Goal: Communication & Community: Answer question/provide support

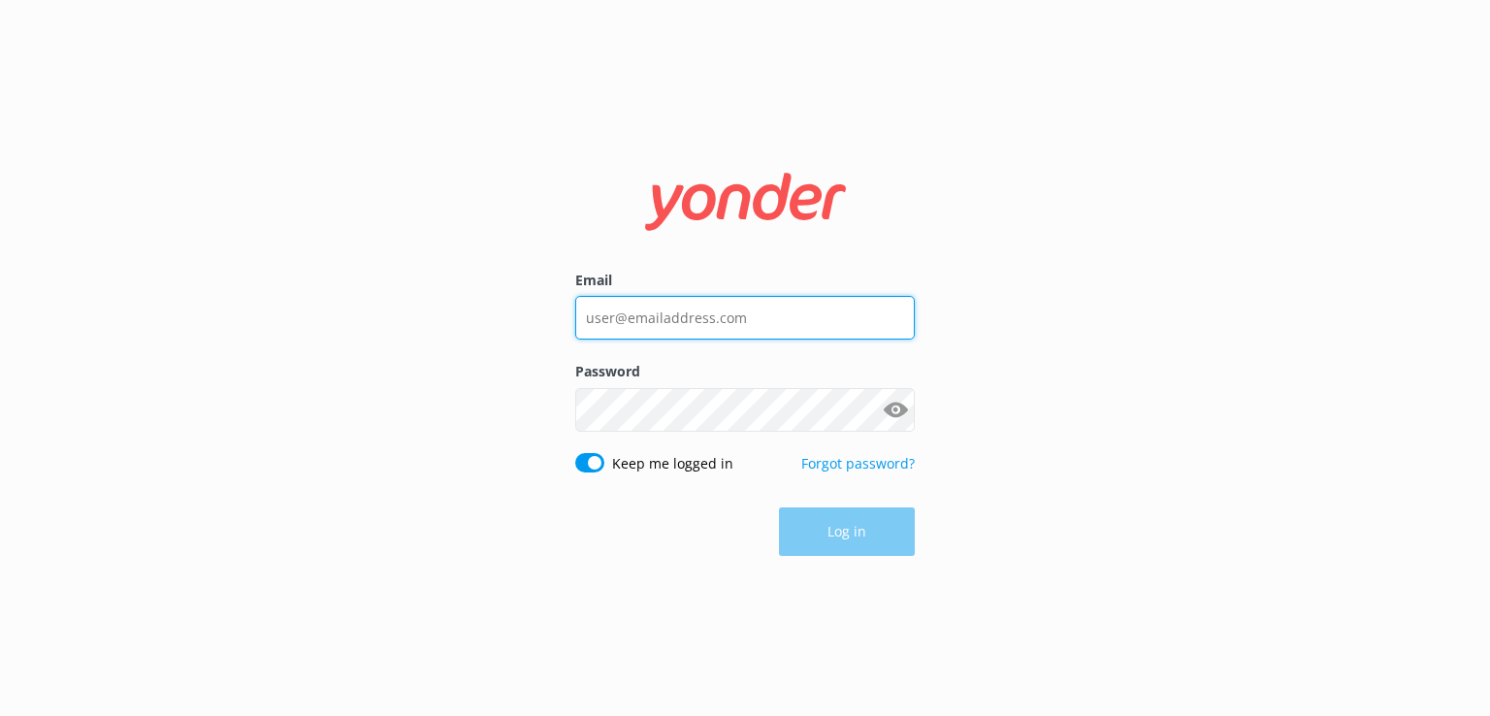
type input "[EMAIL_ADDRESS][DOMAIN_NAME]"
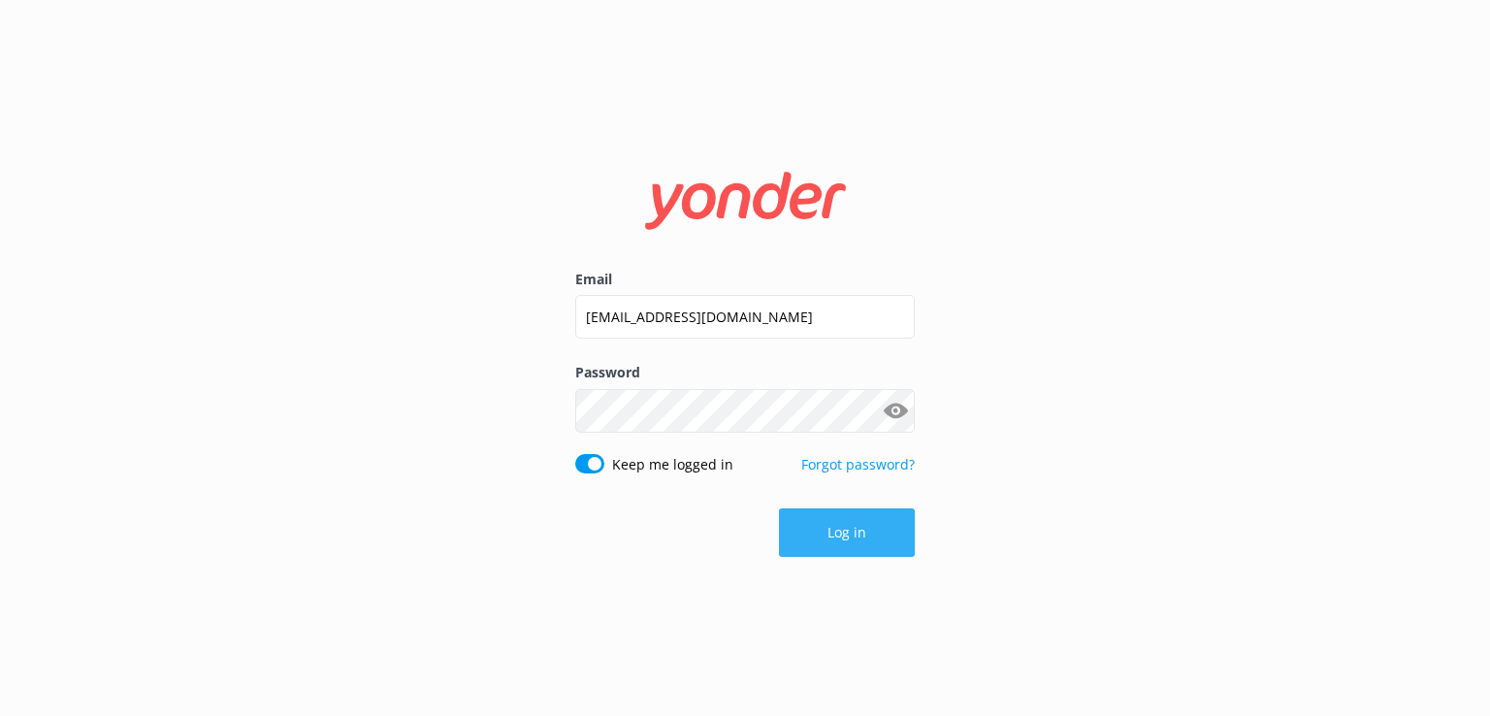
click at [838, 536] on button "Log in" at bounding box center [847, 532] width 136 height 49
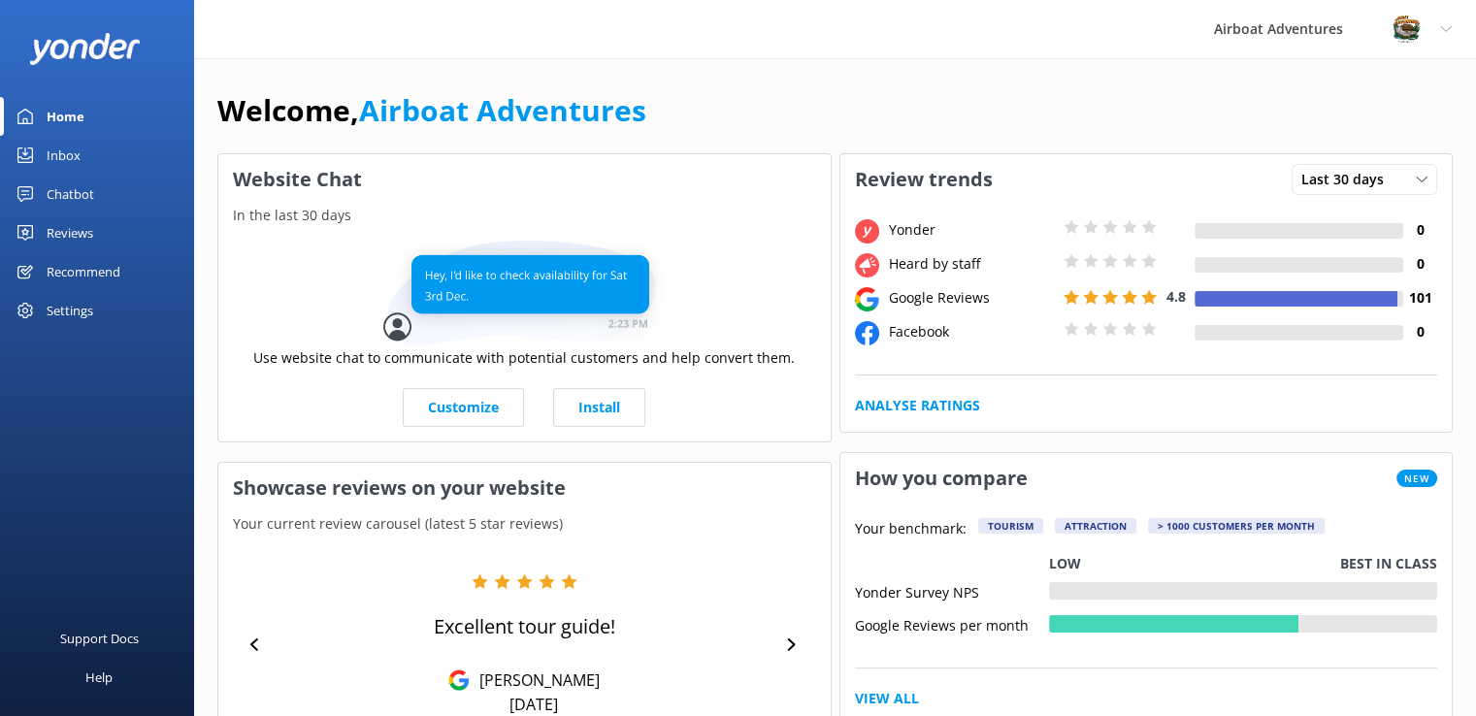
click at [61, 229] on div "Reviews" at bounding box center [70, 232] width 47 height 39
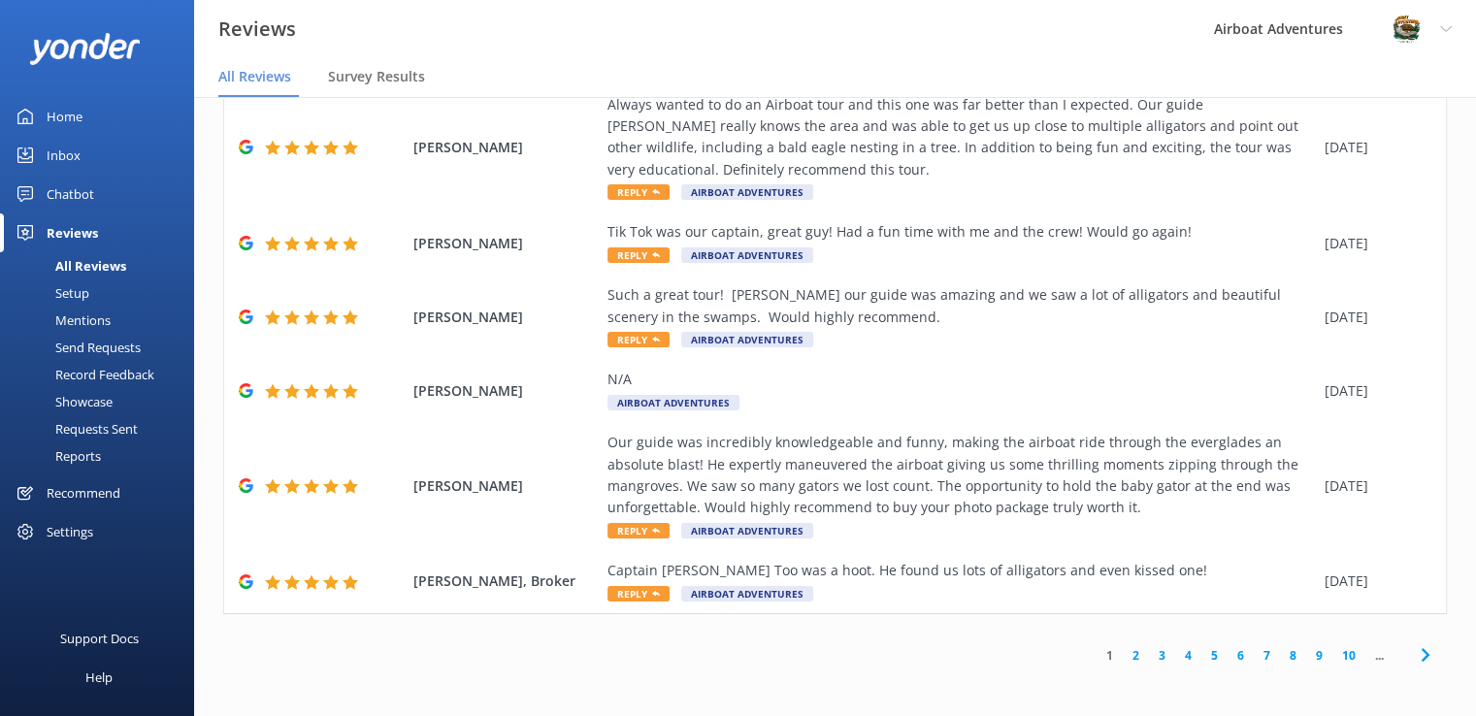
scroll to position [38, 0]
click at [1122, 654] on link "2" at bounding box center [1135, 656] width 26 height 18
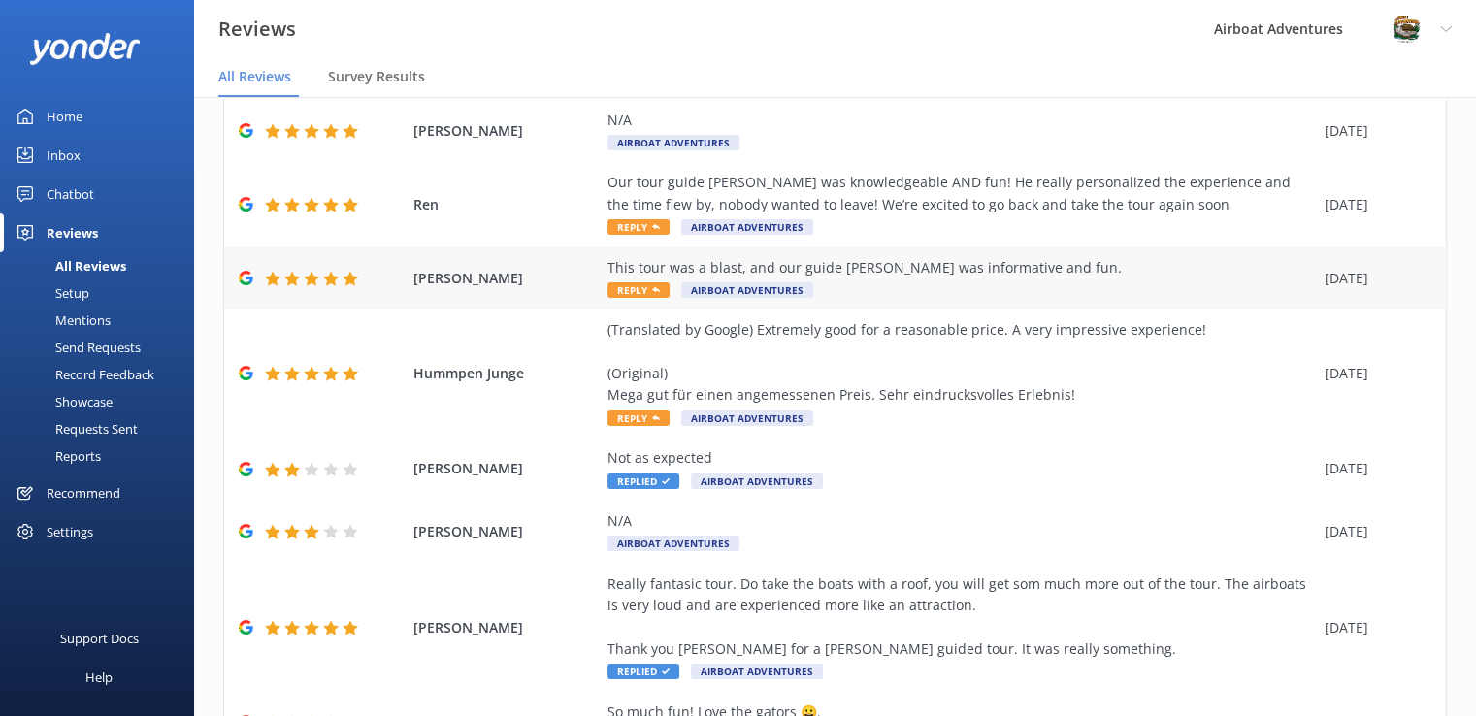
scroll to position [172, 0]
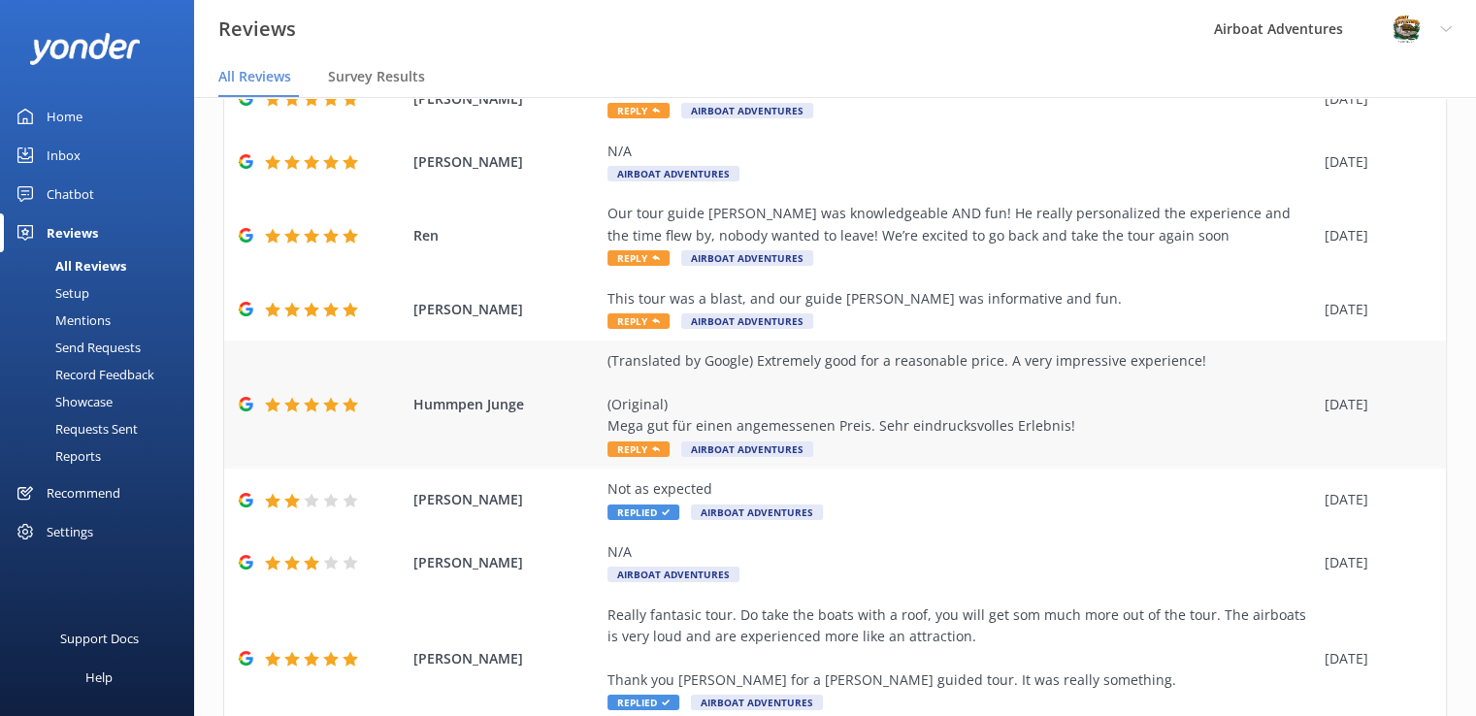
click at [617, 447] on span "Reply" at bounding box center [638, 449] width 62 height 16
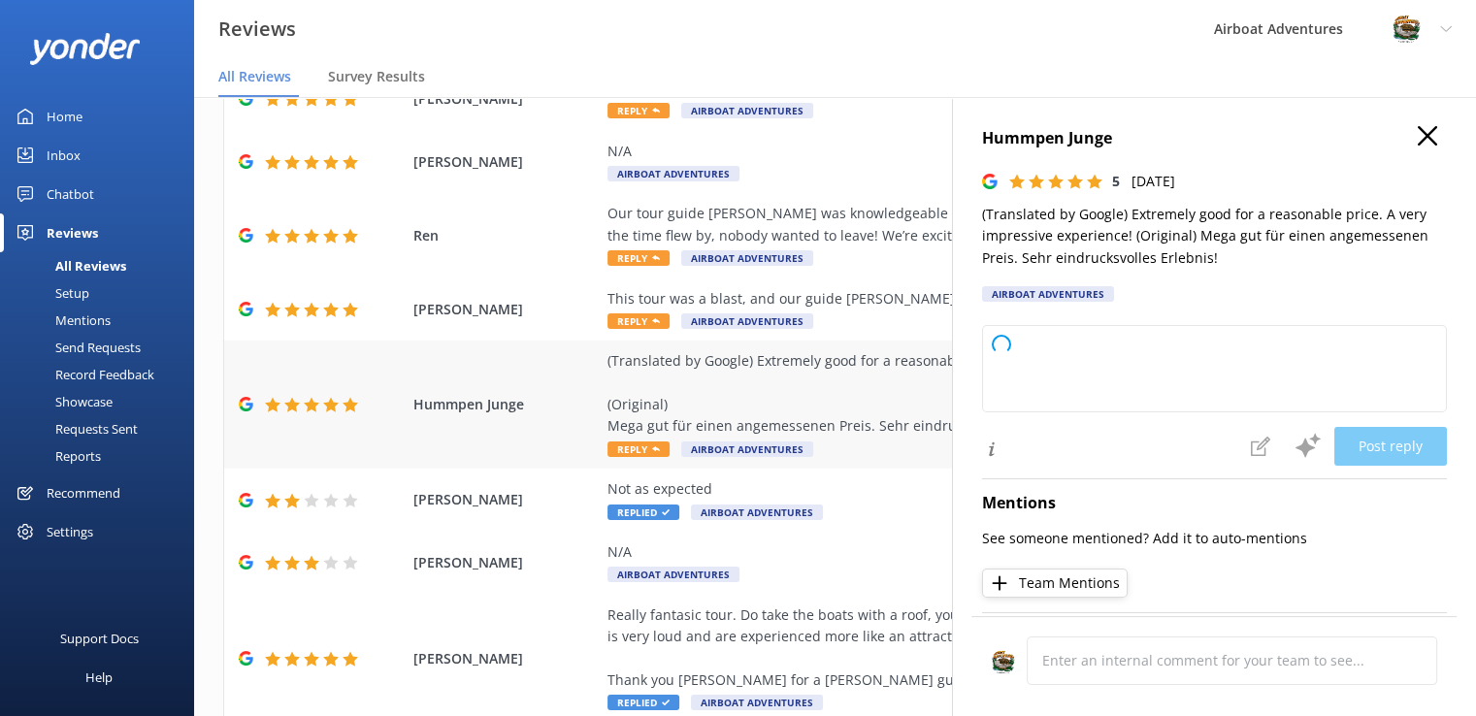
type textarea "Thank you so much for your wonderful review! We're delighted to hear you had su…"
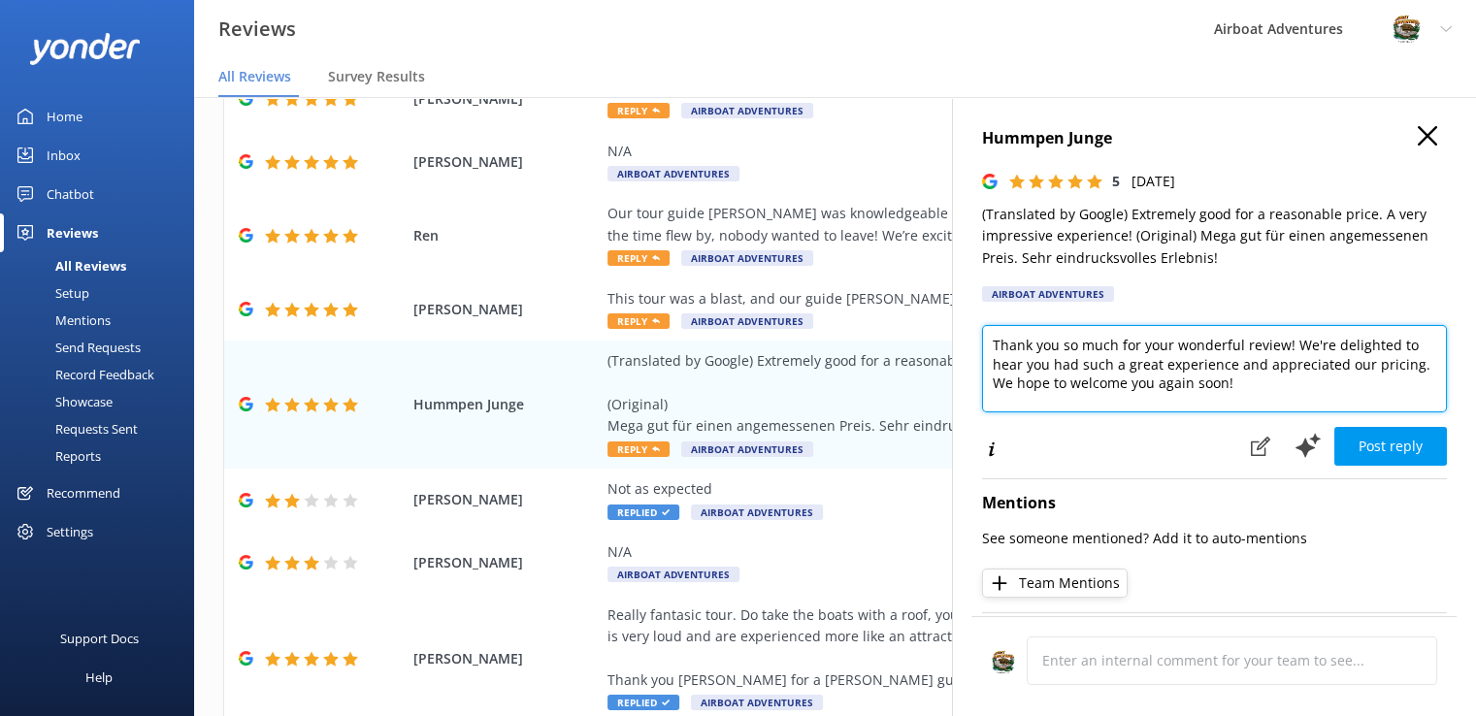
drag, startPoint x: 1230, startPoint y: 396, endPoint x: 983, endPoint y: 343, distance: 252.9
click at [983, 343] on textarea "Thank you so much for your wonderful review! We're delighted to hear you had su…" at bounding box center [1214, 368] width 465 height 87
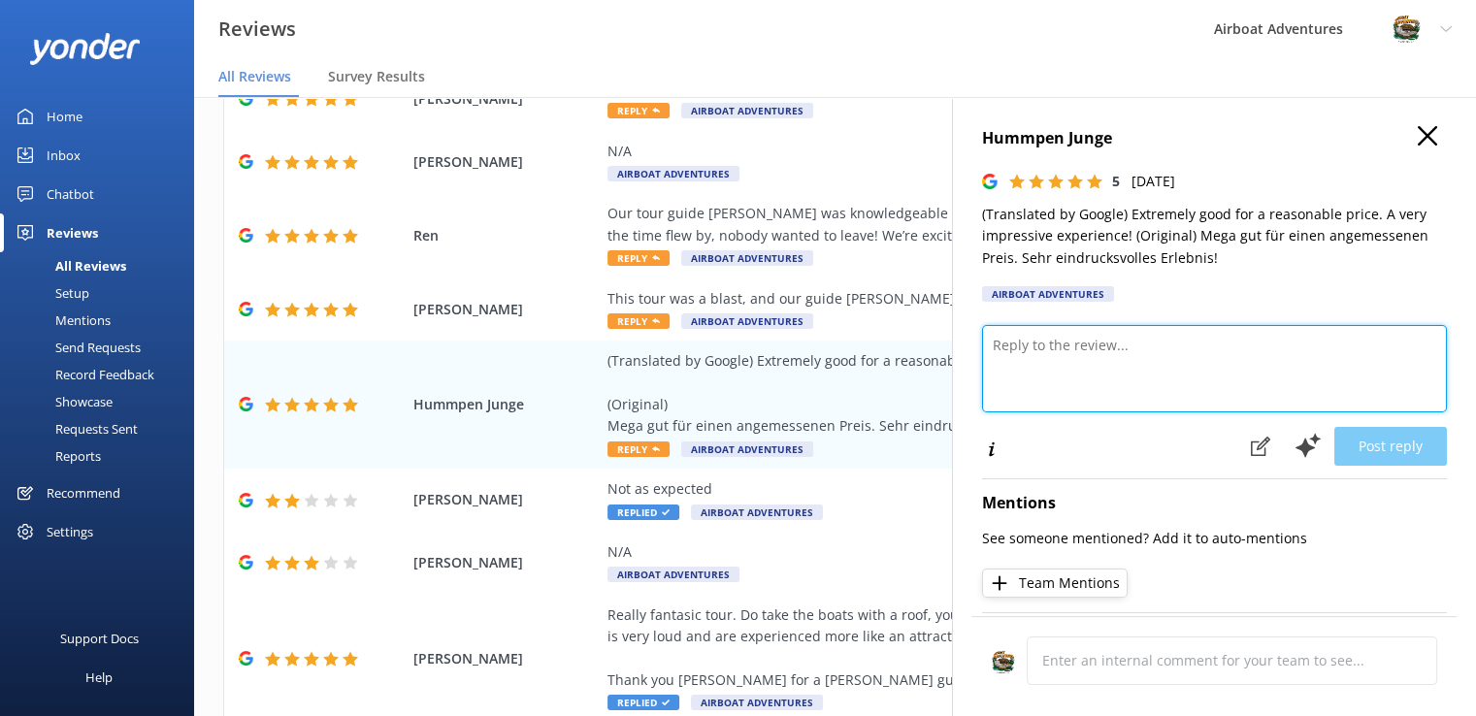
click at [983, 343] on textarea at bounding box center [1214, 368] width 465 height 87
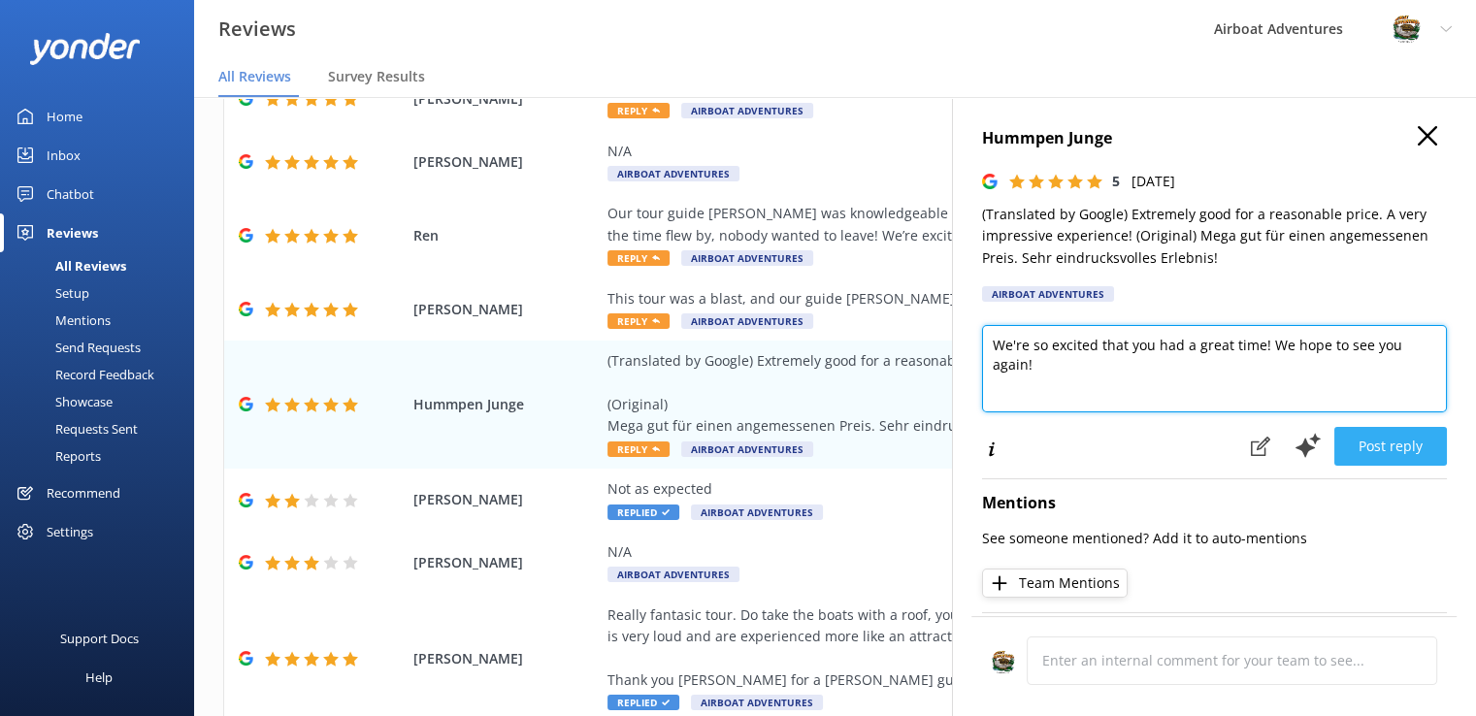
type textarea "We're so excited that you had a great time! We hope to see you again!"
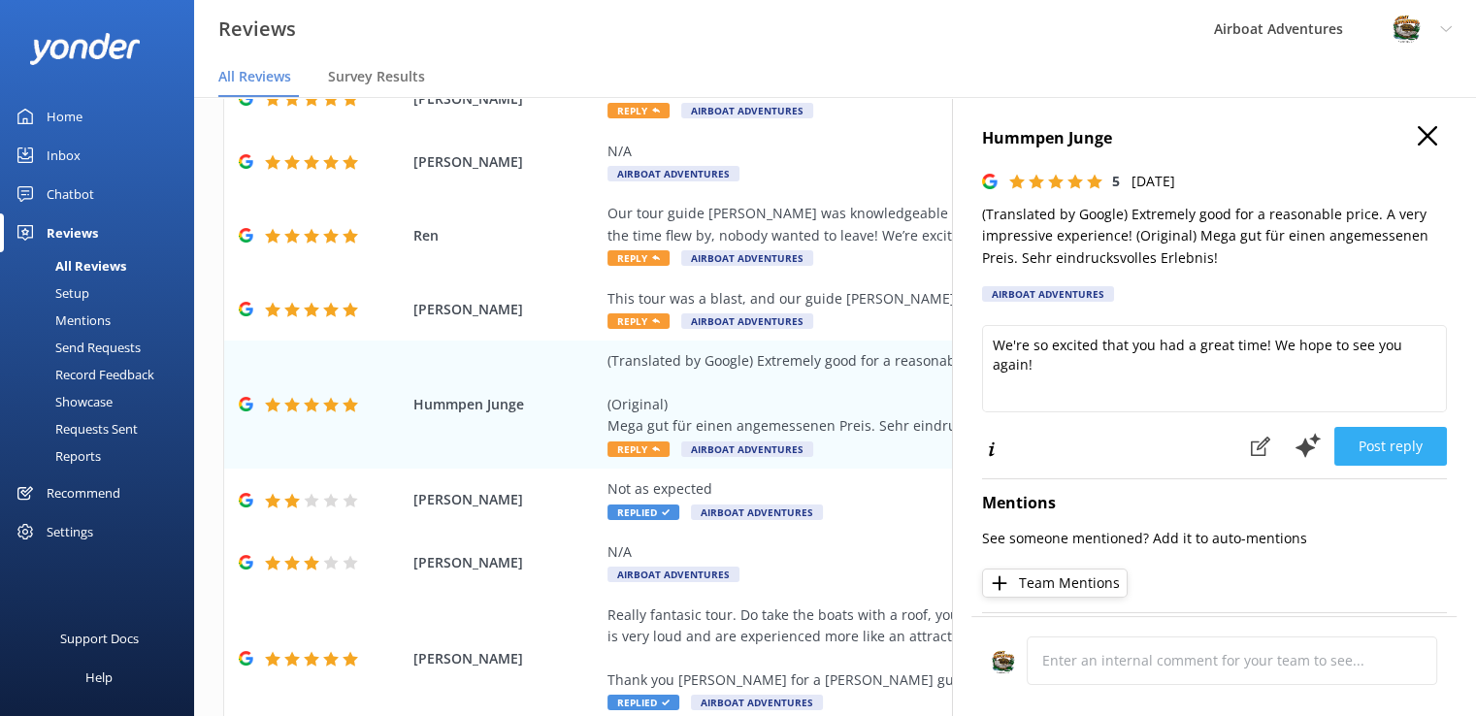
click at [1373, 430] on button "Post reply" at bounding box center [1390, 446] width 113 height 39
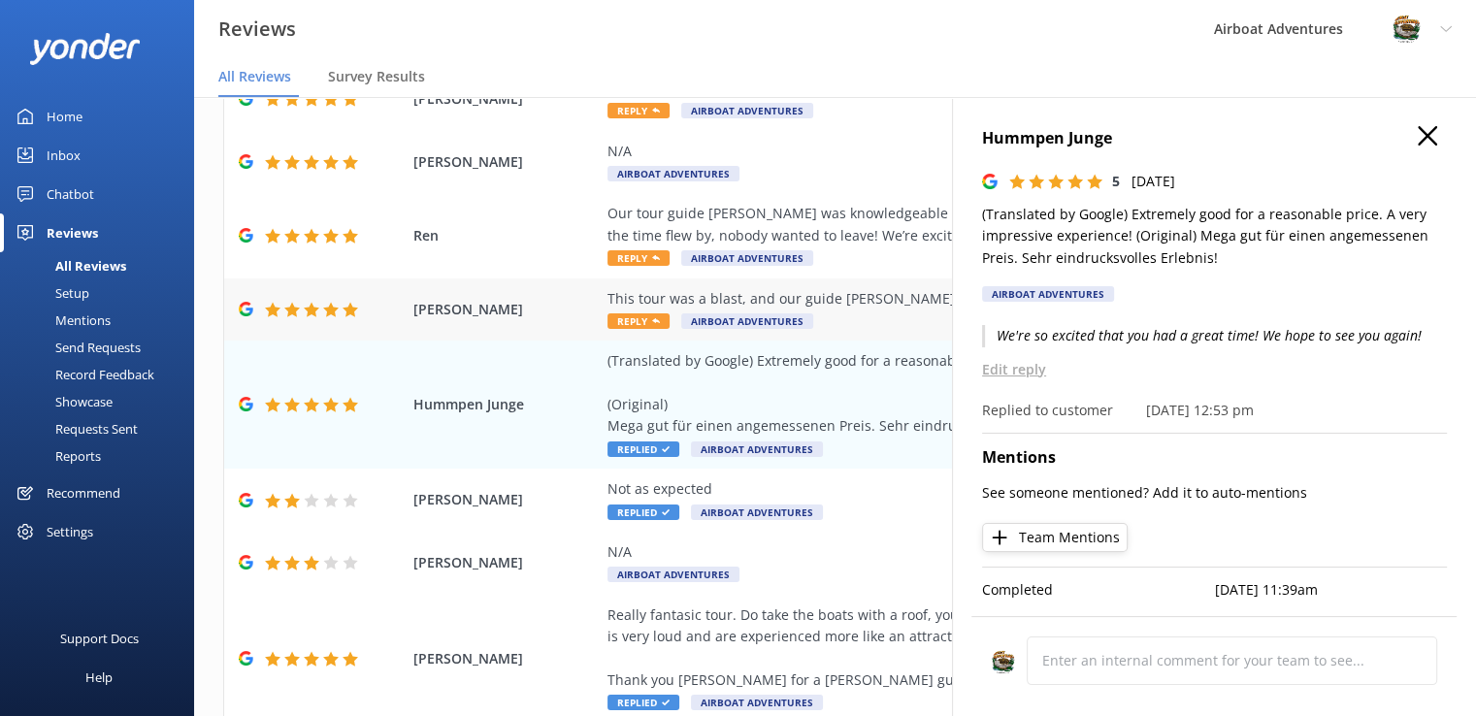
click at [631, 319] on span "Reply" at bounding box center [638, 321] width 62 height 16
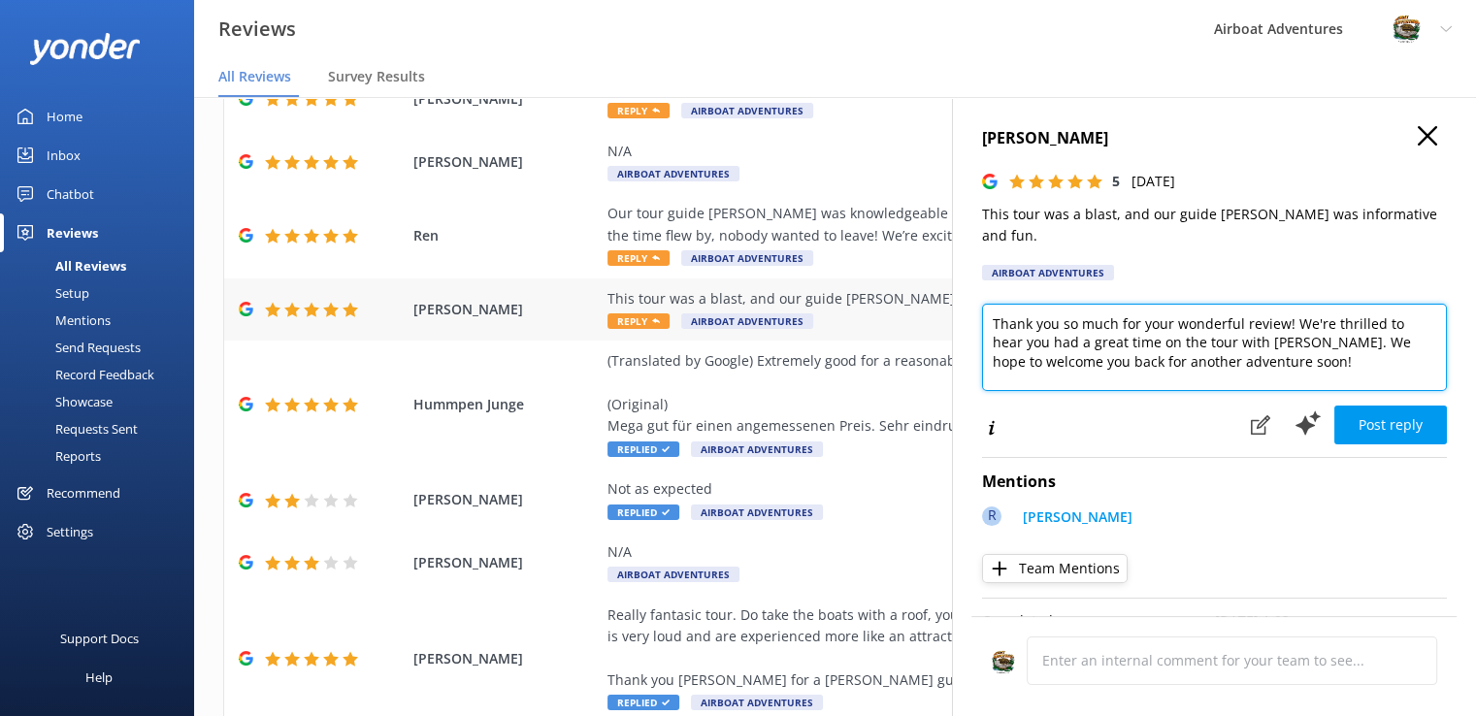
drag, startPoint x: 1288, startPoint y: 302, endPoint x: 838, endPoint y: 306, distance: 450.2
click at [838, 306] on div "Out of 5000 reviews: 4.7 NPS 81 All reply statuses All reply statuses Needs a r…" at bounding box center [835, 387] width 1282 height 658
click at [1075, 305] on textarea "We're thrilled to hear you had a great time on the tour with [PERSON_NAME]. We …" at bounding box center [1214, 347] width 465 height 87
click at [1209, 309] on textarea "We're so happy to hear you had a great time on the tour with [PERSON_NAME]. We …" at bounding box center [1214, 347] width 465 height 87
click at [990, 323] on textarea "We're so happy to hear you had a great time on the tour with [PERSON_NAME]. We …" at bounding box center [1214, 347] width 465 height 87
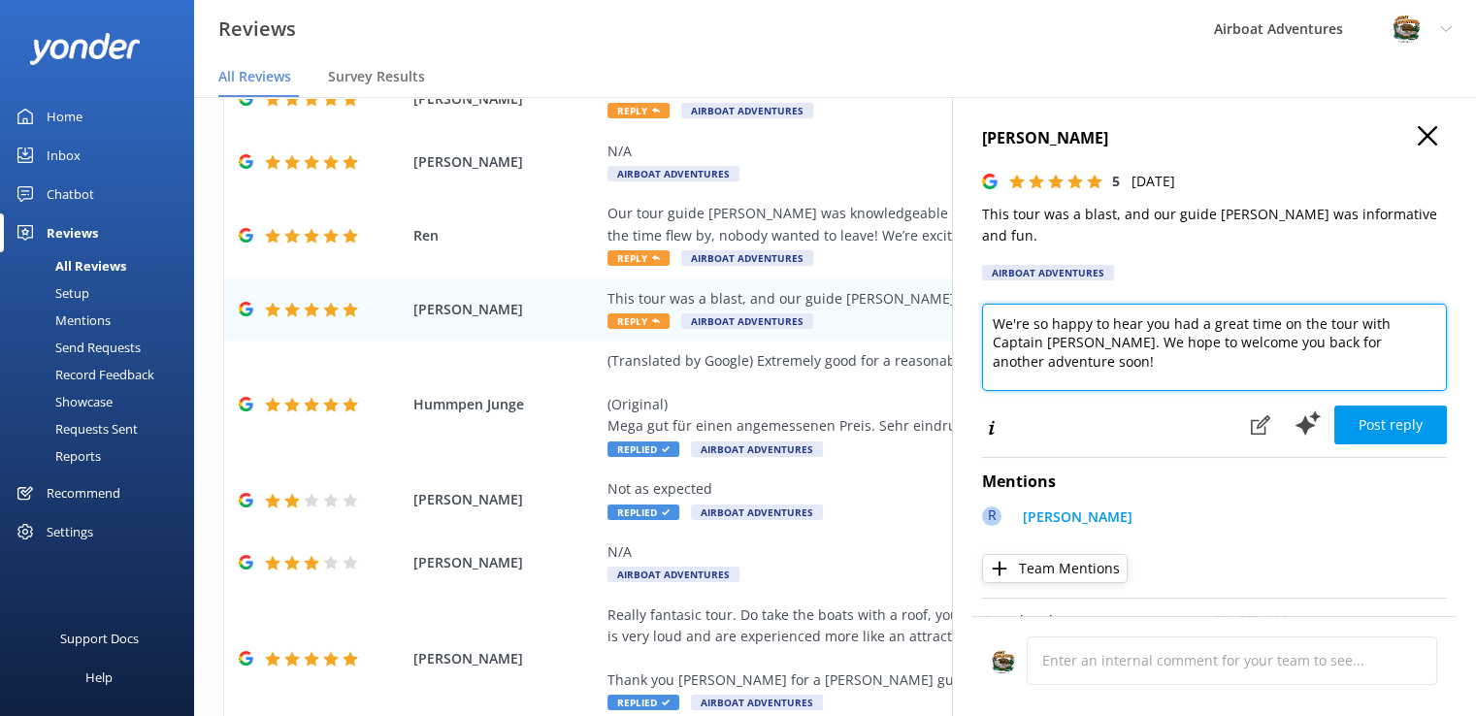
drag, startPoint x: 1090, startPoint y: 339, endPoint x: 1264, endPoint y: 324, distance: 175.2
click at [1264, 324] on textarea "We're so happy to hear you had a great time on the tour with Captain [PERSON_NA…" at bounding box center [1214, 347] width 465 height 87
type textarea "We're so happy to hear you had a great time on the tour with Captain [PERSON_NA…"
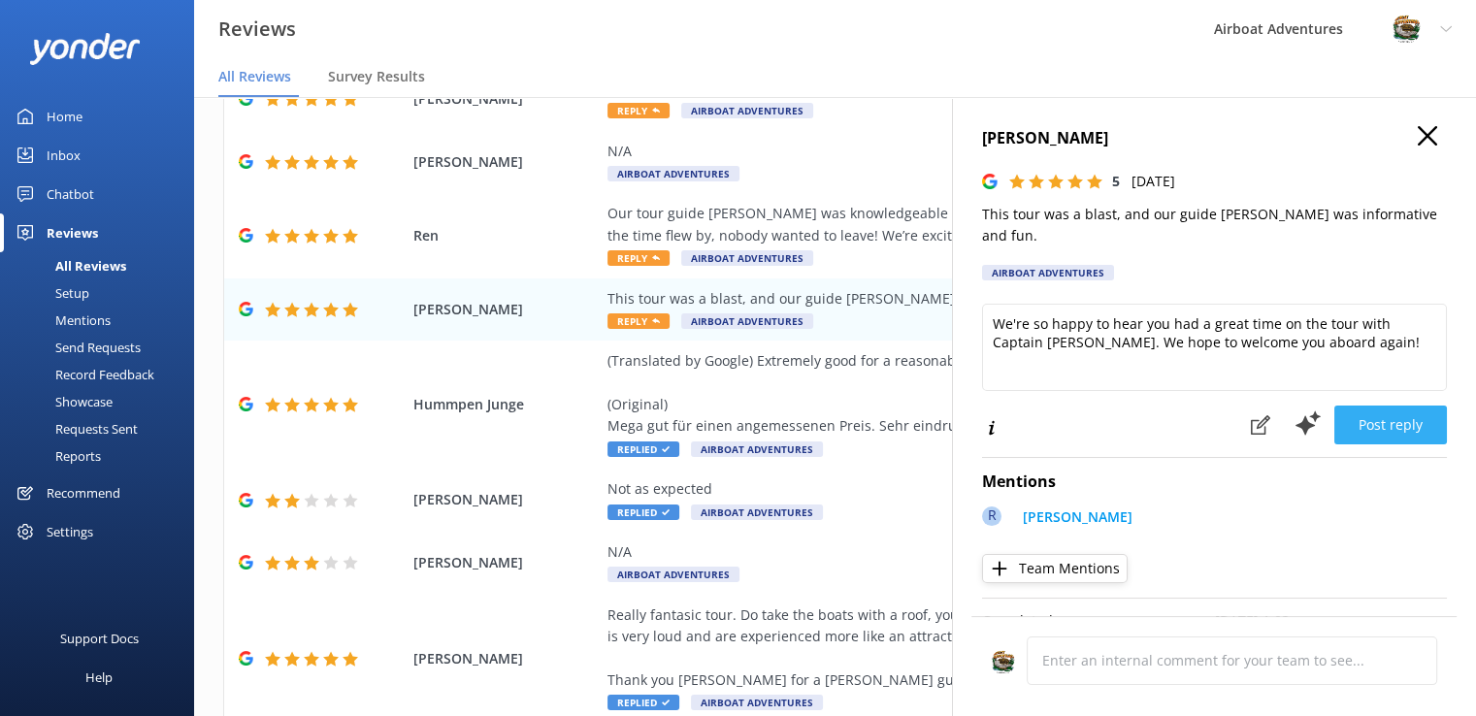
click at [1368, 406] on button "Post reply" at bounding box center [1390, 425] width 113 height 39
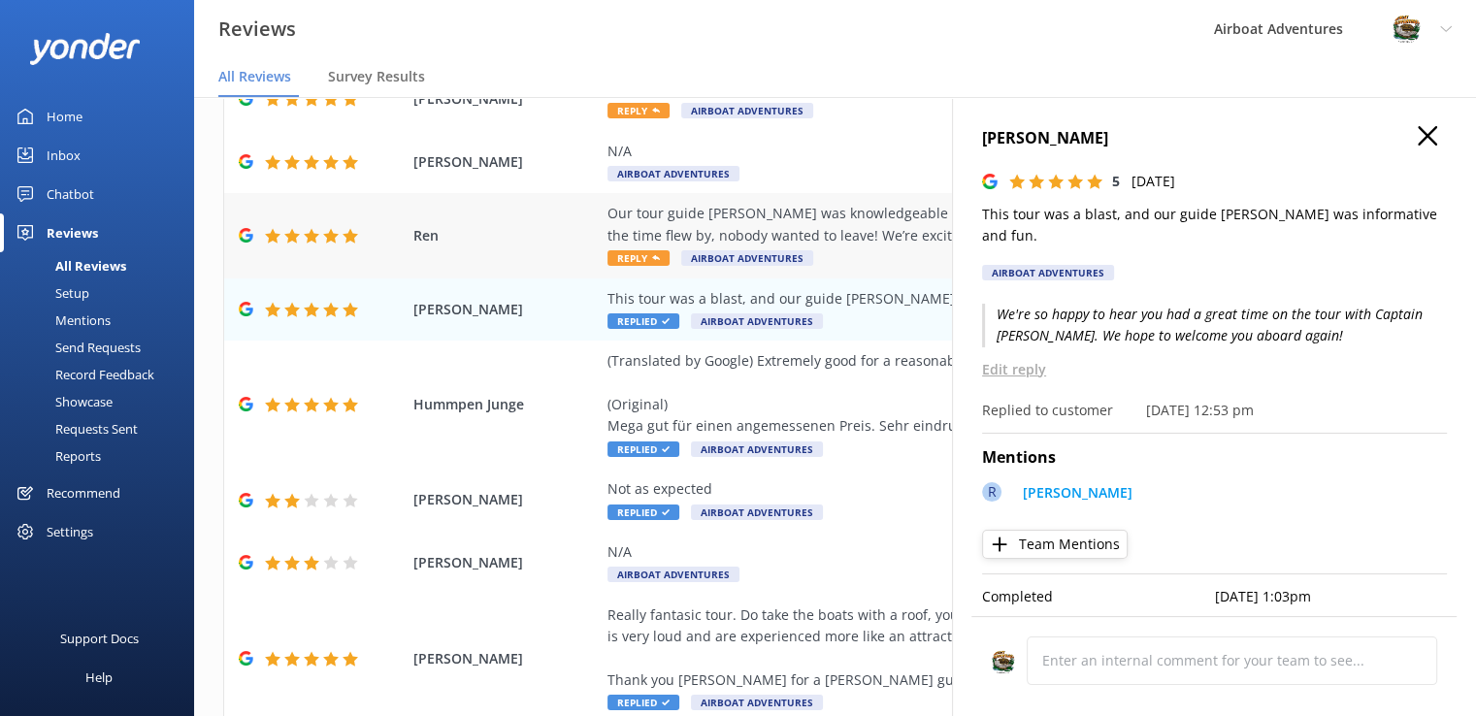
click at [629, 256] on span "Reply" at bounding box center [638, 258] width 62 height 16
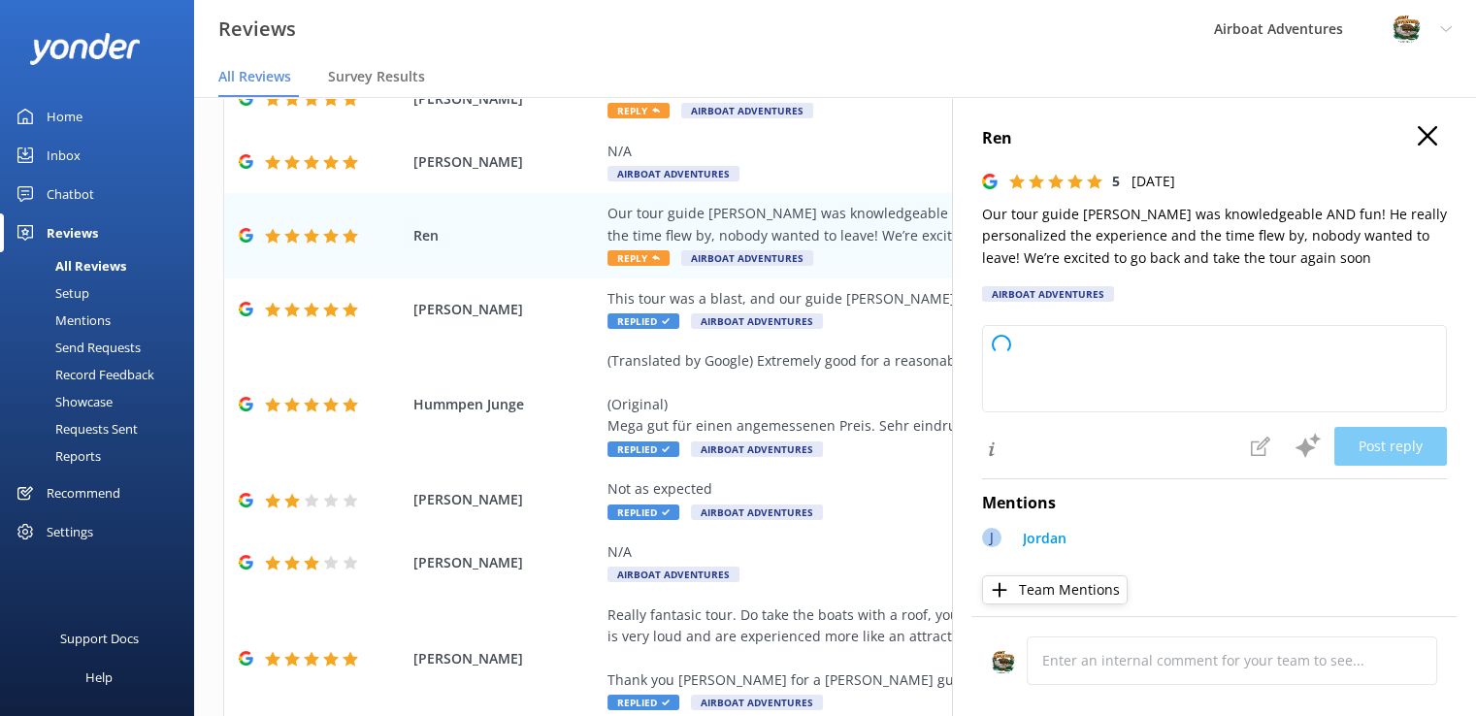
type textarea "Thank you so much for your wonderful review! We're thrilled to hear you had suc…"
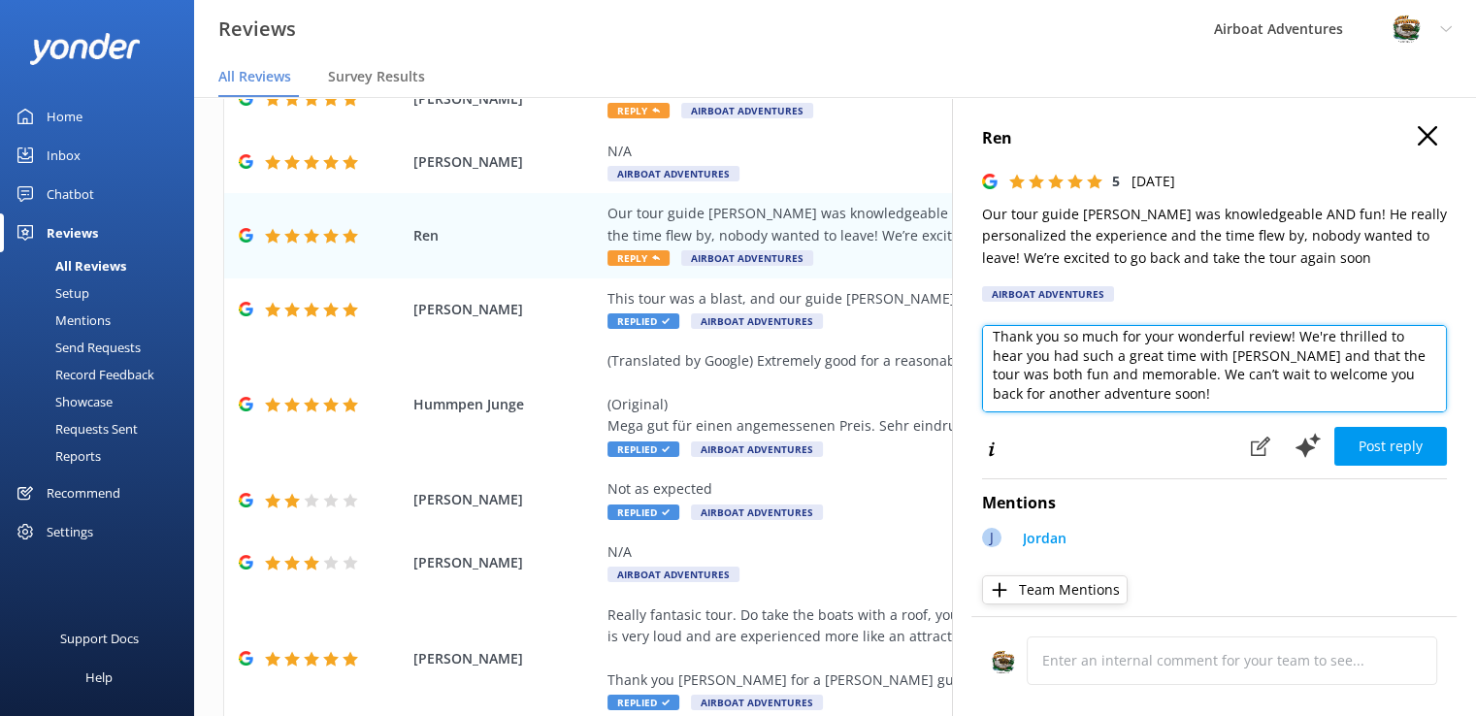
scroll to position [0, 0]
drag, startPoint x: 1161, startPoint y: 396, endPoint x: 974, endPoint y: 303, distance: 209.1
click at [974, 303] on div "Ren 5 [DATE] Our tour guide [PERSON_NAME] was knowledgeable AND fun! He really …" at bounding box center [1214, 455] width 524 height 716
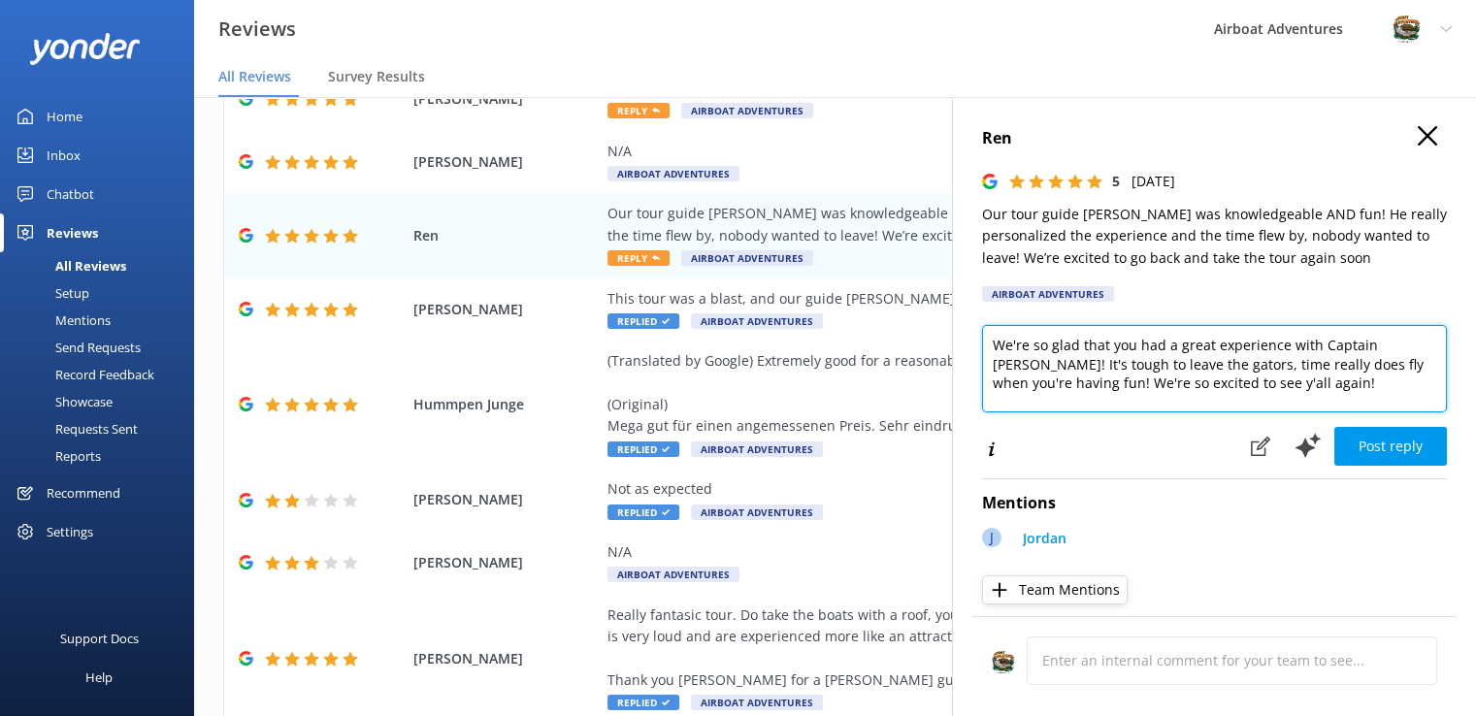
click at [1159, 374] on textarea "We're so glad that you had a great experience with Captain [PERSON_NAME]! It's …" at bounding box center [1214, 368] width 465 height 87
type textarea "We're so glad that you had a great experience with Captain [PERSON_NAME]! It's …"
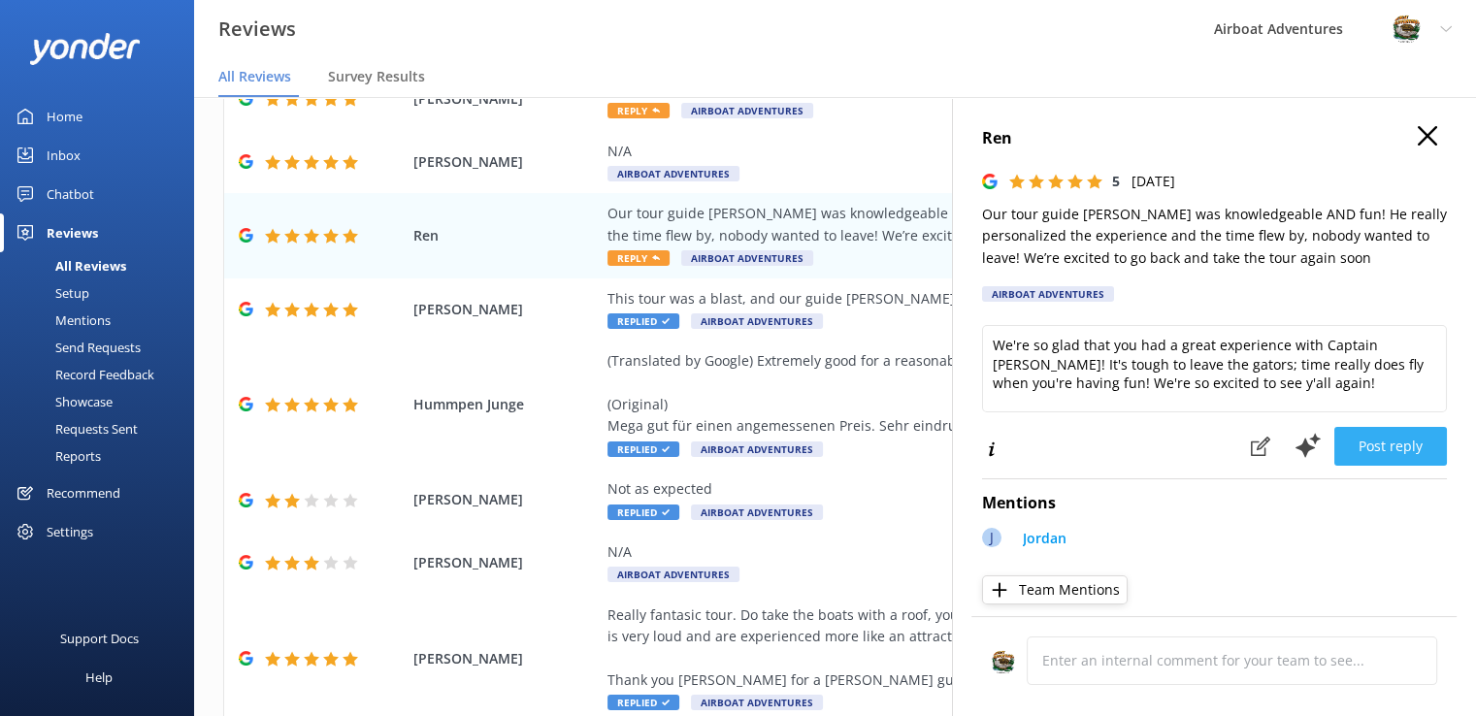
click at [1370, 442] on button "Post reply" at bounding box center [1390, 446] width 113 height 39
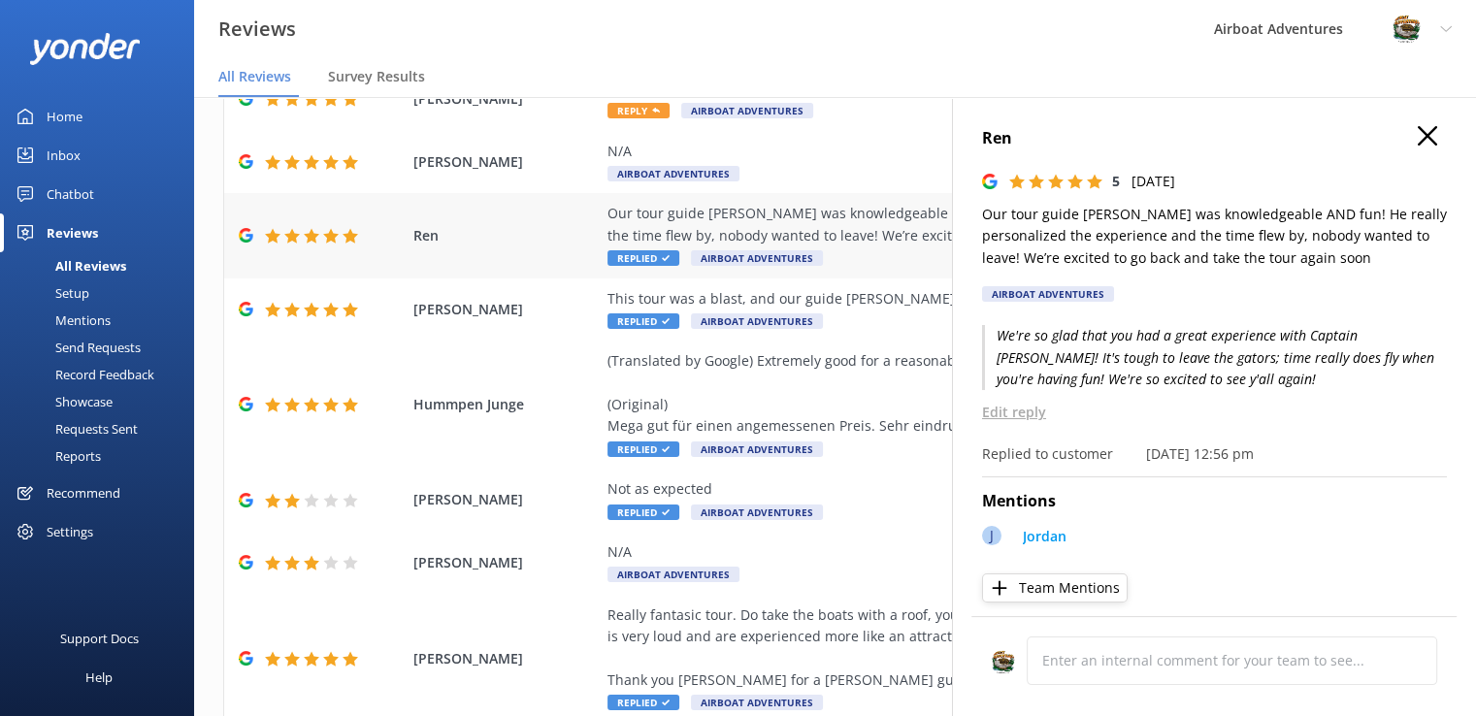
scroll to position [18, 0]
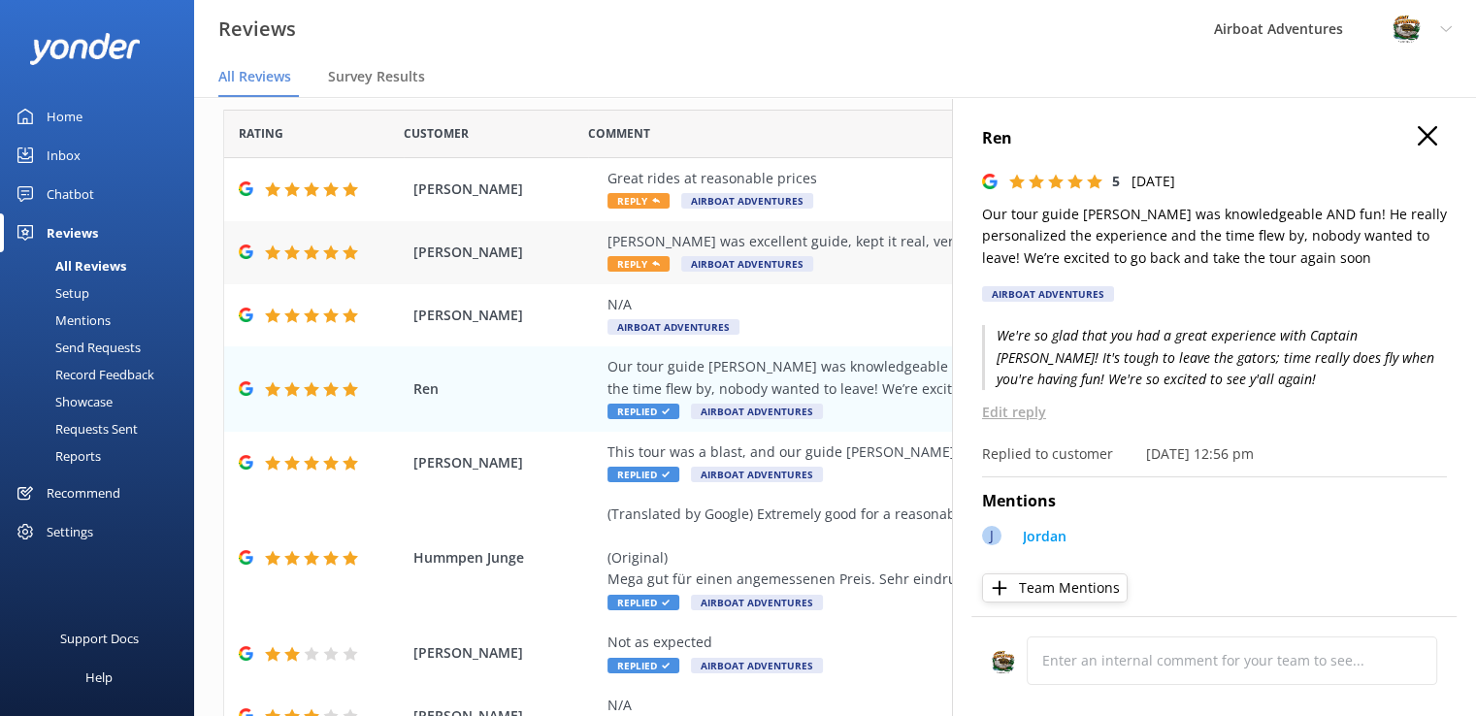
click at [629, 263] on span "Reply" at bounding box center [638, 264] width 62 height 16
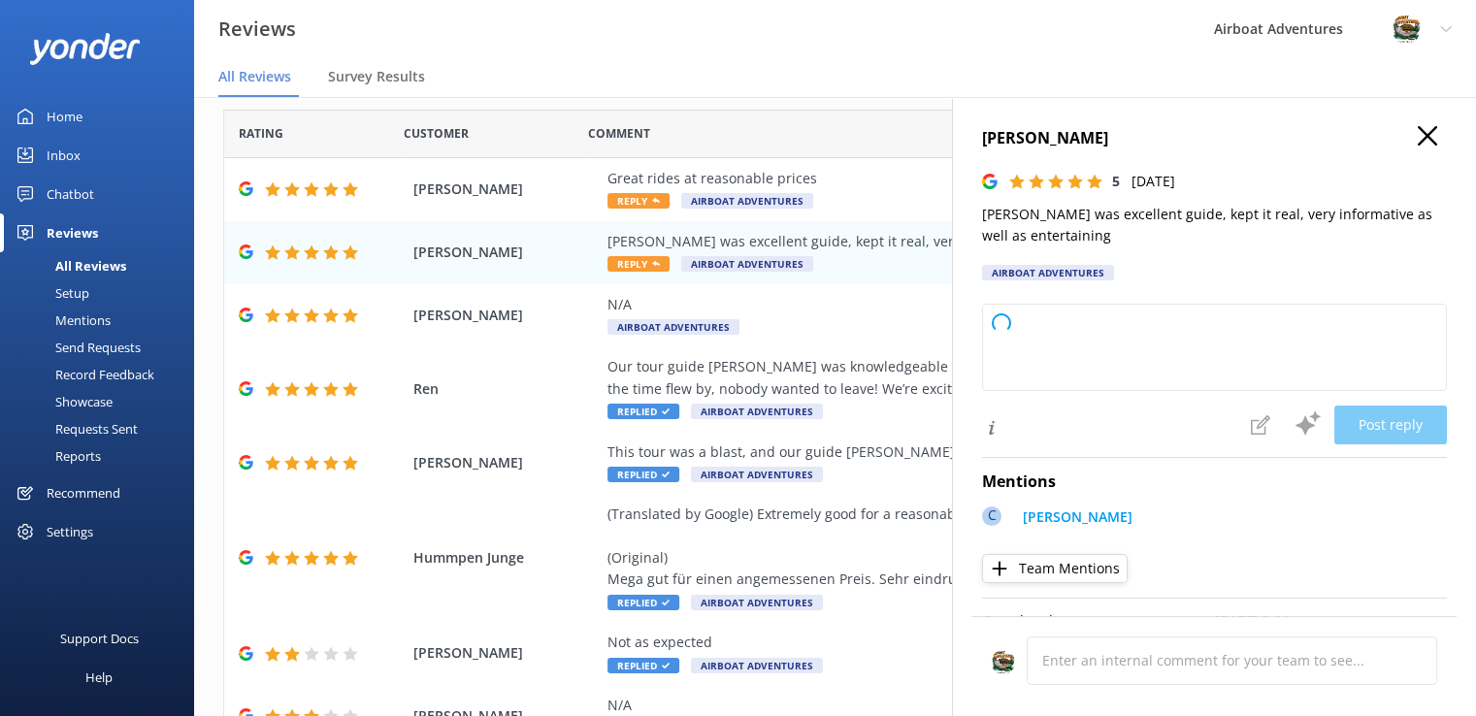
type textarea "Thank you so much for your wonderful feedback! We're delighted to hear you enjo…"
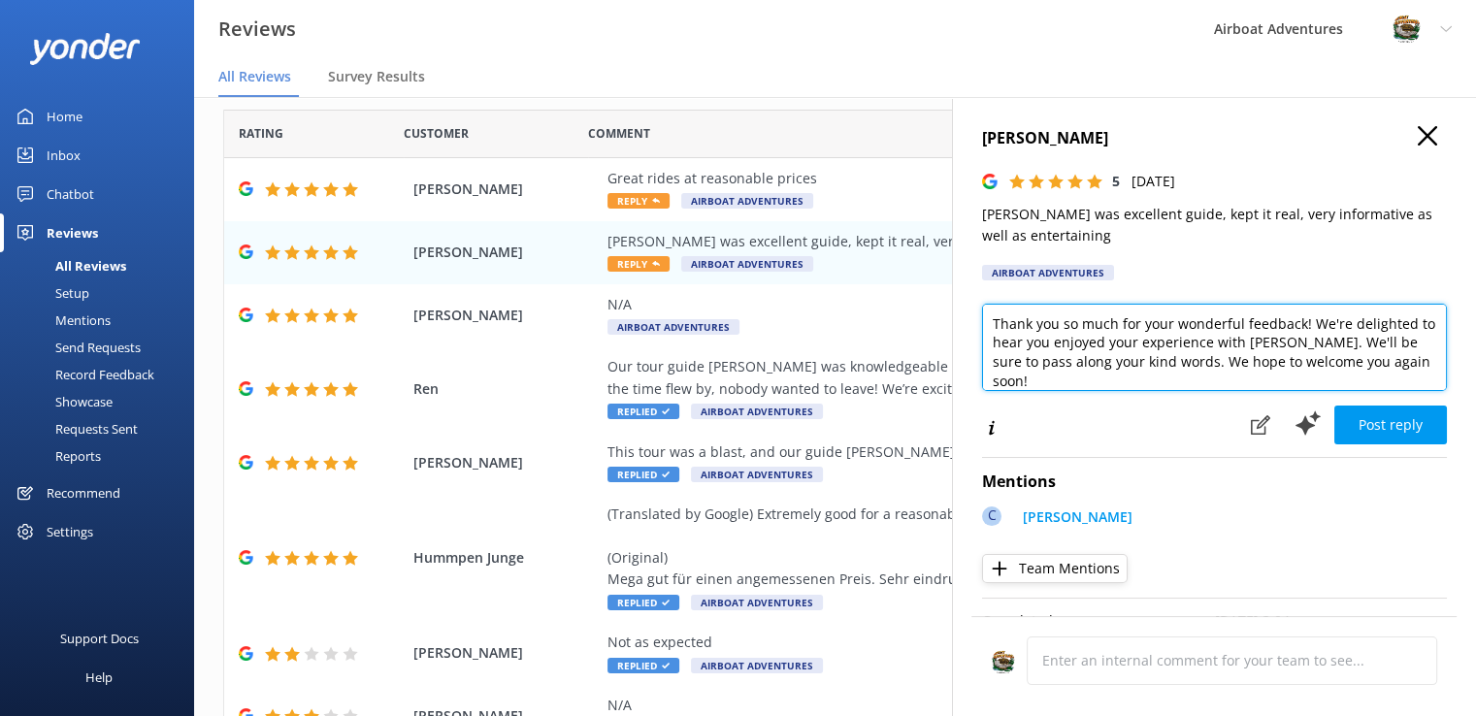
scroll to position [0, 15]
drag, startPoint x: 993, startPoint y: 317, endPoint x: 1478, endPoint y: 409, distance: 492.8
click at [1476, 409] on html "Reviews Airboat Adventures Profile Settings Logout All Reviews Survey Results H…" at bounding box center [738, 319] width 1476 height 716
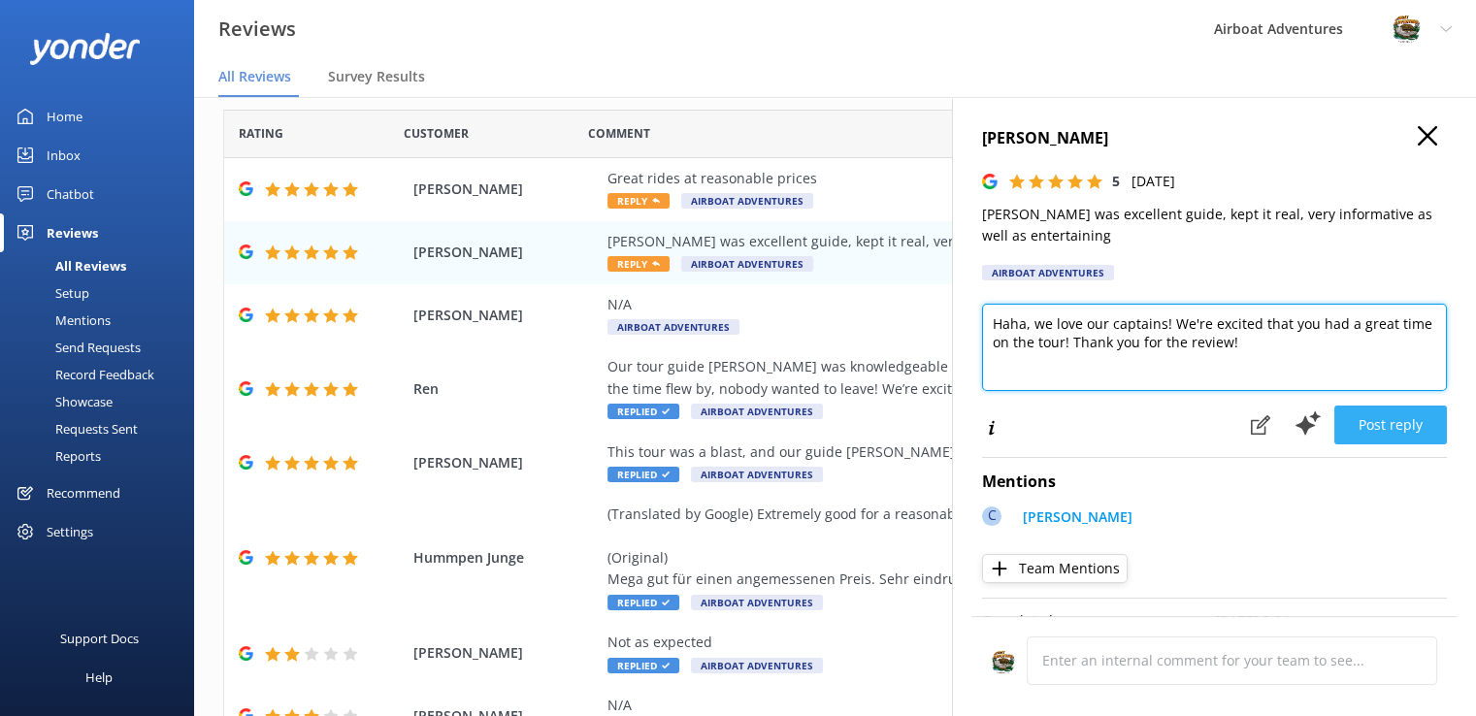
type textarea "Haha, we love our captains! We're excited that you had a great time on the tour…"
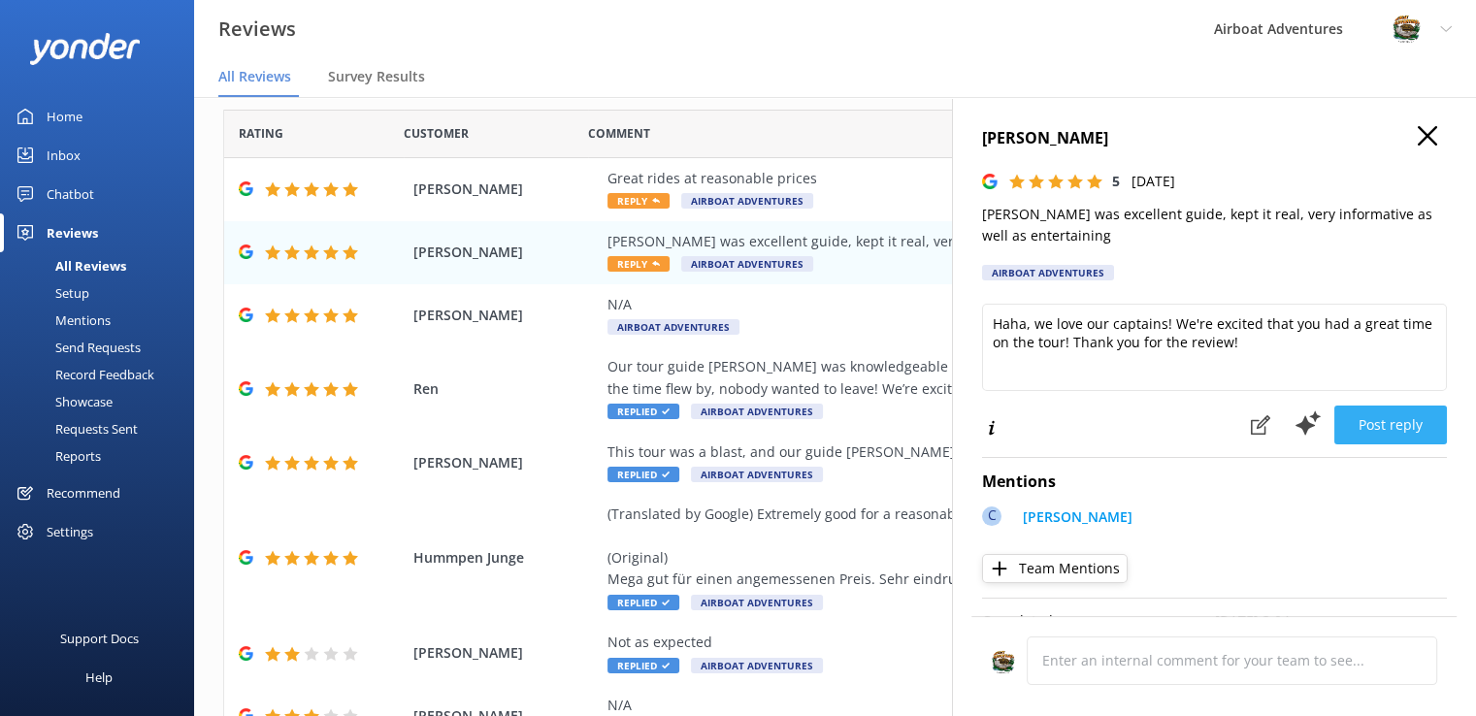
click at [1361, 431] on button "Post reply" at bounding box center [1390, 425] width 113 height 39
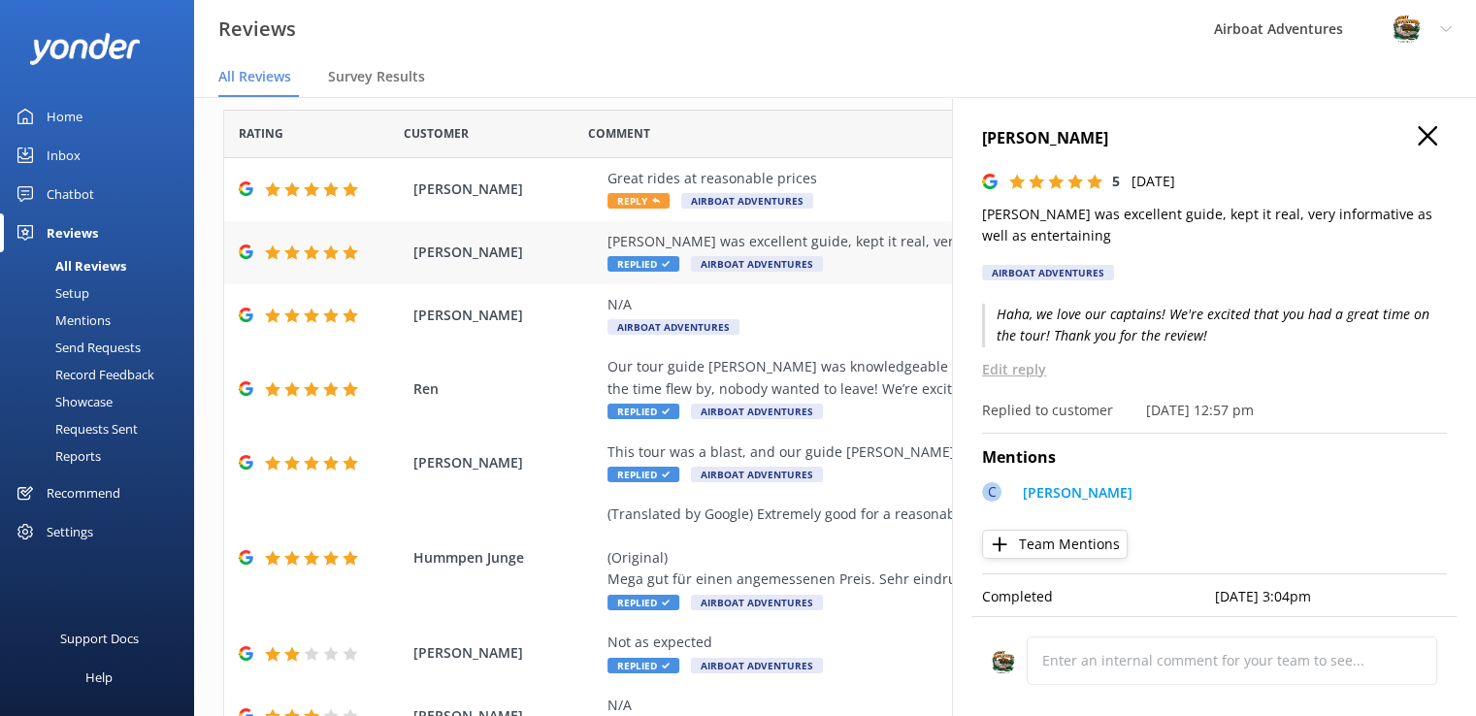
scroll to position [0, 0]
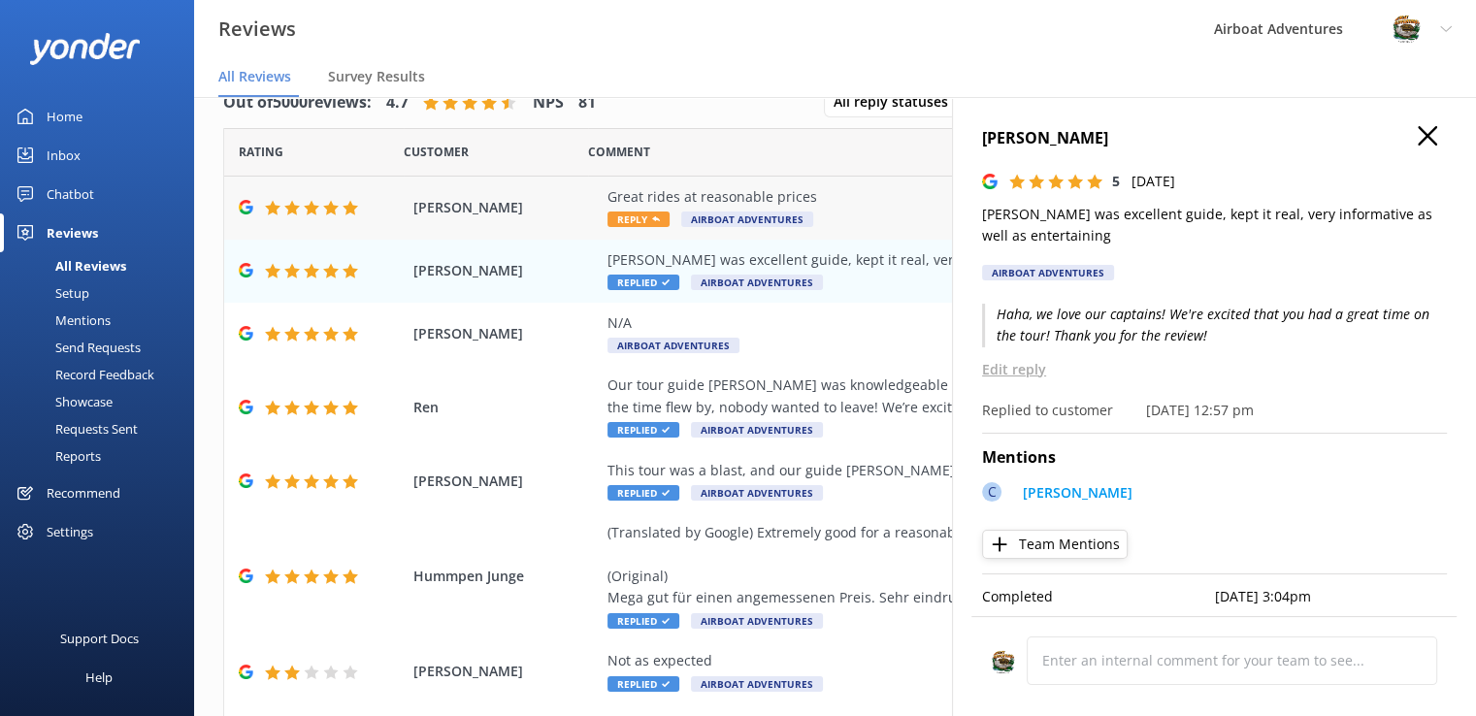
click at [639, 218] on span "Reply" at bounding box center [638, 219] width 62 height 16
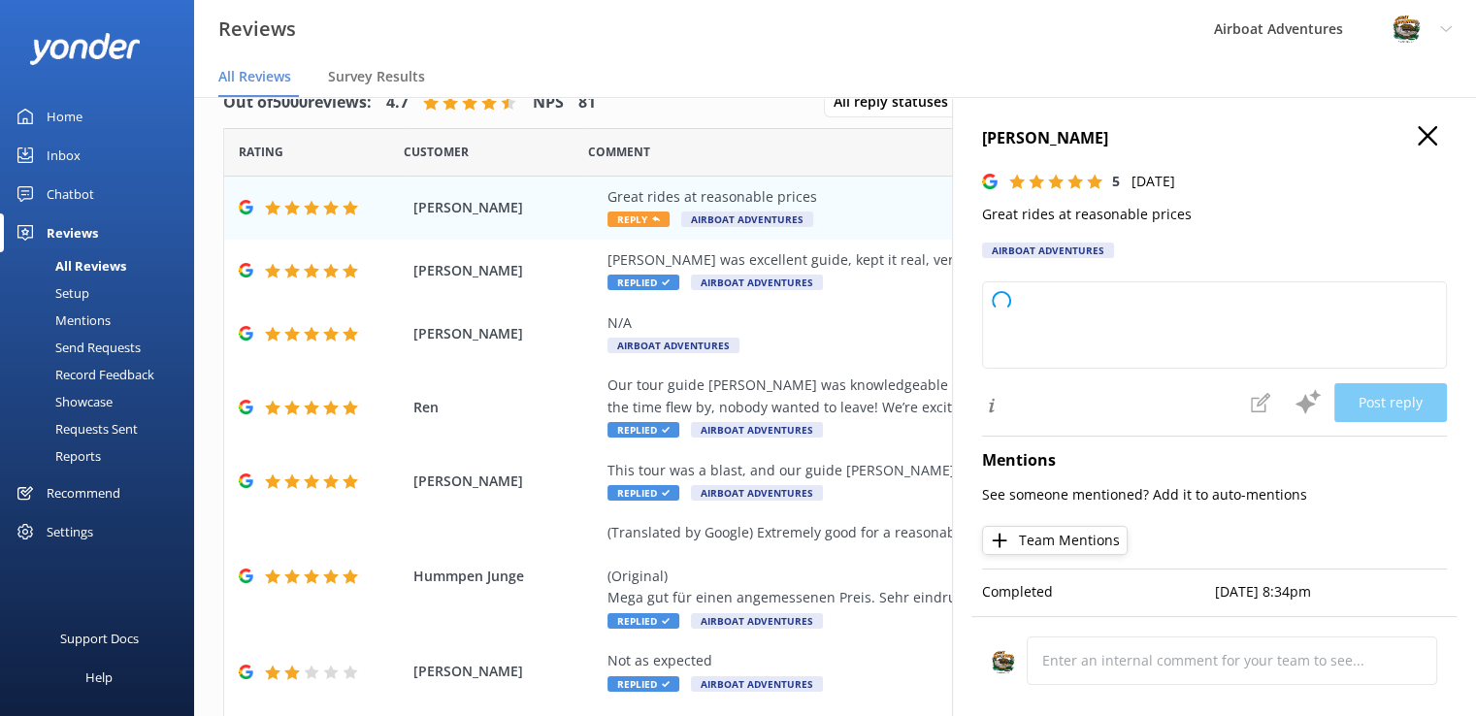
type textarea "Thank you so much for your kind words and perfect rating! We're thrilled to hea…"
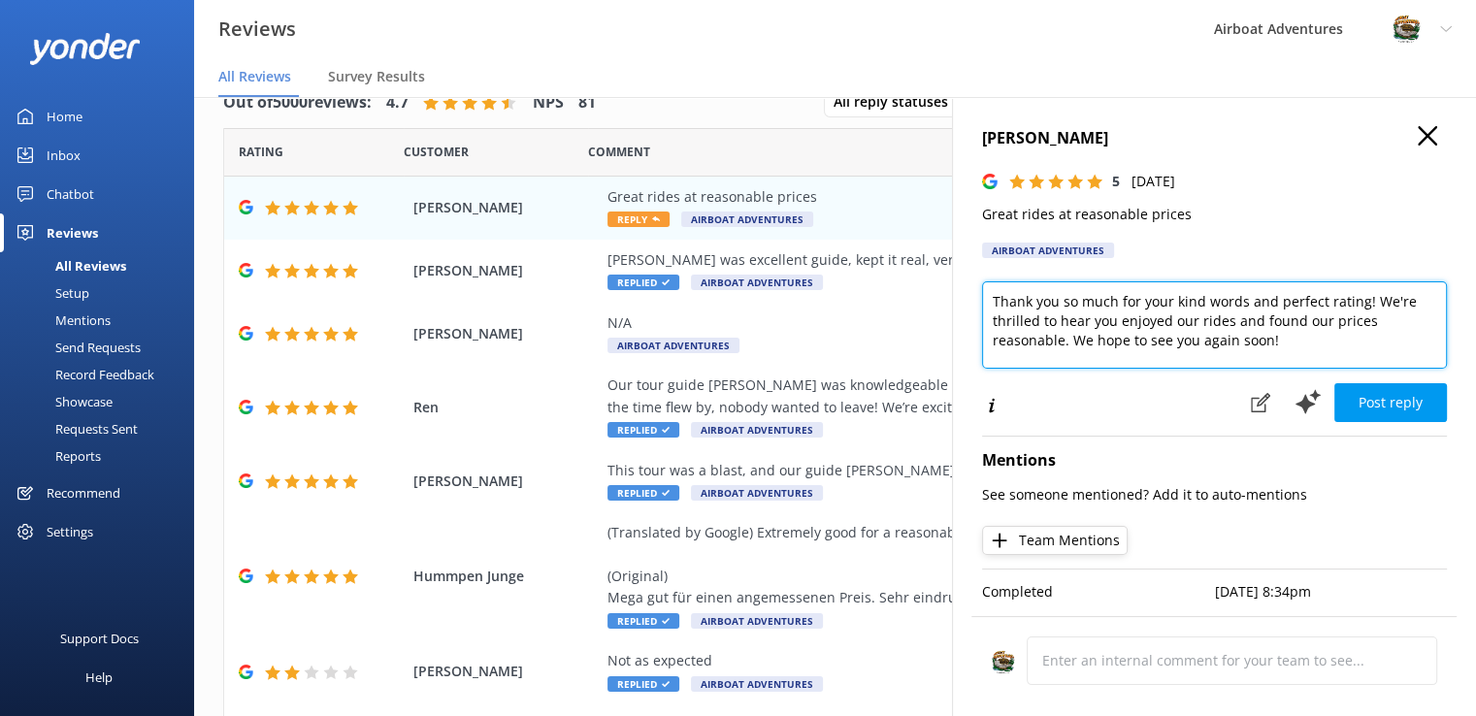
drag, startPoint x: 1283, startPoint y: 340, endPoint x: 955, endPoint y: 308, distance: 329.5
click at [955, 308] on div "[PERSON_NAME] 5 [DATE] Great rides at reasonable prices Airboat Adventures Than…" at bounding box center [1214, 455] width 524 height 716
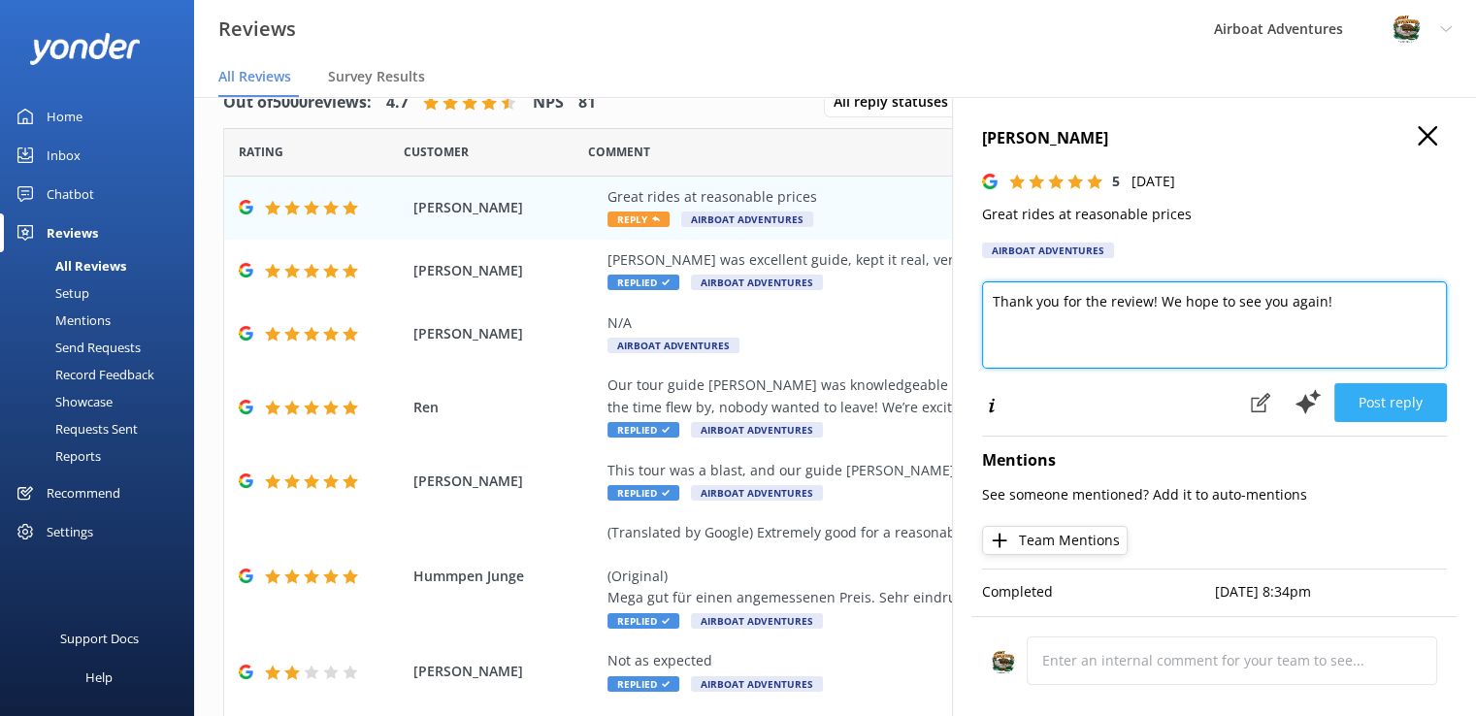
type textarea "Thank you for the review! We hope to see you again!"
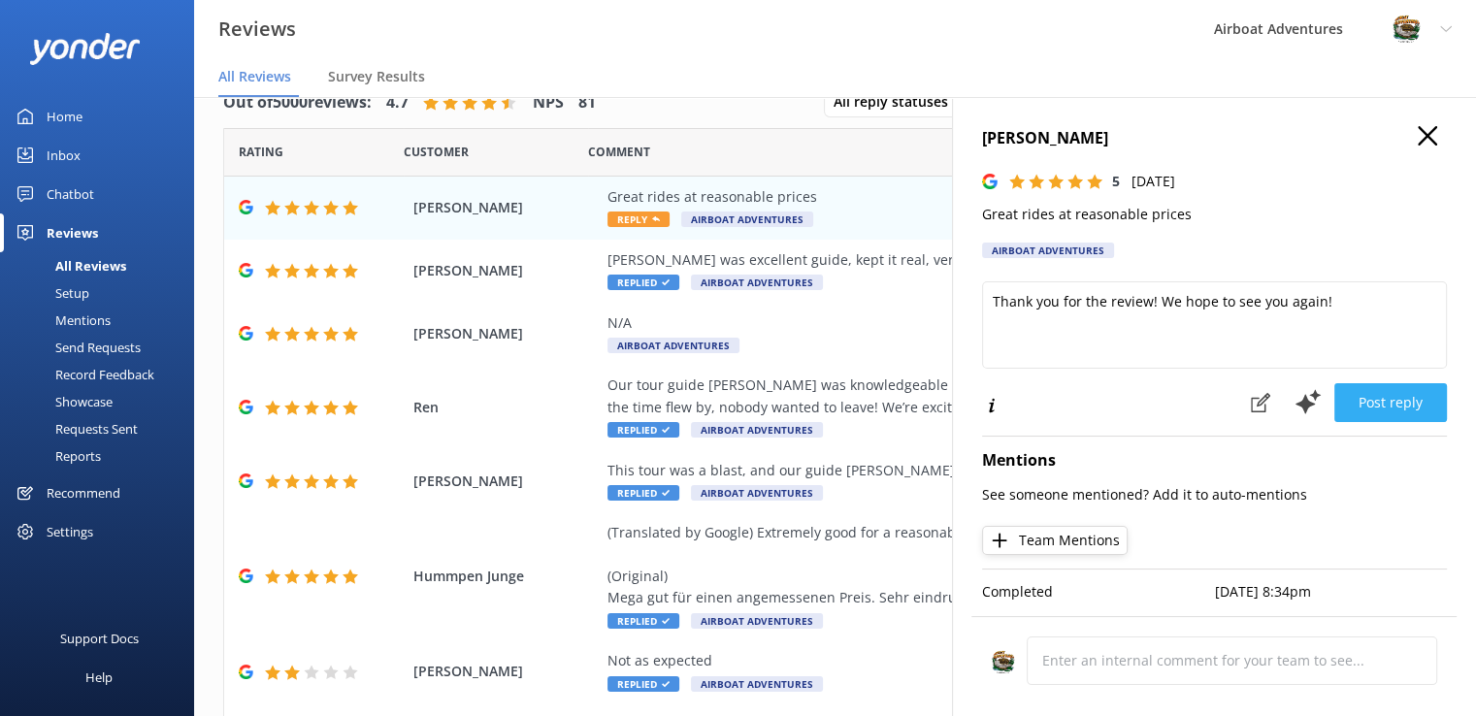
click at [1366, 393] on button "Post reply" at bounding box center [1390, 402] width 113 height 39
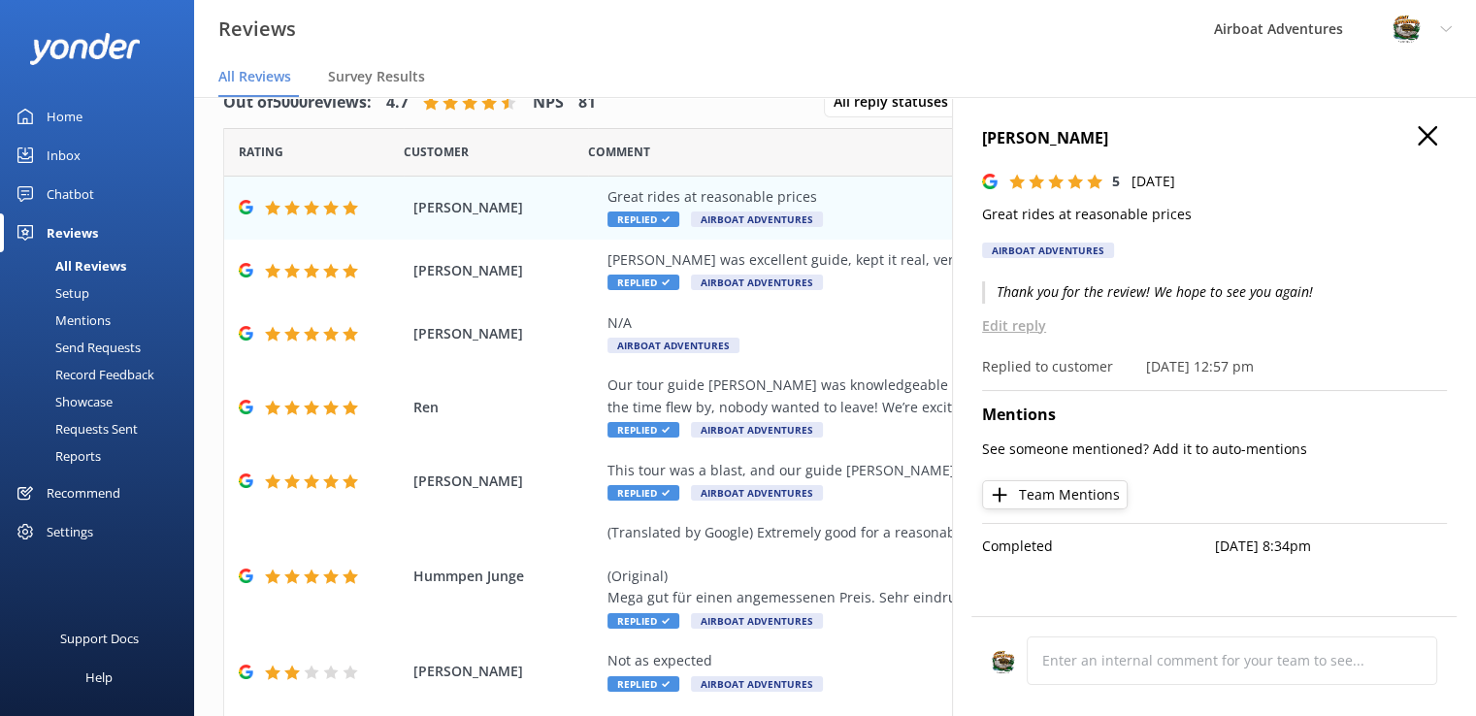
click at [1436, 141] on h4 "[PERSON_NAME]" at bounding box center [1214, 138] width 465 height 25
click at [1428, 136] on use "button" at bounding box center [1426, 135] width 19 height 19
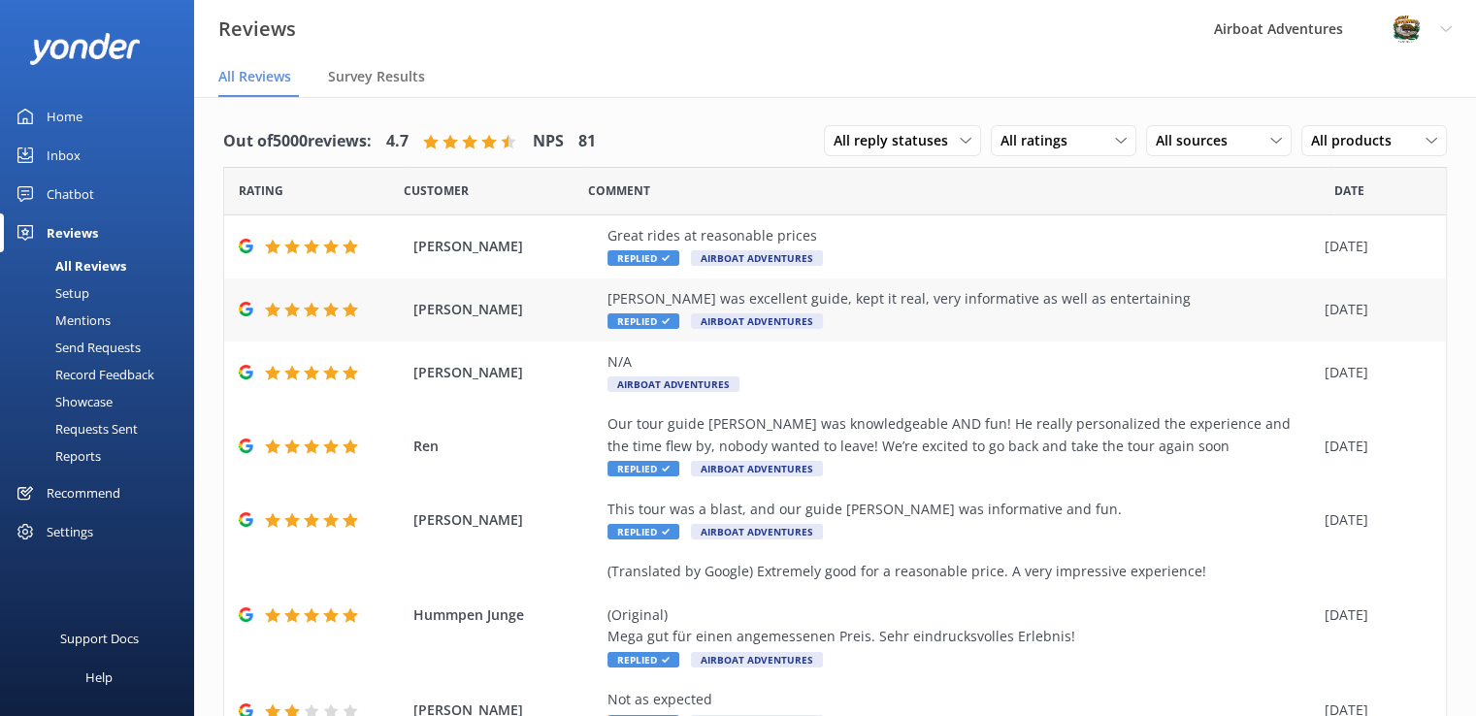
scroll to position [344, 0]
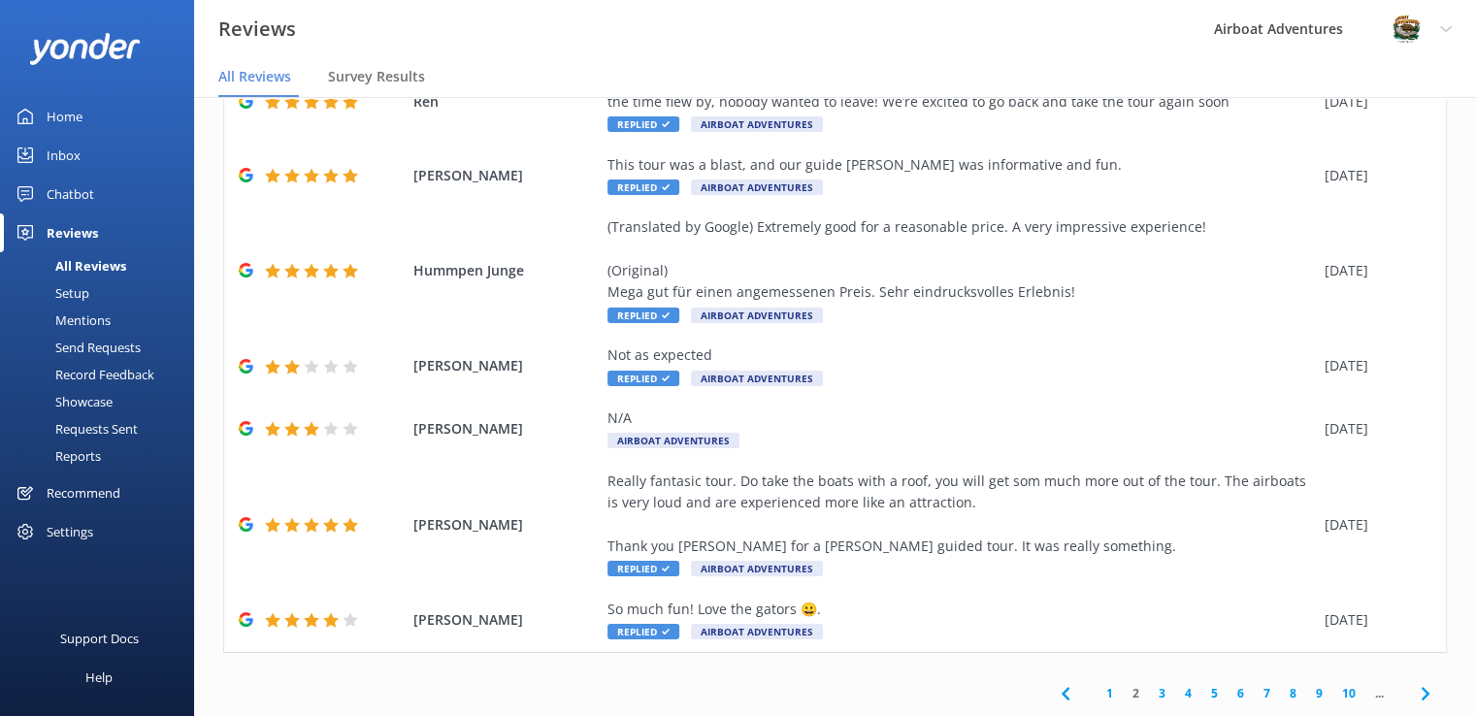
click at [1096, 696] on link "1" at bounding box center [1109, 693] width 26 height 18
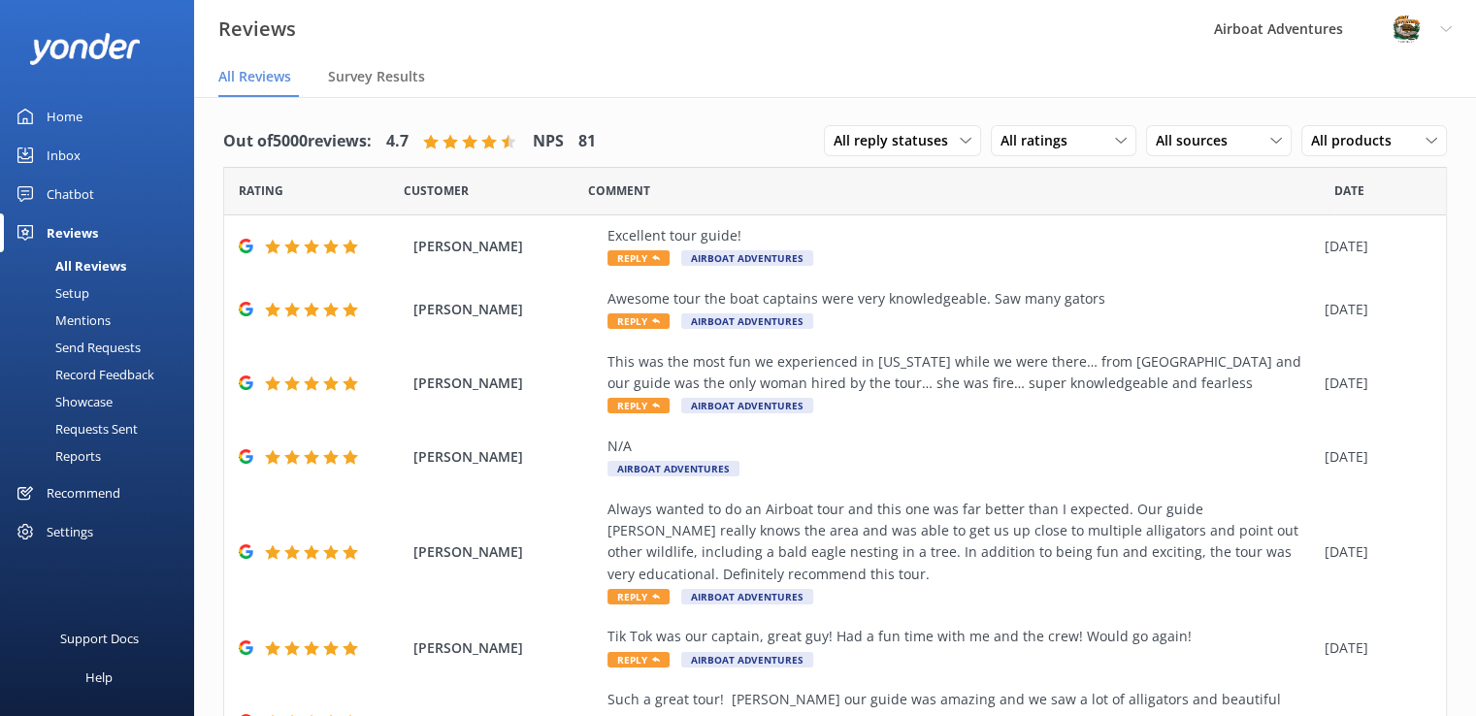
scroll to position [366, 0]
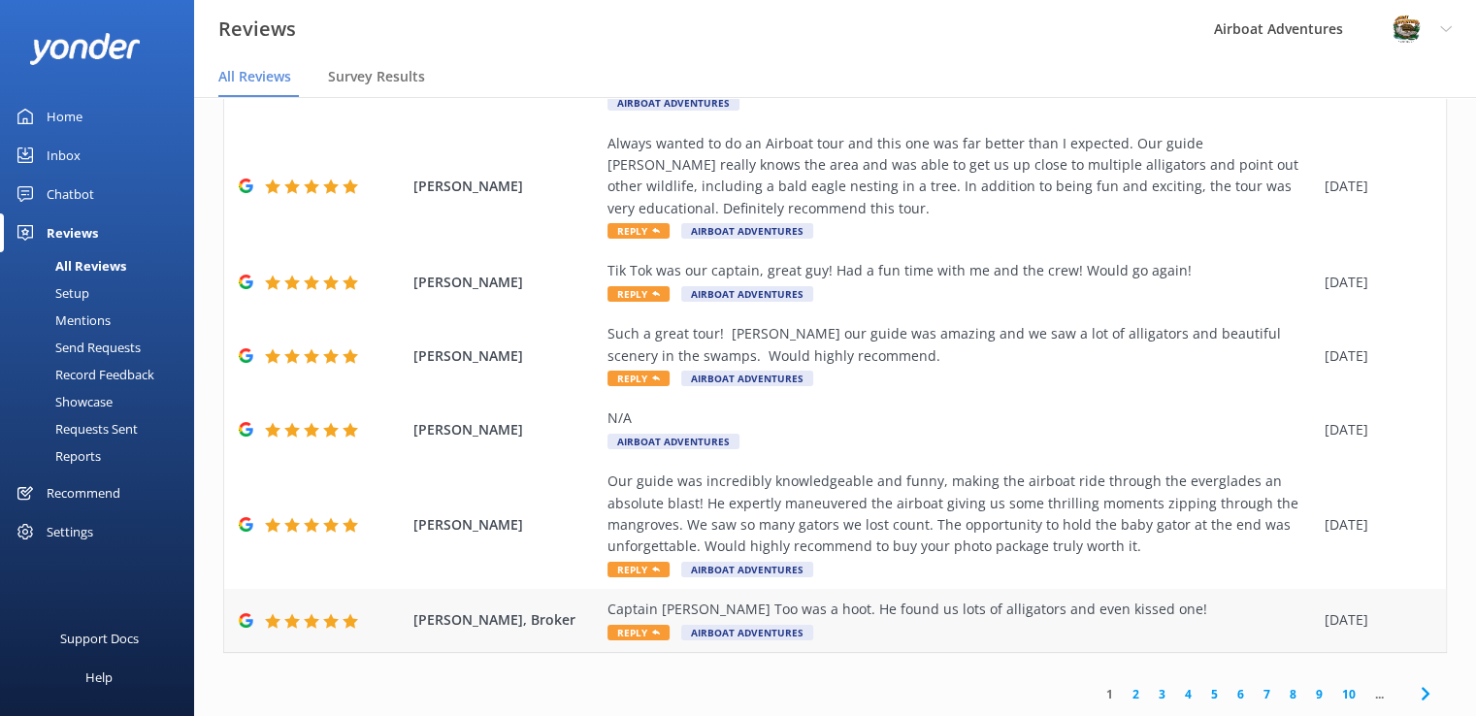
click at [645, 628] on span "Reply" at bounding box center [638, 633] width 62 height 16
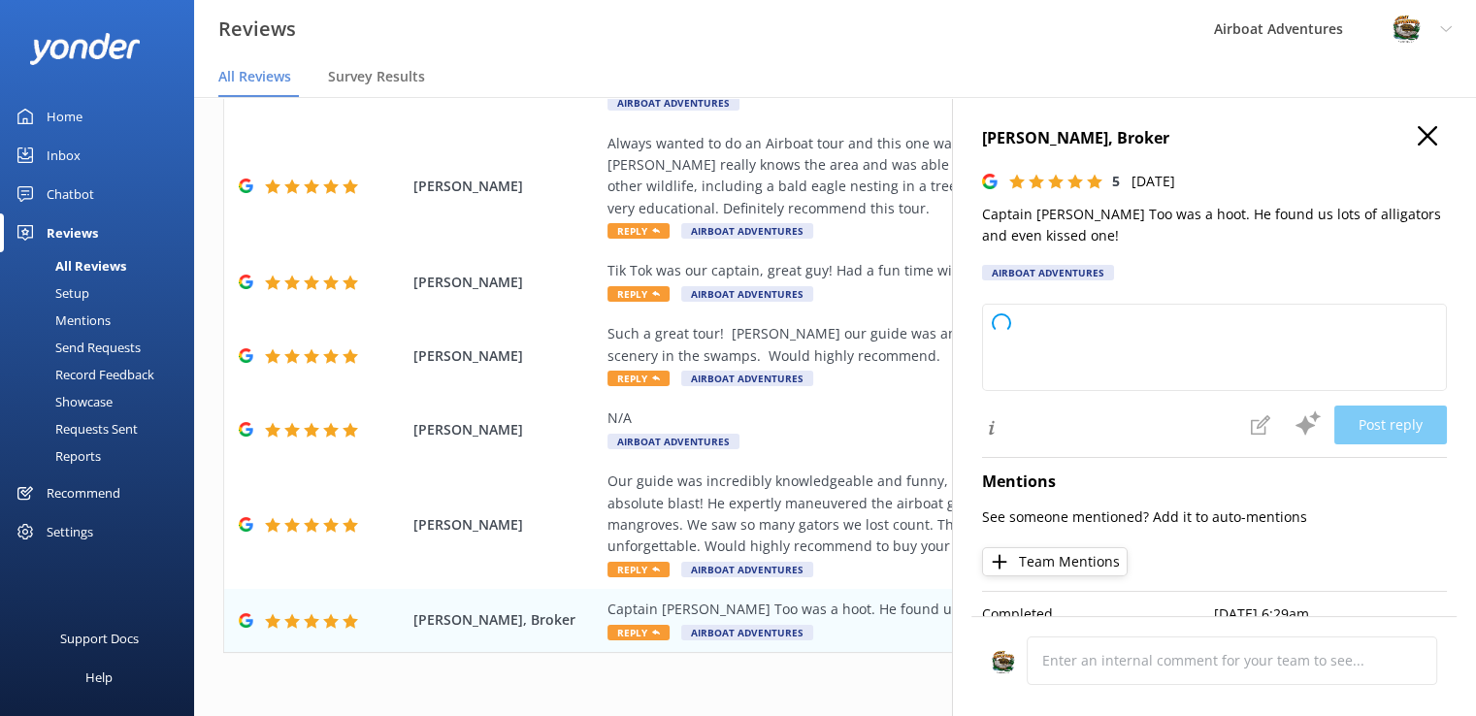
type textarea "Thank you so much for your wonderful review! We're thrilled you had a great tim…"
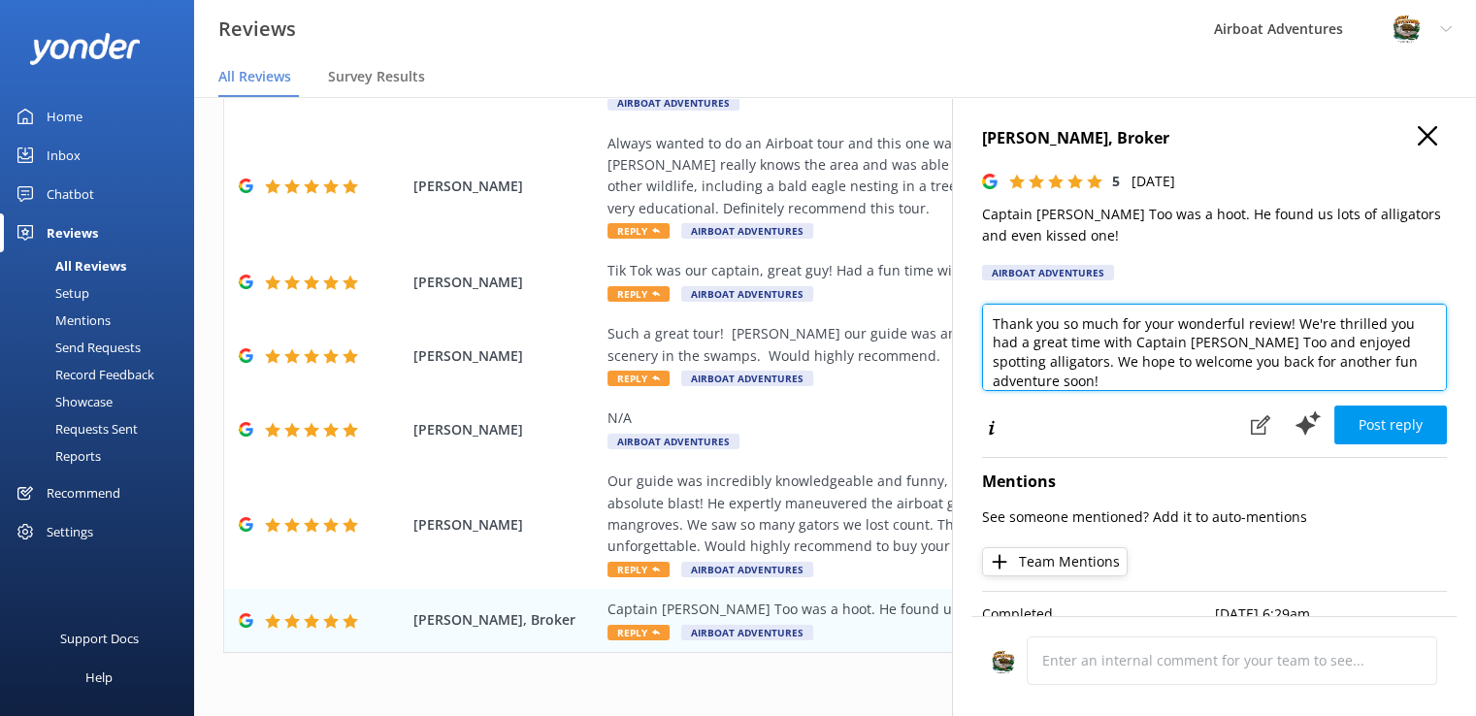
scroll to position [9, 0]
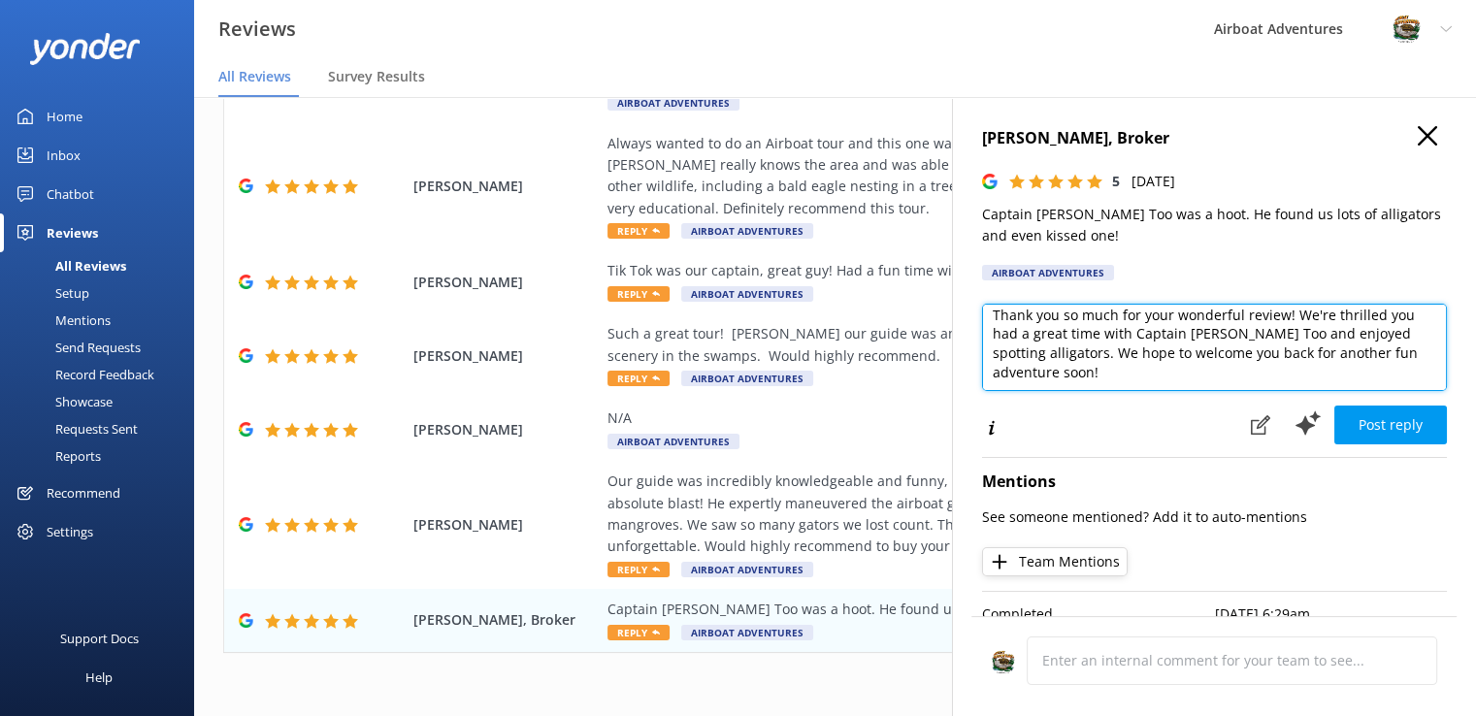
drag, startPoint x: 994, startPoint y: 325, endPoint x: 1147, endPoint y: 407, distance: 173.2
click at [1147, 407] on div "Thank you so much for your wonderful review! We're thrilled you had a great tim…" at bounding box center [1214, 375] width 465 height 142
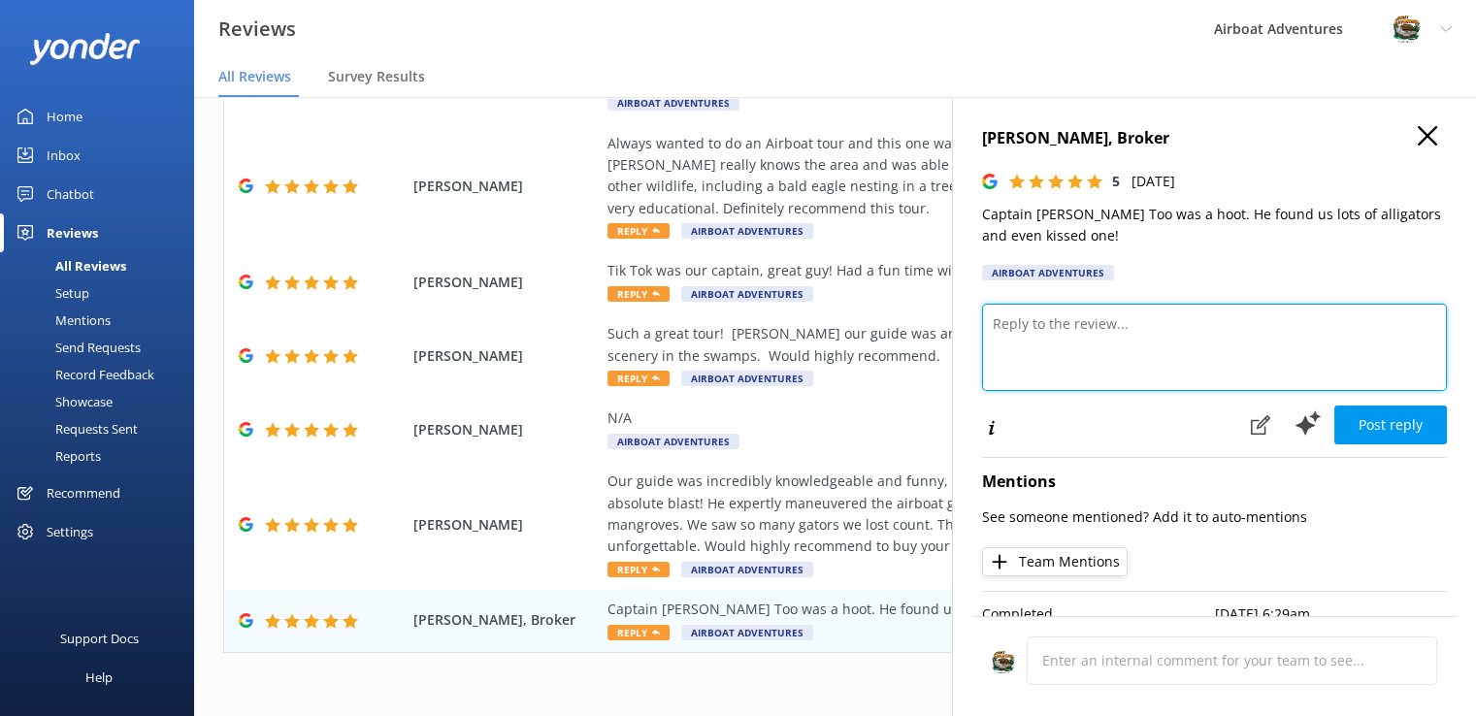
scroll to position [0, 0]
type textarea "h"
click at [1048, 323] on textarea "Haha, yes our captains love those gators! We're excited that we could show you …" at bounding box center [1214, 347] width 465 height 87
click at [1052, 326] on textarea "Haha, yes our captains love those gators! We're excited that we could show you …" at bounding box center [1214, 347] width 465 height 87
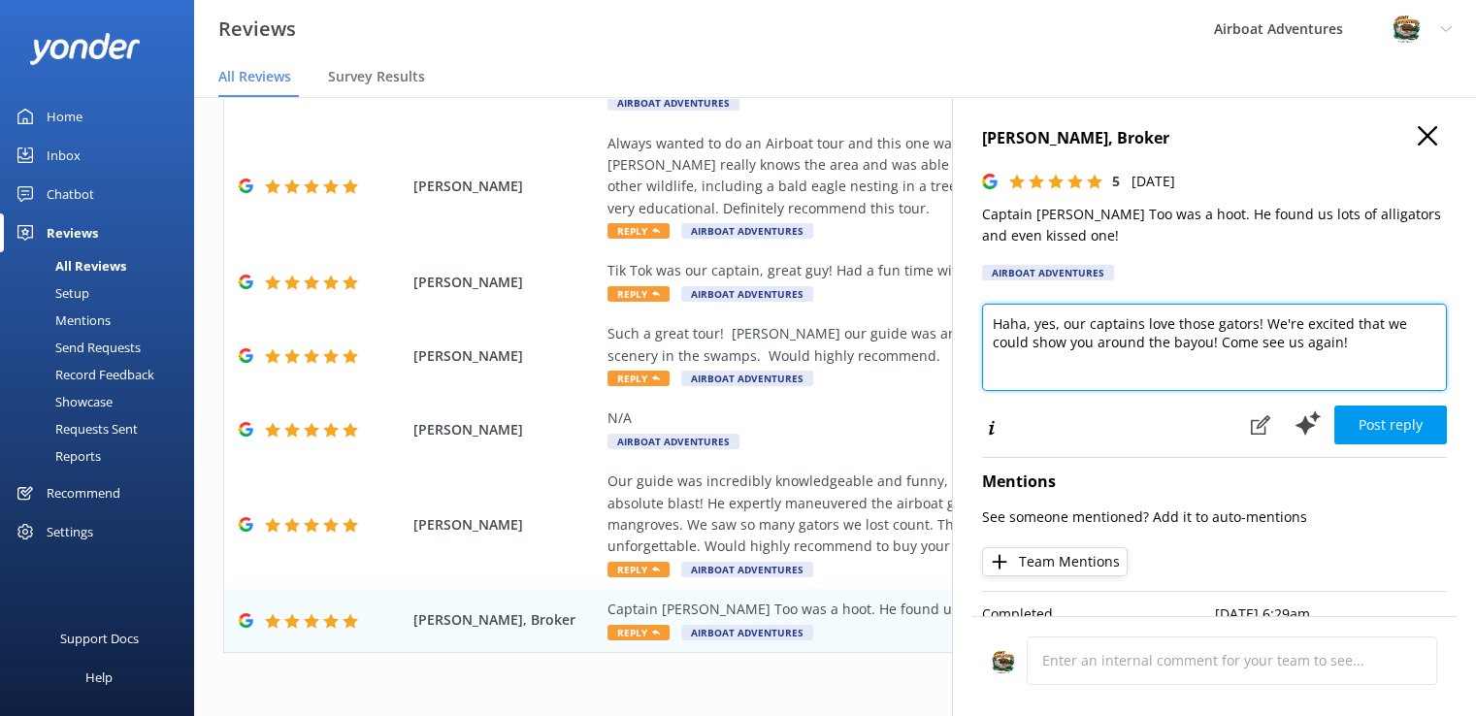
click at [1103, 318] on textarea "Haha, yes, our captains love those gators! We're excited that we could show you…" at bounding box center [1214, 347] width 465 height 87
click at [1099, 331] on textarea "Haha, yes, our captains love those gators! We're excited that we could show you…" at bounding box center [1214, 347] width 465 height 87
click at [1026, 347] on textarea "Haha, yes, our captains love those gators! We're excited that we could show you…" at bounding box center [1214, 347] width 465 height 87
click at [1304, 339] on textarea "Haha, yes, our captains love those gators! We're excited that we were able to s…" at bounding box center [1214, 347] width 465 height 87
type textarea "Haha, yes, our captains love those gators! We're excited that we were able to s…"
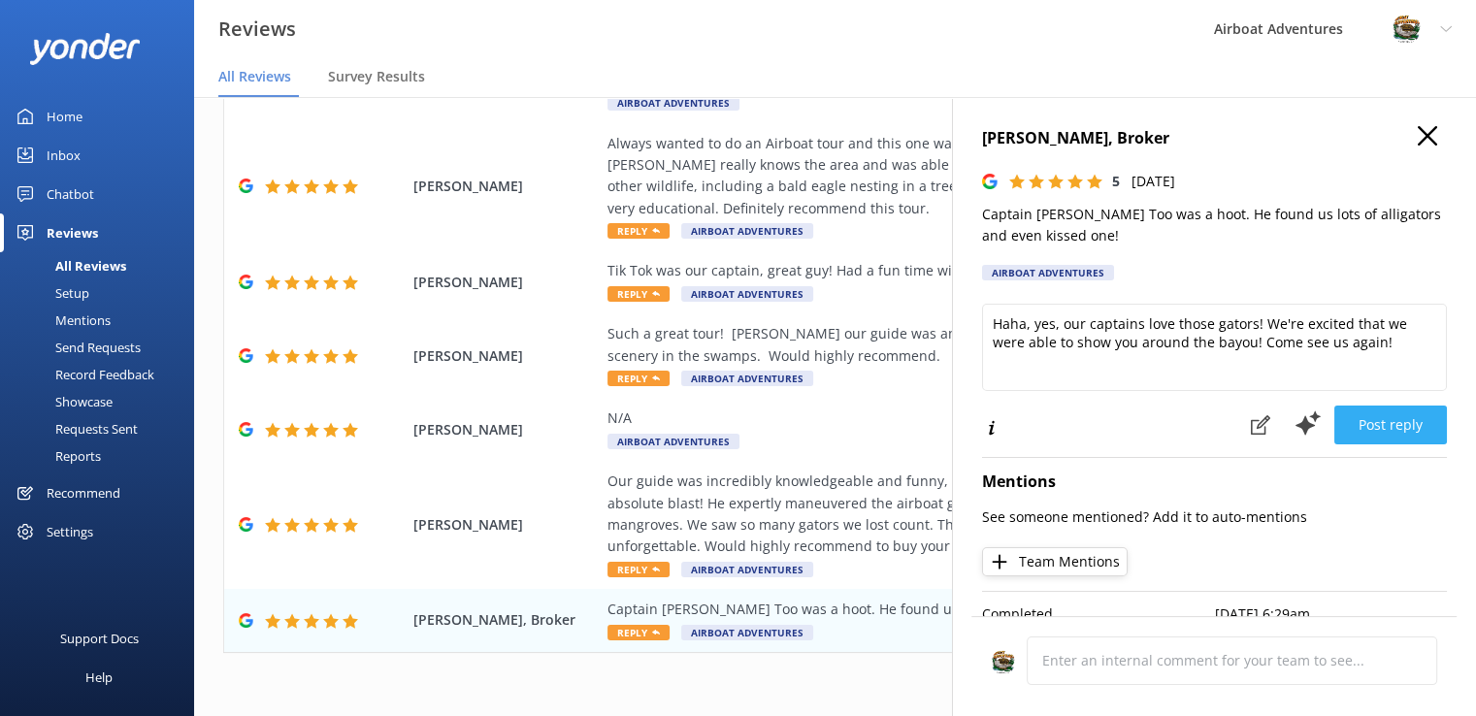
click at [1365, 415] on button "Post reply" at bounding box center [1390, 425] width 113 height 39
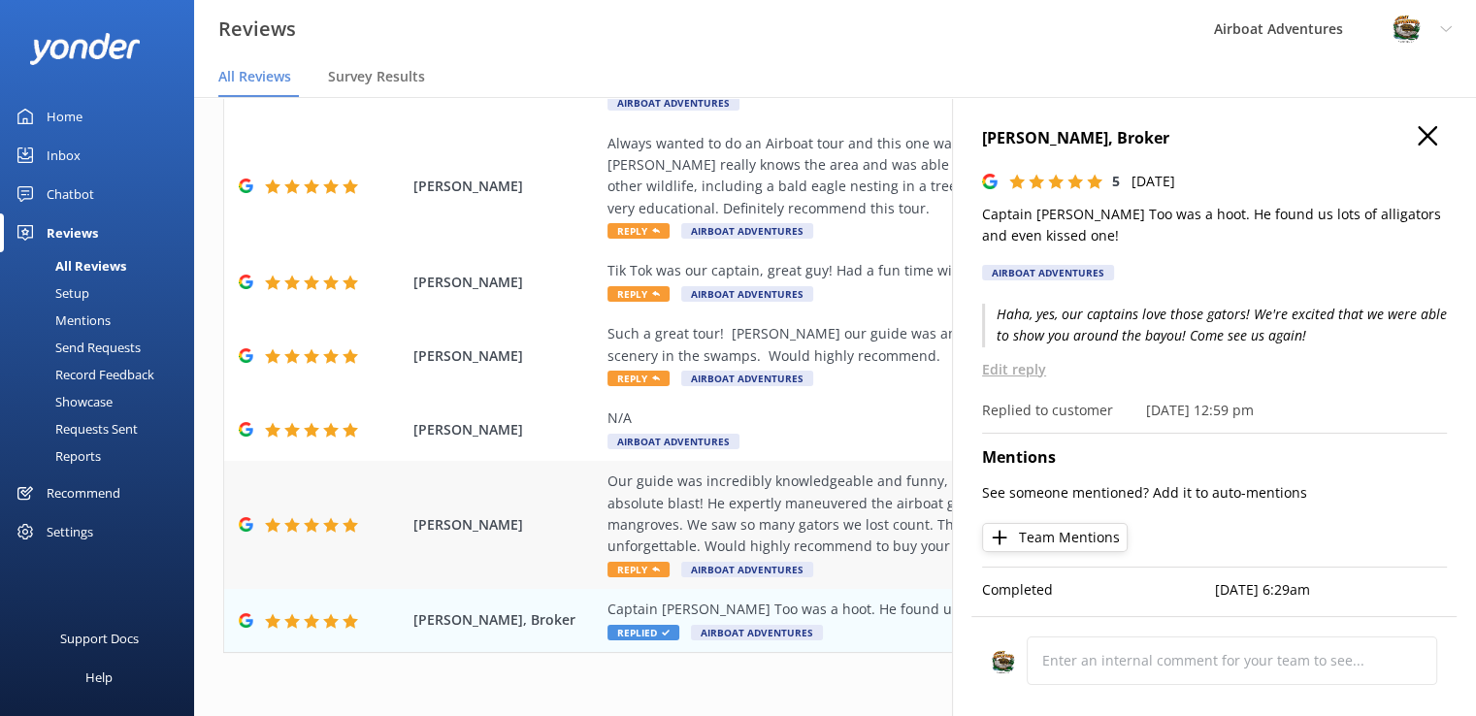
click at [646, 567] on span "Reply" at bounding box center [638, 570] width 62 height 16
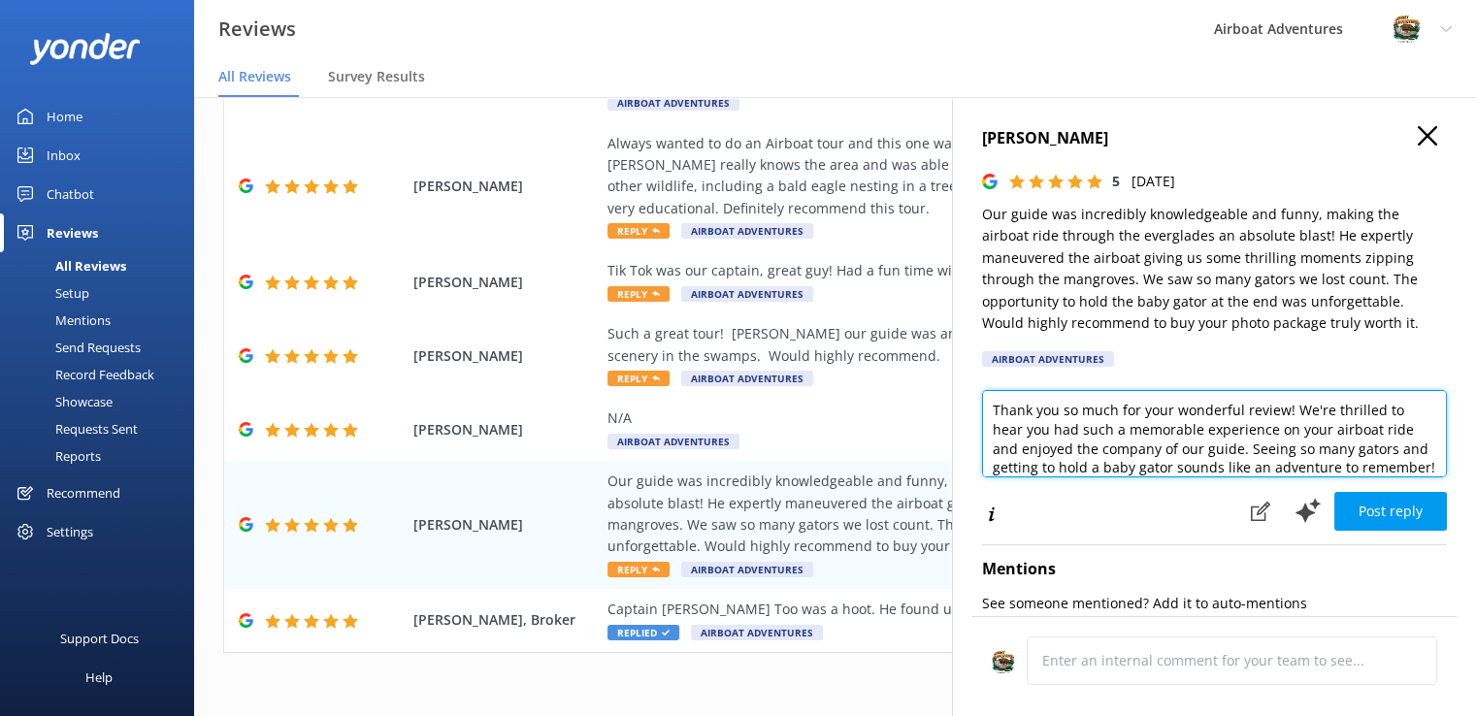
click at [992, 409] on textarea "Thank you so much for your wonderful review! We're thrilled to hear you had suc…" at bounding box center [1214, 433] width 465 height 87
click at [1241, 424] on textarea "Thank you so much for your wonderful review! We're thrilled to hear you had suc…" at bounding box center [1214, 433] width 465 height 87
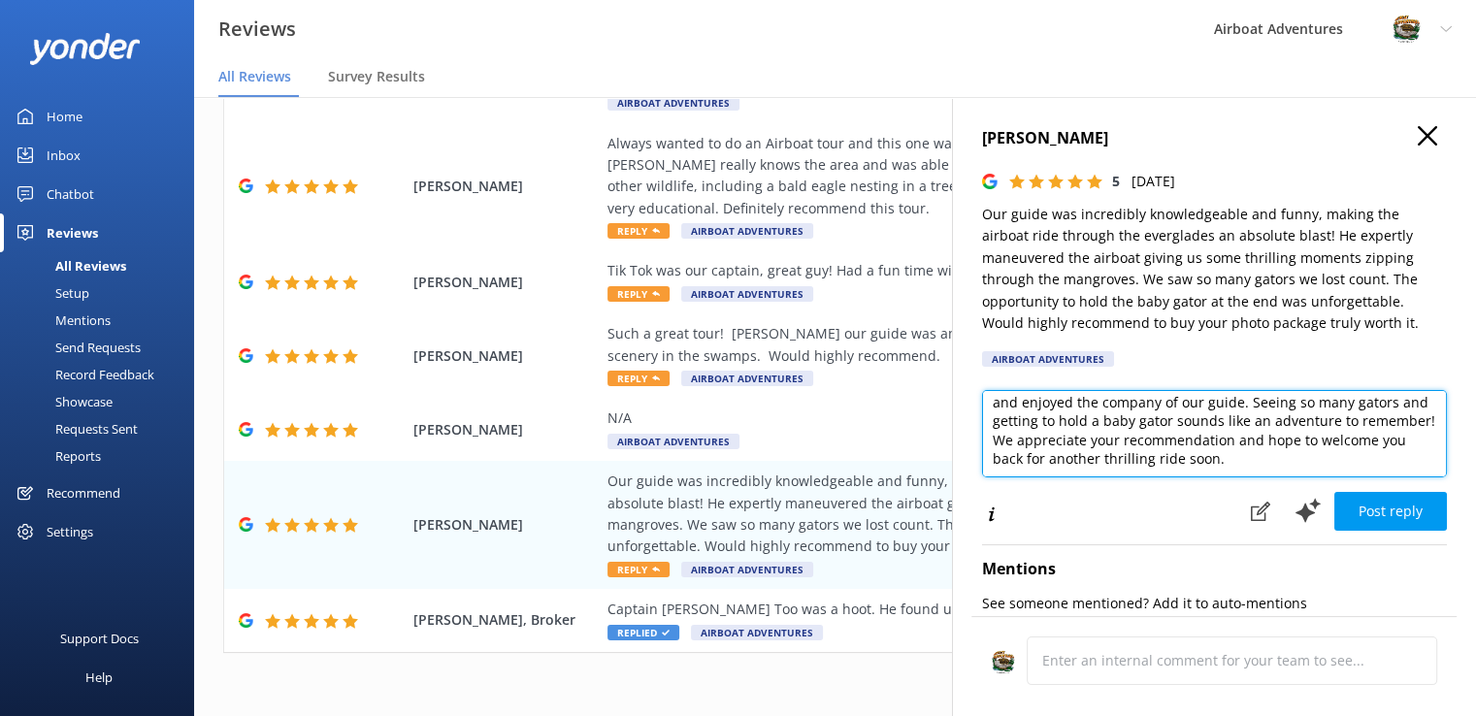
click at [1319, 467] on textarea "Thank you so much for your wonderful review! We're thrilled to hear you had suc…" at bounding box center [1214, 433] width 465 height 87
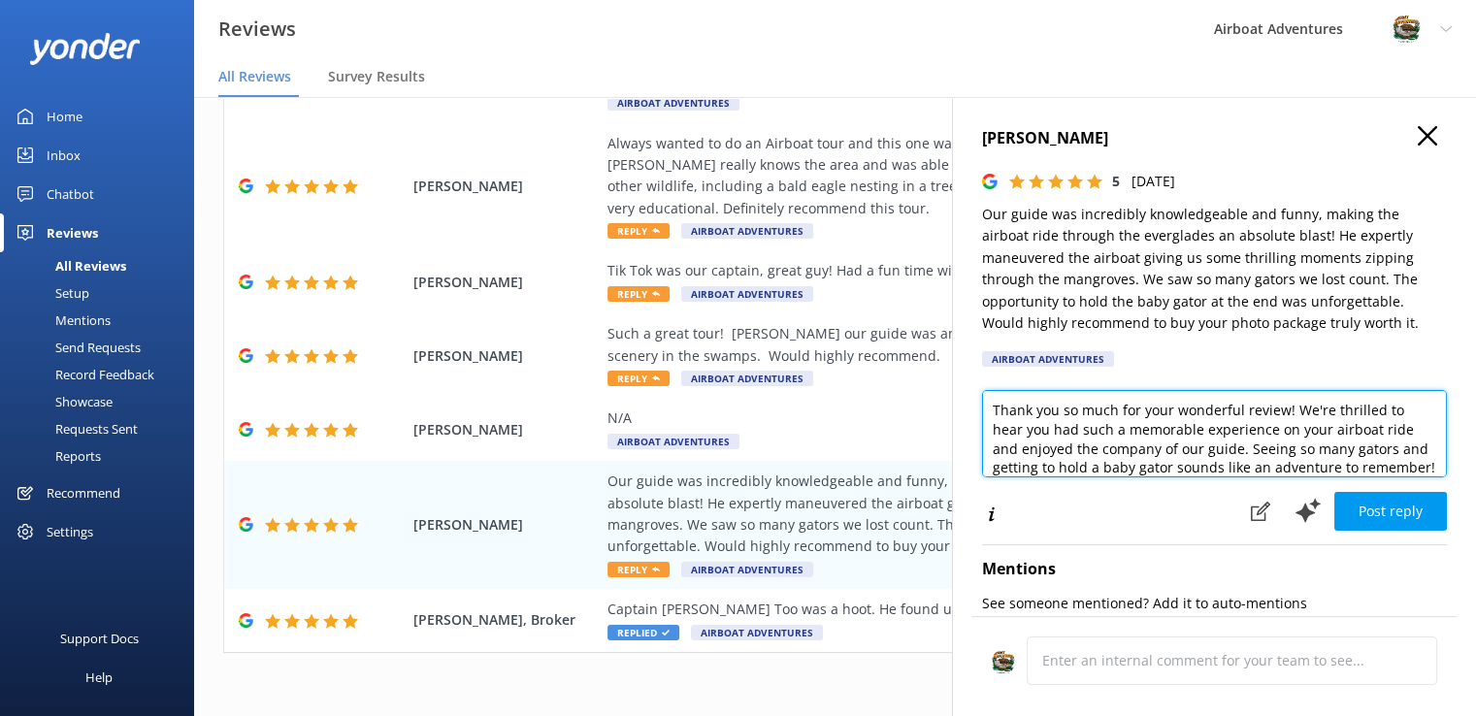
click at [1372, 413] on textarea "Thank you so much for your wonderful review! We're thrilled to hear you had suc…" at bounding box center [1214, 433] width 465 height 87
click at [1112, 428] on textarea "Thank you so much for your wonderful review! We're so excited to hear you had s…" at bounding box center [1214, 433] width 465 height 87
drag, startPoint x: 1078, startPoint y: 439, endPoint x: 1273, endPoint y: 448, distance: 195.2
click at [1273, 448] on textarea "Thank you so much for your wonderful review! We're so excited to hear you had s…" at bounding box center [1214, 433] width 465 height 87
click at [1061, 471] on textarea "Thank you so much for your wonderful review! We're so excited to hear you had s…" at bounding box center [1214, 433] width 465 height 87
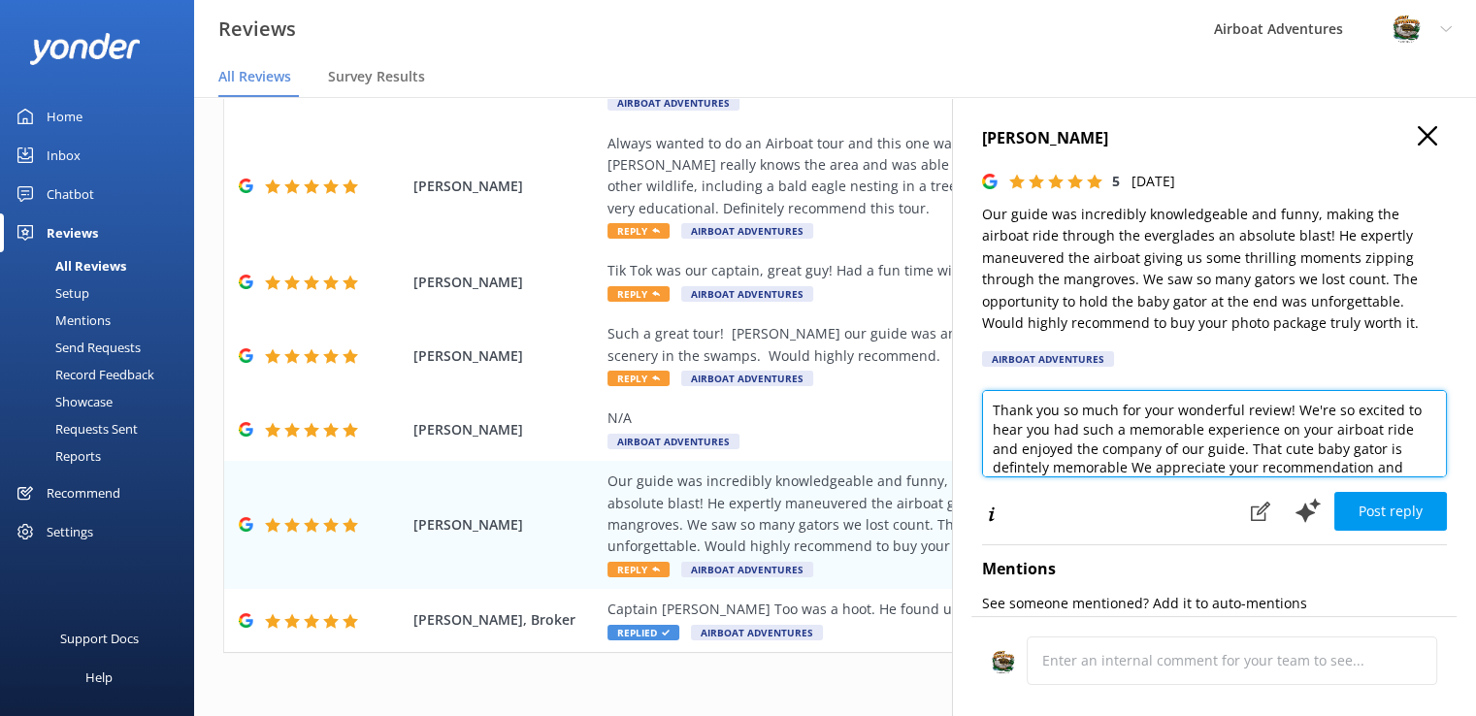
click at [1138, 451] on textarea "Thank you so much for your wonderful review! We're so excited to hear you had s…" at bounding box center [1214, 433] width 465 height 87
click at [1040, 470] on textarea "Thank you so much for your wonderful review! We're so excited to hear you had s…" at bounding box center [1214, 433] width 465 height 87
click at [1047, 471] on textarea "Thank you so much for your wonderful review! We're so excited to hear you had s…" at bounding box center [1214, 433] width 465 height 87
click at [1069, 472] on textarea "Thank you so much for your wonderful review! We're so excited to hear you had s…" at bounding box center [1214, 433] width 465 height 87
click at [1042, 471] on textarea "Thank you so much for your wonderful review! We're so excited to hear you had s…" at bounding box center [1214, 433] width 465 height 87
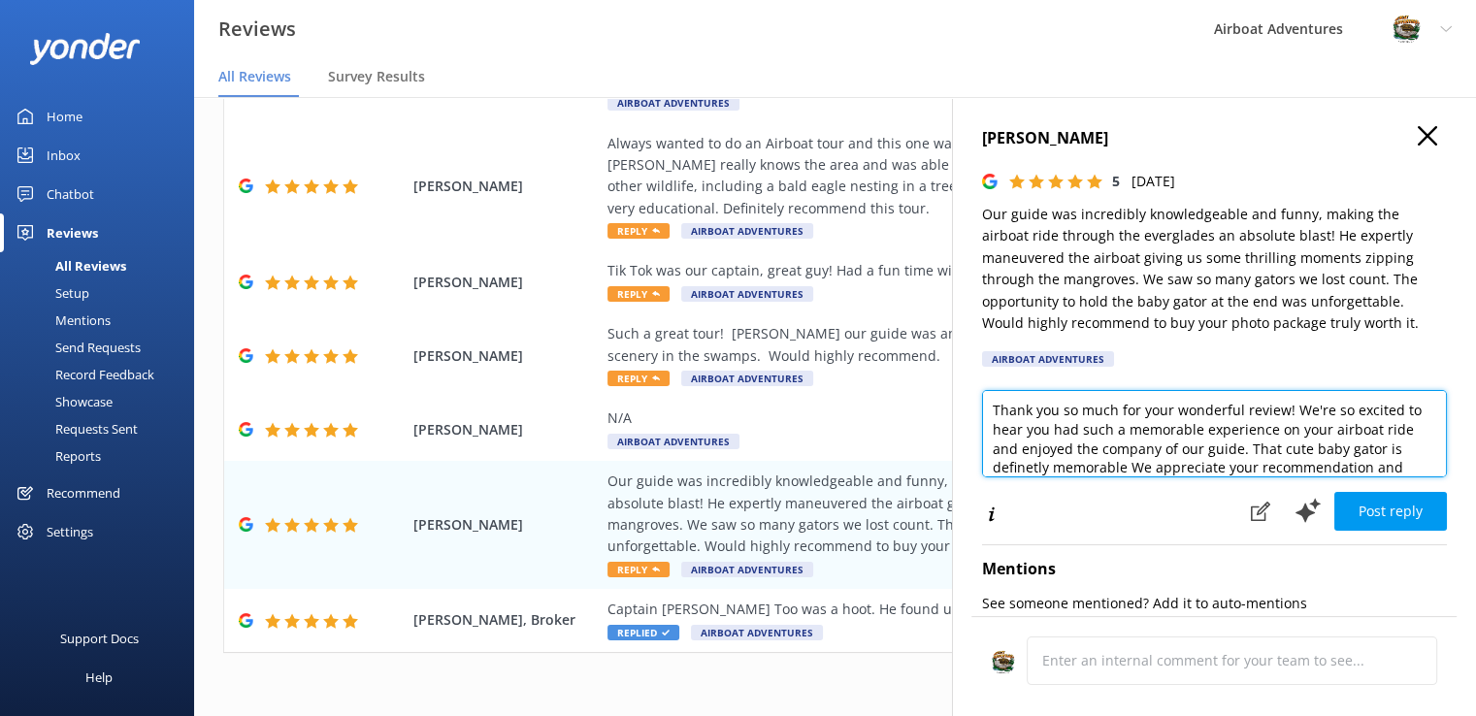
scroll to position [28, 0]
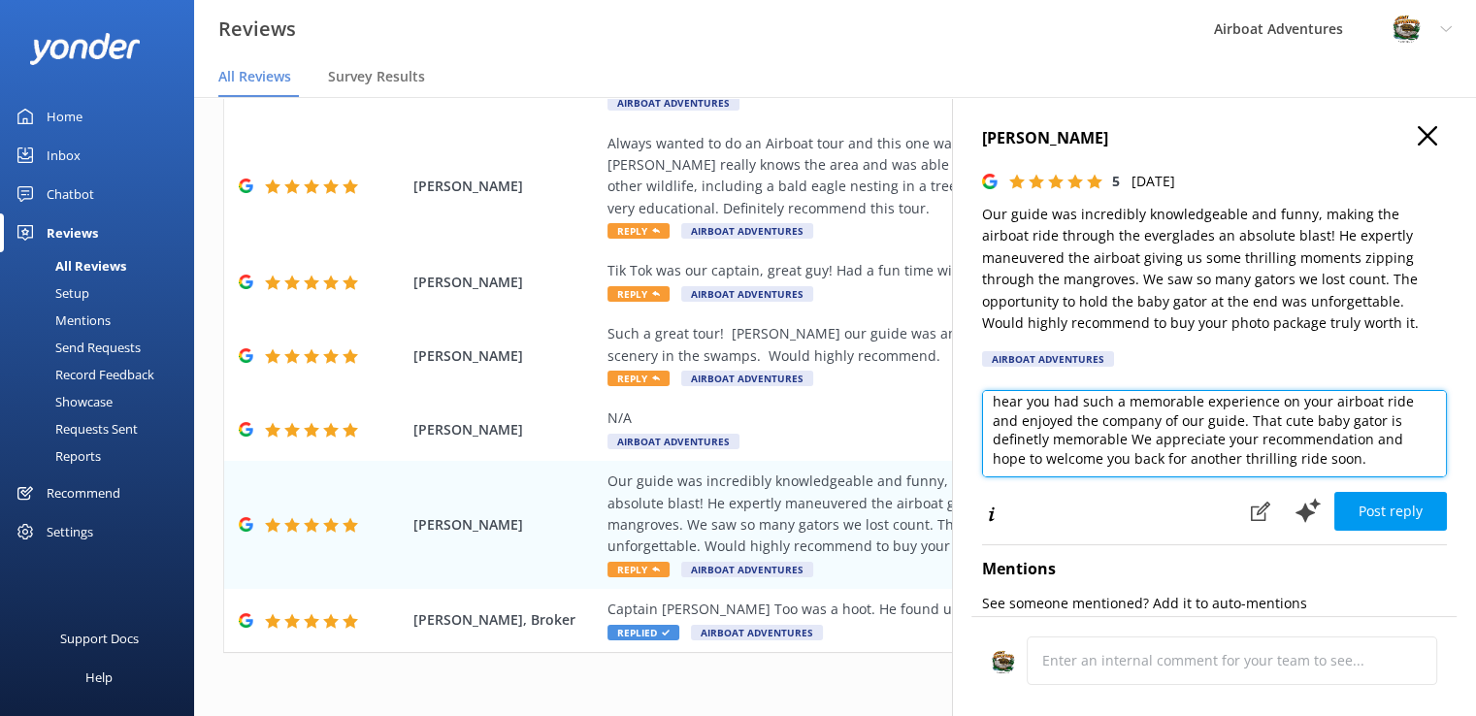
click at [1049, 441] on textarea "Thank you so much for your wonderful review! We're so excited to hear you had s…" at bounding box center [1214, 433] width 465 height 87
click at [1087, 434] on textarea "Thank you so much for your wonderful review! We're so excited to hear you had s…" at bounding box center [1214, 433] width 465 height 87
click at [1066, 439] on textarea "Thank you so much for your wonderful review! We're so excited to hear you had s…" at bounding box center [1214, 433] width 465 height 87
click at [1085, 406] on textarea "Thank you so much for your wonderful review! We're so excited to hear you had s…" at bounding box center [1214, 433] width 465 height 87
click at [1041, 441] on textarea "Thank you so much for your wonderful review! We're so excited to hear you had s…" at bounding box center [1214, 433] width 465 height 87
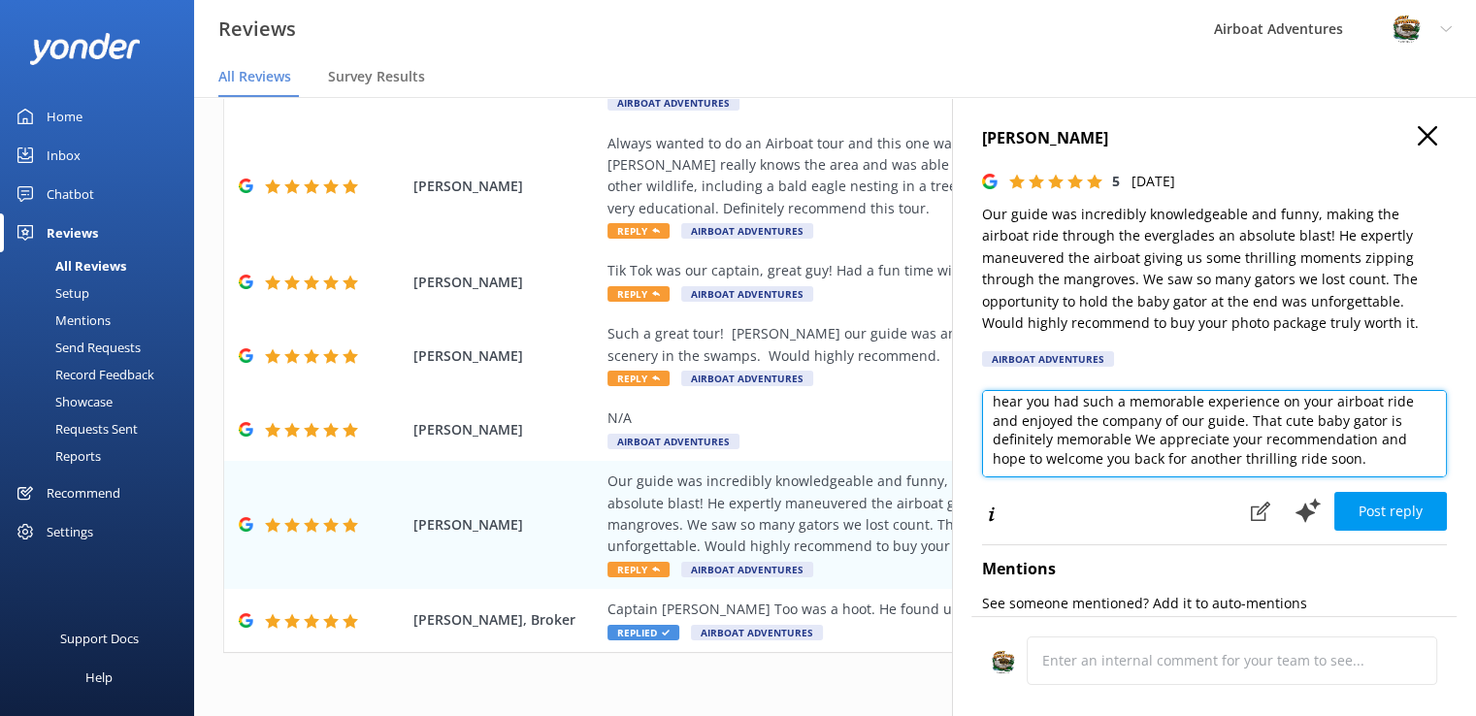
click at [1101, 437] on textarea "Thank you so much for your wonderful review! We're so excited to hear you had s…" at bounding box center [1214, 433] width 465 height 87
click at [1137, 444] on textarea "Thank you so much for your wonderful review! We're so excited to hear you had s…" at bounding box center [1214, 433] width 465 height 87
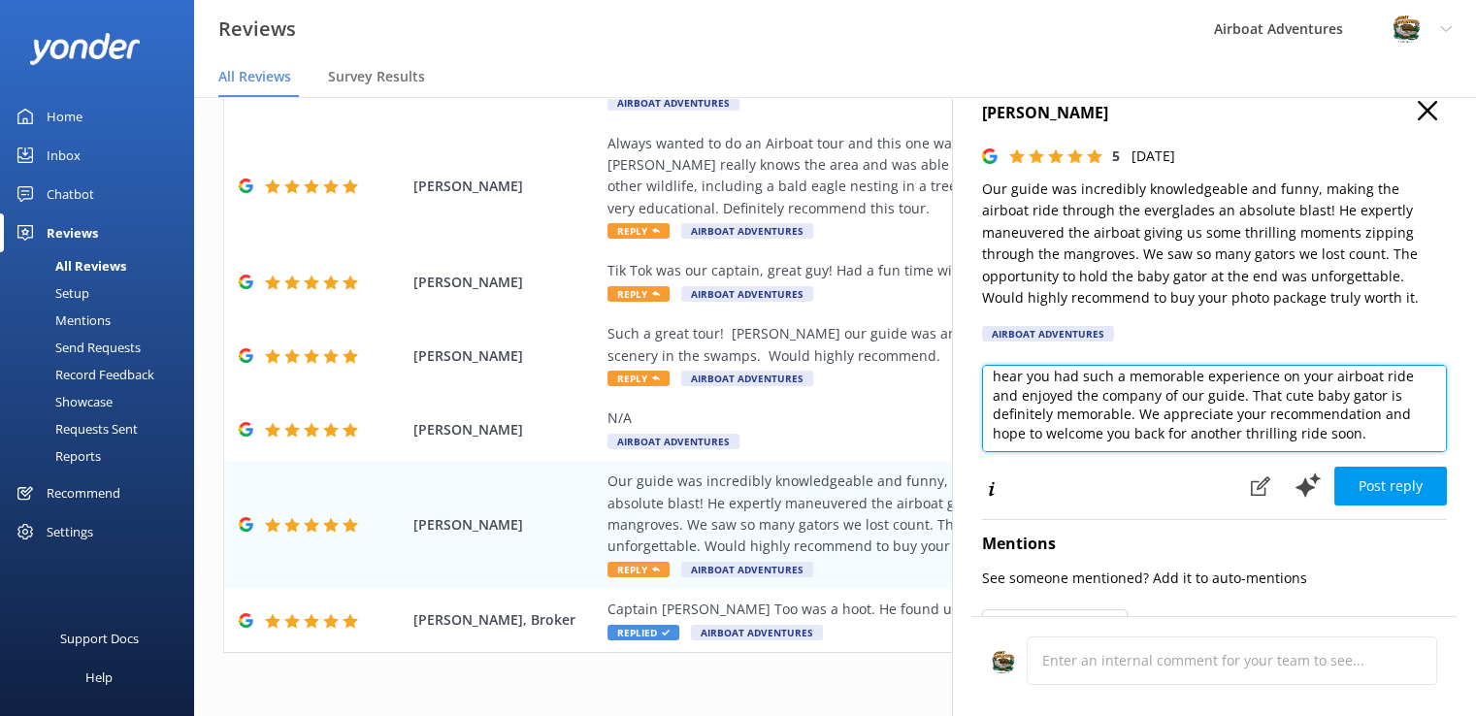
scroll to position [0, 0]
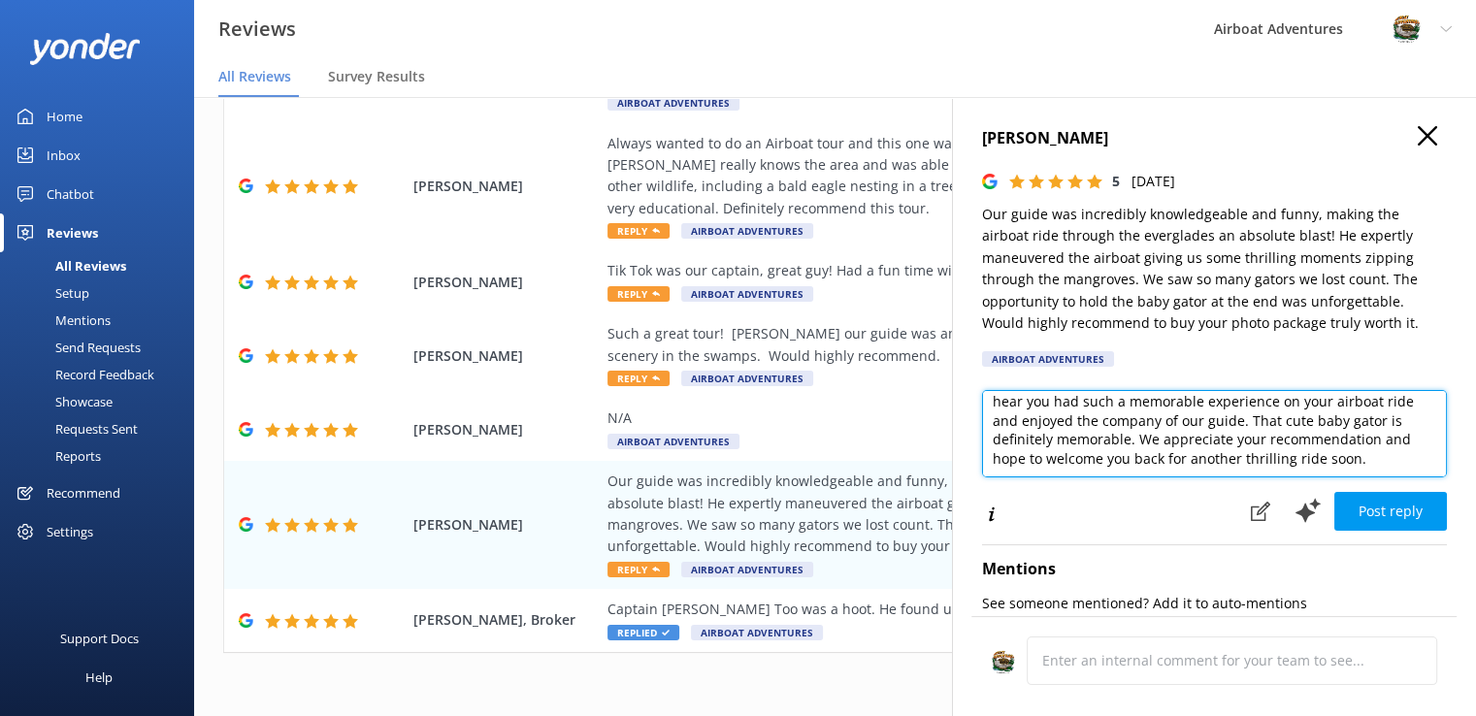
click at [1318, 463] on textarea "Thank you so much for your wonderful review! We're so excited to hear you had s…" at bounding box center [1214, 433] width 465 height 87
drag, startPoint x: 1366, startPoint y: 463, endPoint x: 1197, endPoint y: 472, distance: 169.1
click at [1197, 472] on textarea "Thank you so much for your wonderful review! We're so excited to hear you had s…" at bounding box center [1214, 433] width 465 height 87
click at [1257, 460] on textarea "Thank you so much for your wonderful review! We're so excited to hear you had s…" at bounding box center [1214, 433] width 465 height 87
click at [1209, 435] on textarea "Thank you so much for your wonderful review! We're so excited to hear you had s…" at bounding box center [1214, 433] width 465 height 87
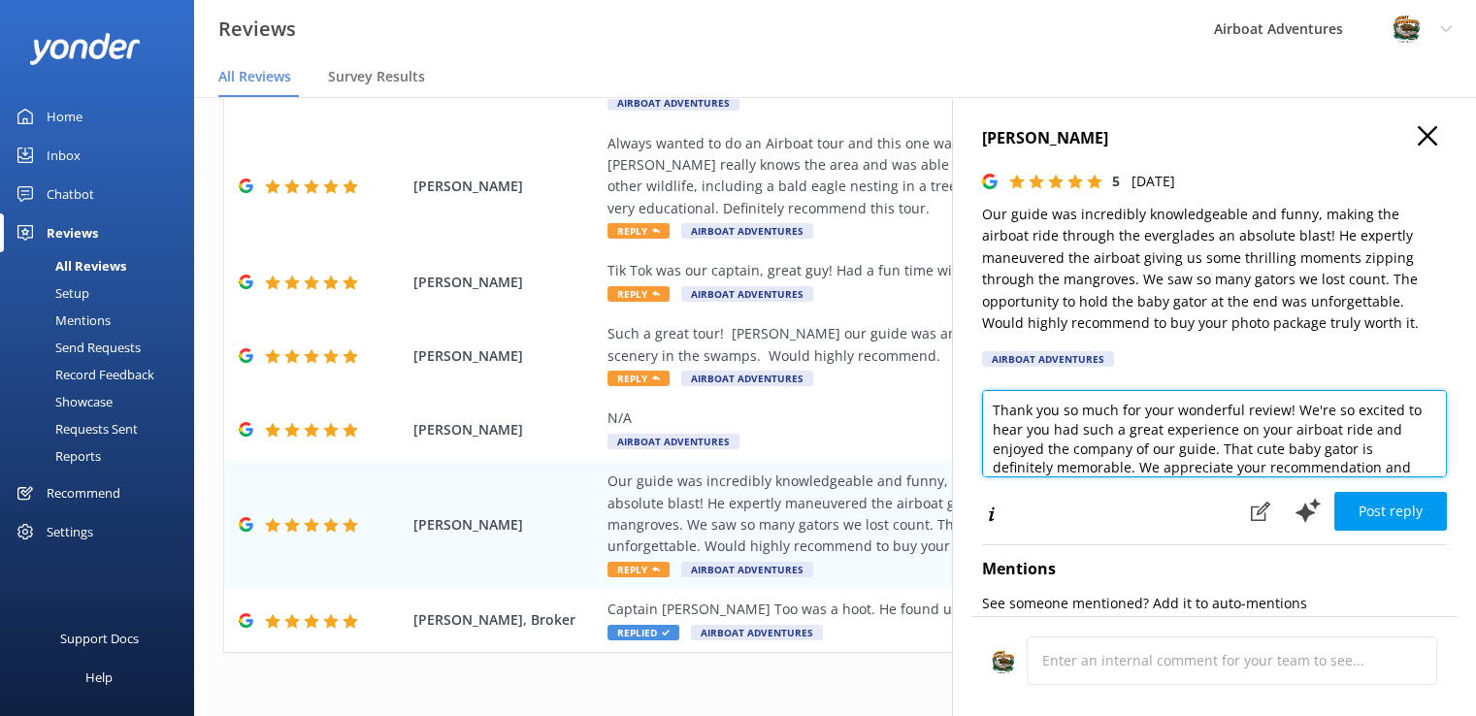
scroll to position [28, 0]
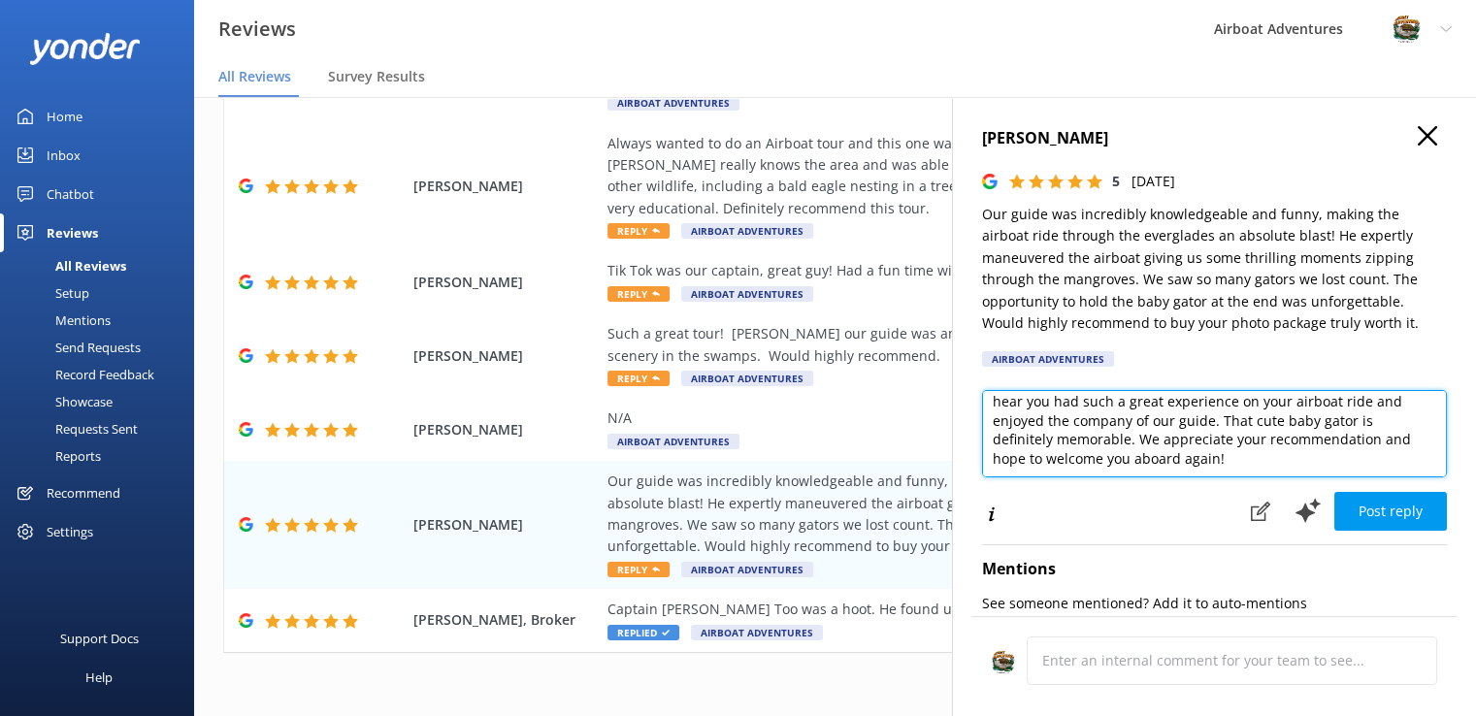
click at [1373, 443] on textarea "Thank you so much for your wonderful review! We're so excited to hear you had s…" at bounding box center [1214, 433] width 465 height 87
click at [1268, 439] on textarea "Thank you so much for your wonderful review! We're so excited to hear you had s…" at bounding box center [1214, 433] width 465 height 87
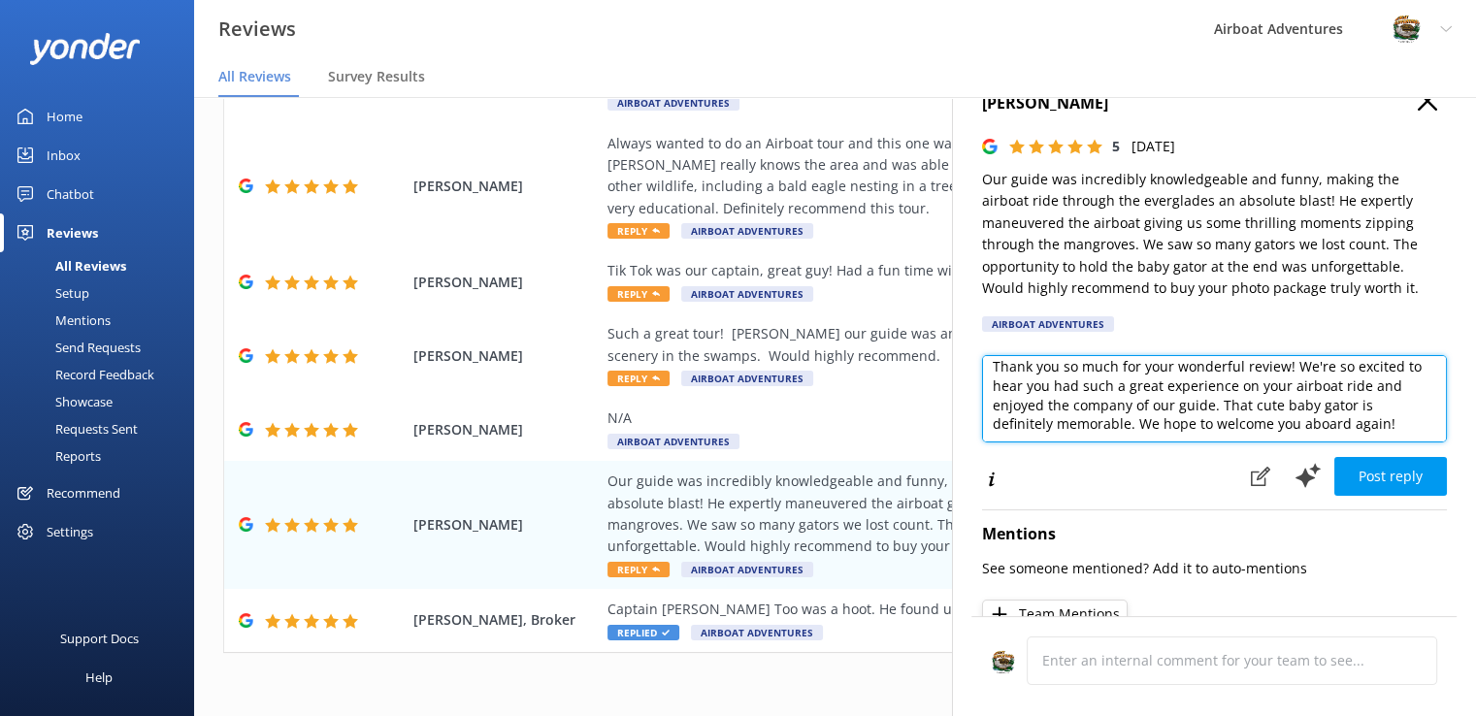
scroll to position [54, 0]
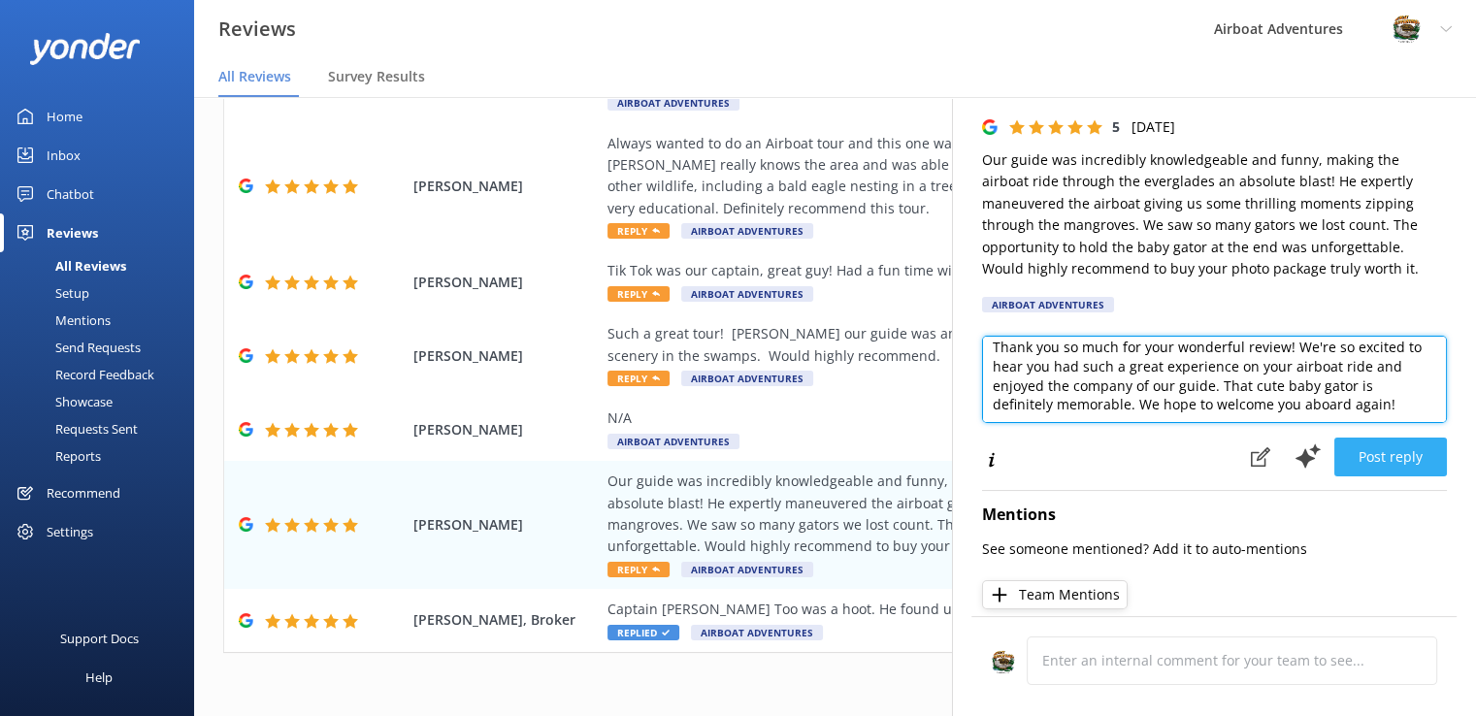
type textarea "Thank you so much for your wonderful review! We're so excited to hear you had s…"
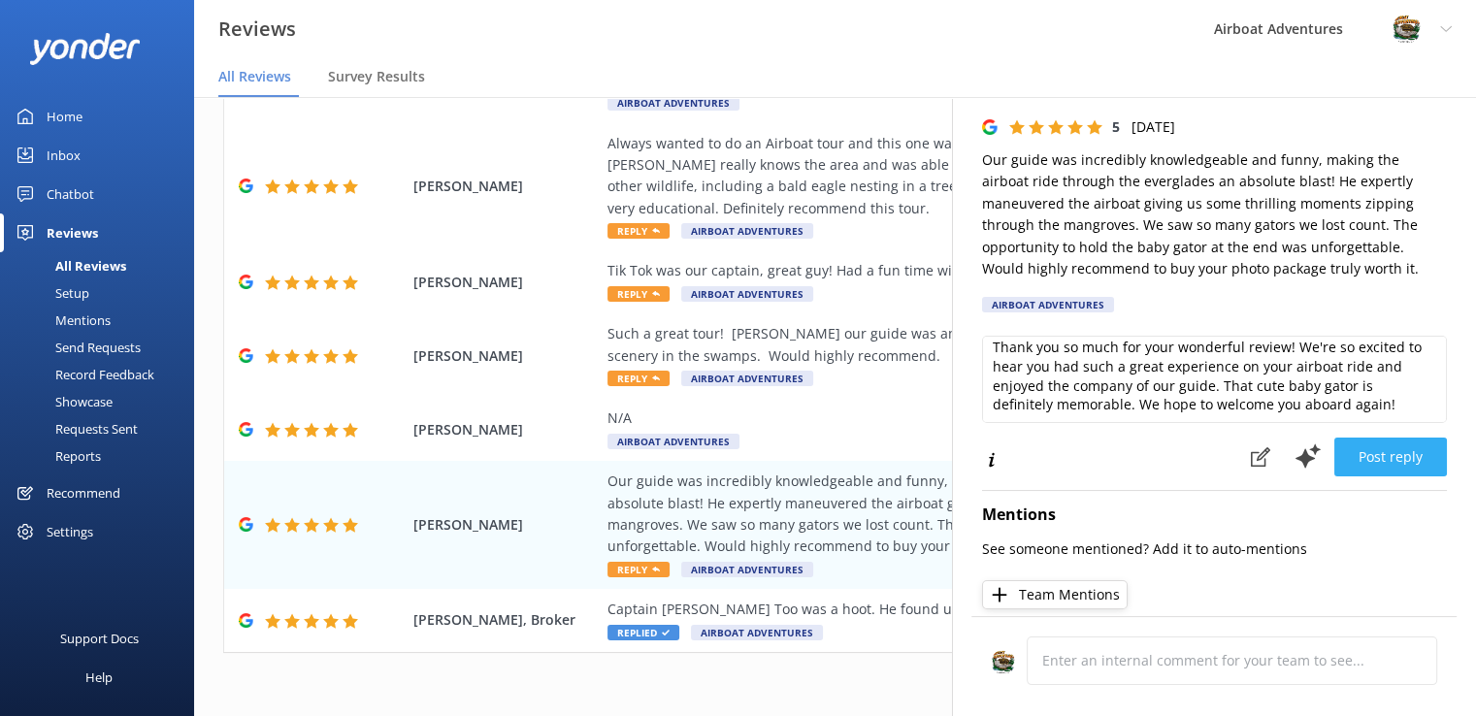
click at [1389, 453] on button "Post reply" at bounding box center [1390, 457] width 113 height 39
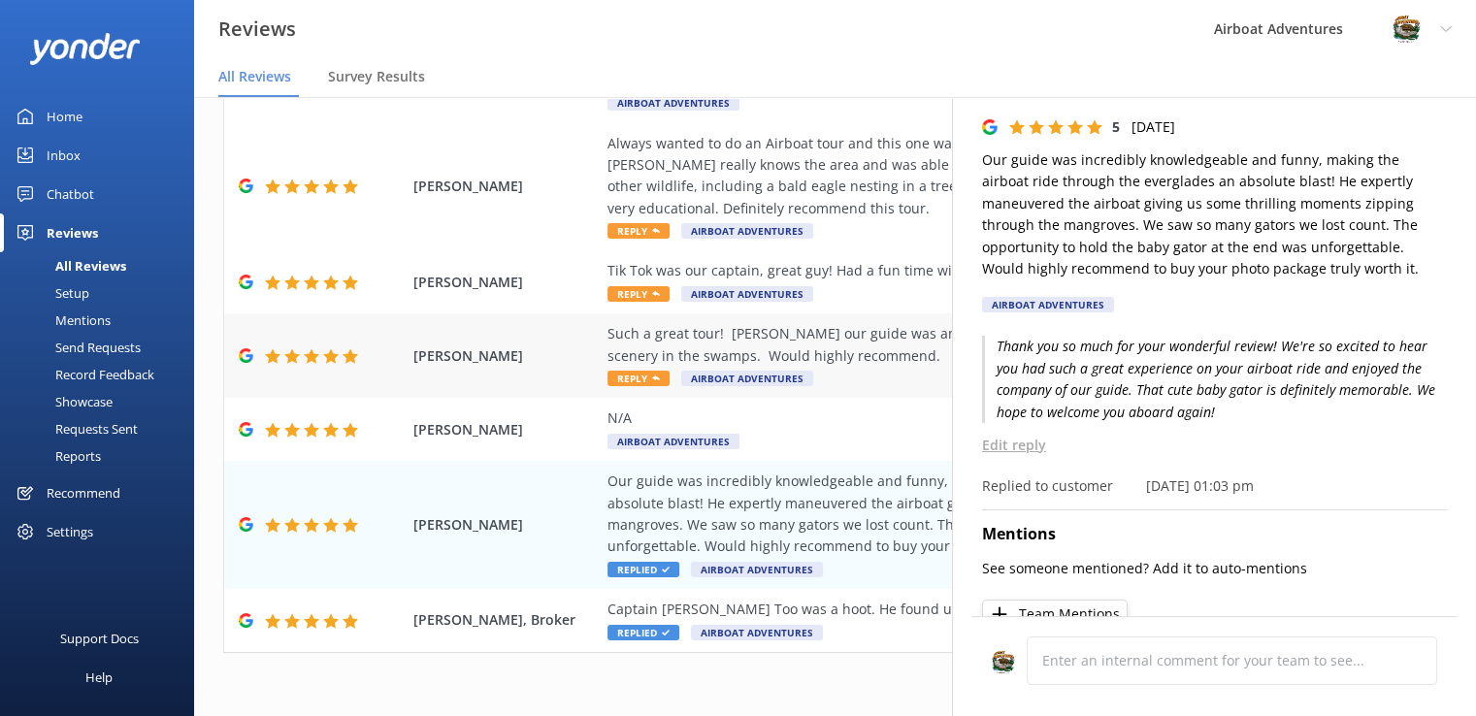
click at [652, 373] on span "Reply" at bounding box center [638, 379] width 62 height 16
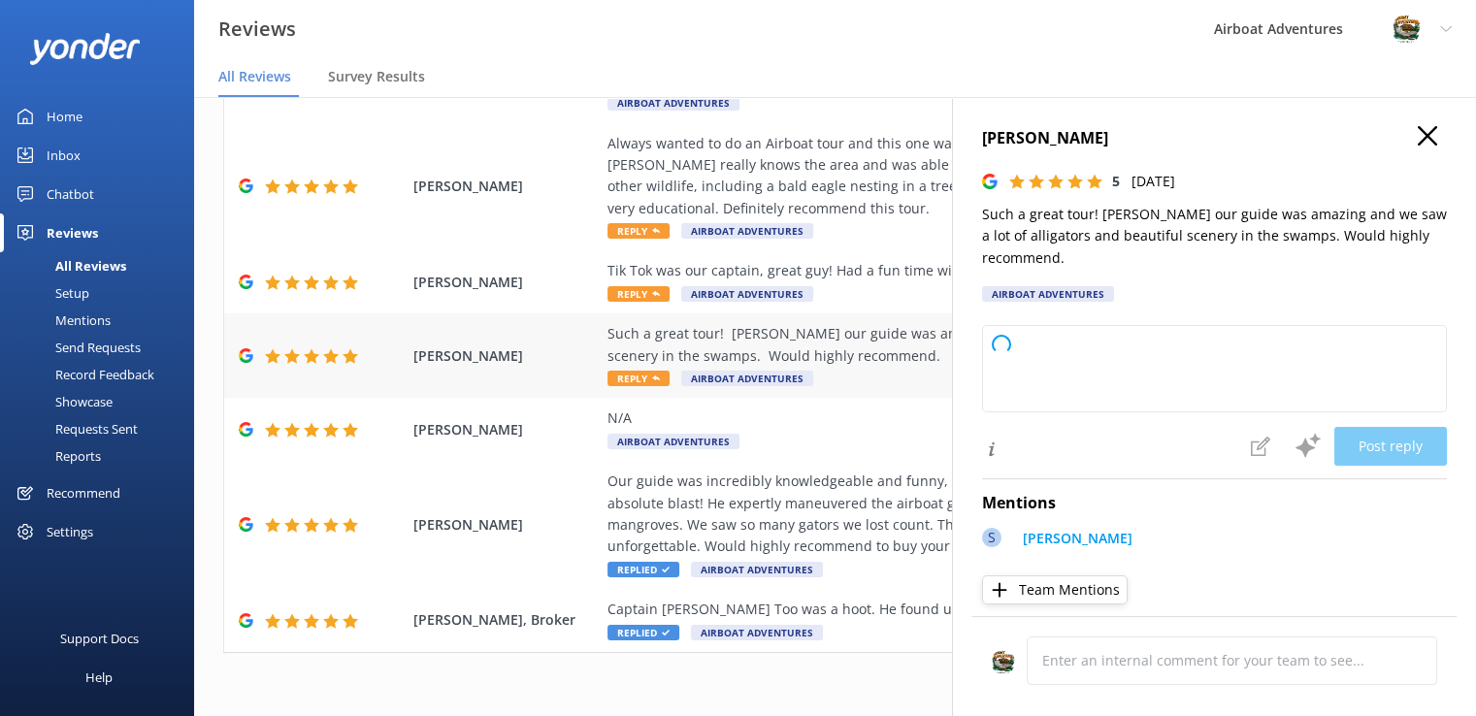
type textarea "Thank you so much for your wonderful review! We're thrilled you had a great tim…"
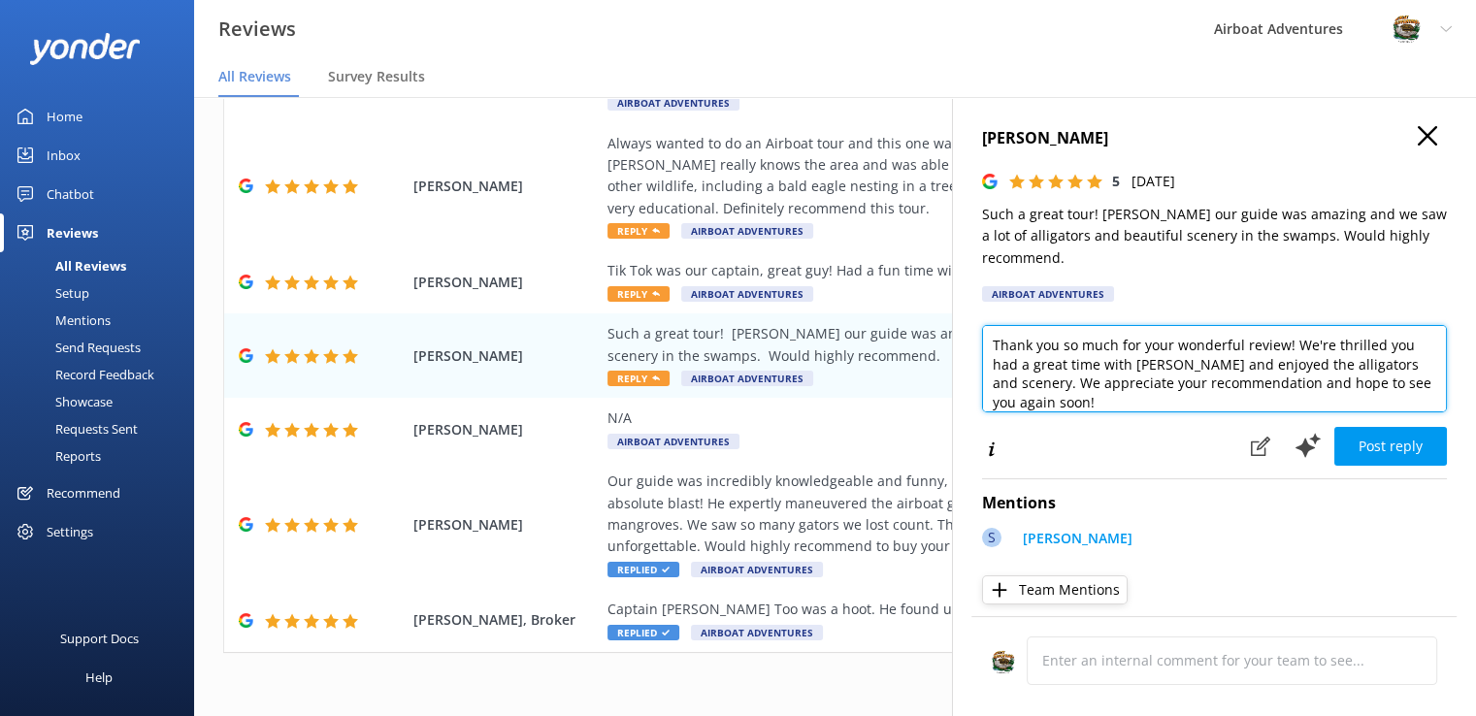
scroll to position [0, 0]
drag, startPoint x: 1092, startPoint y: 404, endPoint x: 951, endPoint y: 323, distance: 162.9
click at [951, 323] on div "Out of 5000 reviews: 4.7 NPS 81 All reply statuses All reply statuses Needs a r…" at bounding box center [835, 426] width 1282 height 658
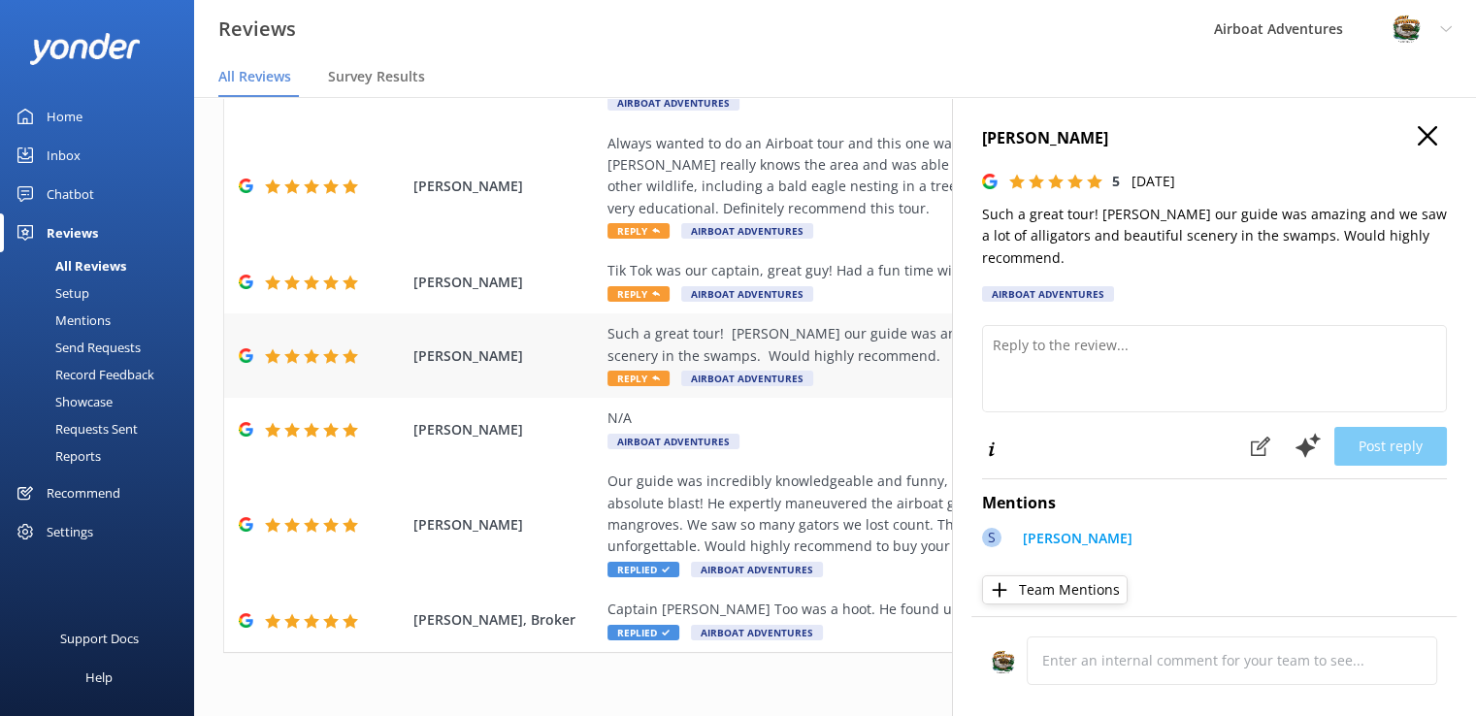
click at [951, 323] on div "Such a great tour! [PERSON_NAME] our guide was amazing and we saw a lot of alli…" at bounding box center [960, 345] width 707 height 44
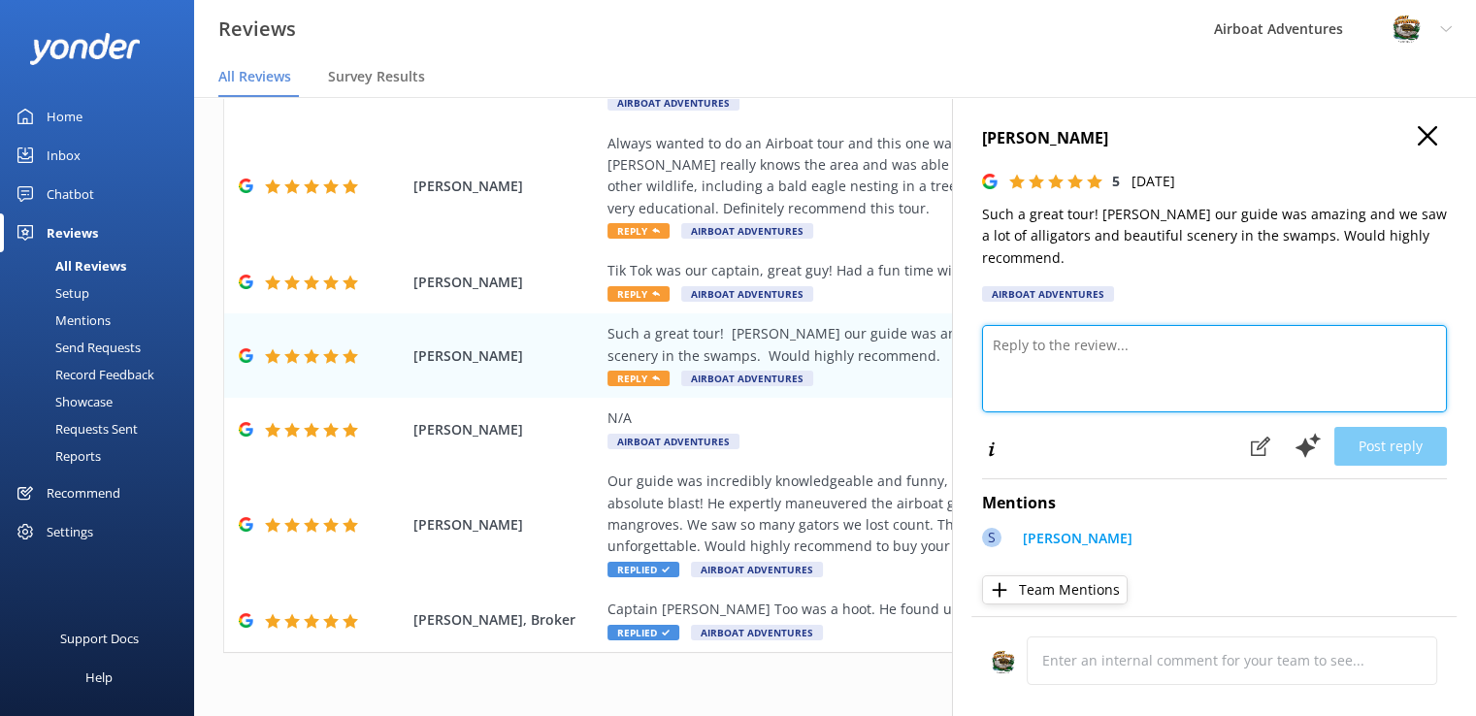
click at [1007, 346] on textarea at bounding box center [1214, 368] width 465 height 87
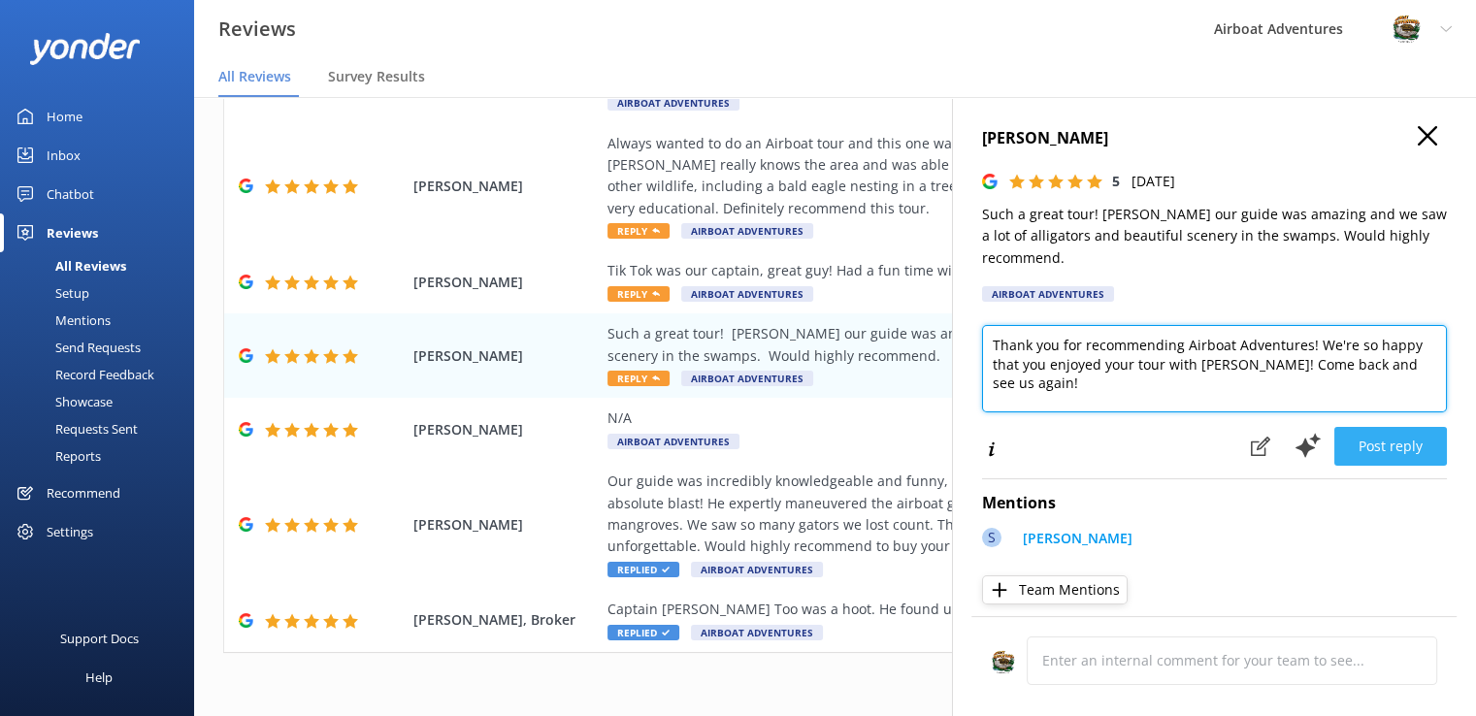
type textarea "Thank you for recommending Airboat Adventures! We're so happy that you enjoyed …"
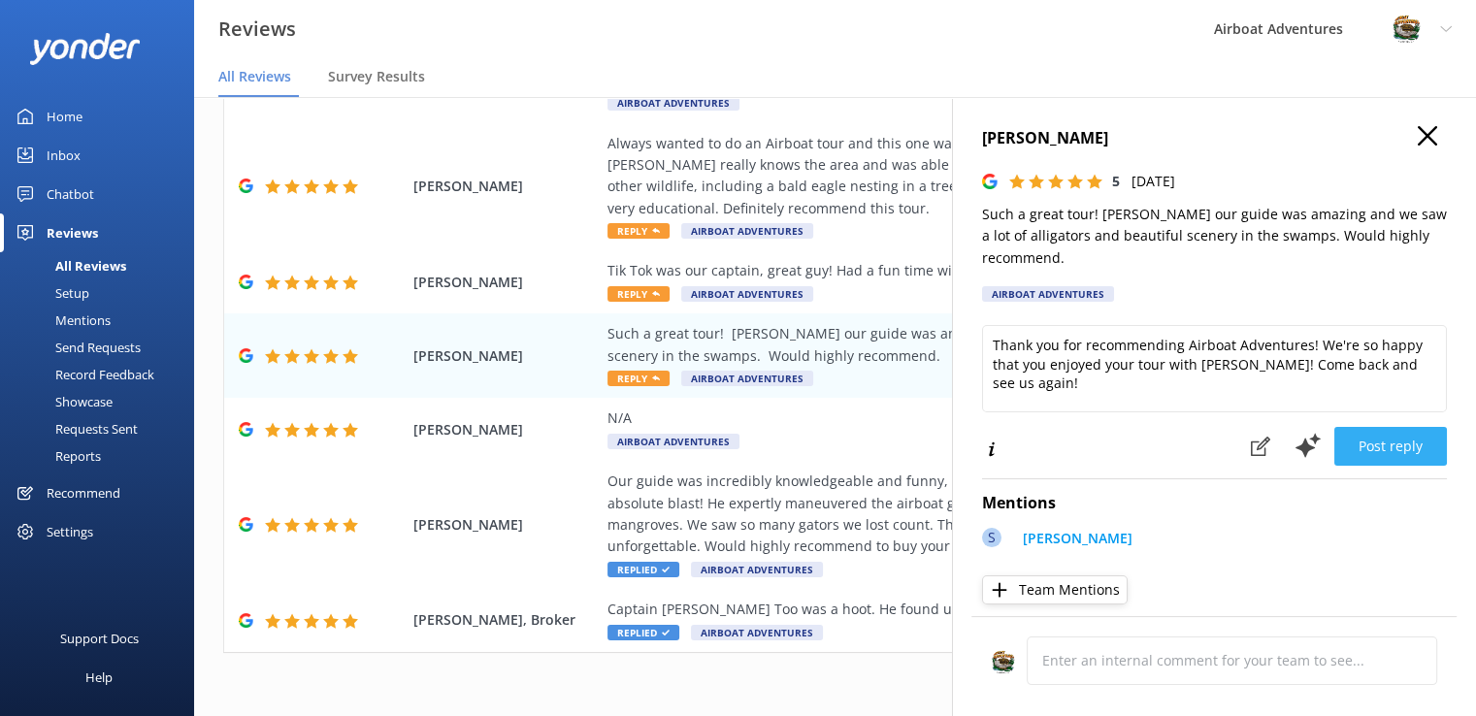
click at [1359, 436] on button "Post reply" at bounding box center [1390, 446] width 113 height 39
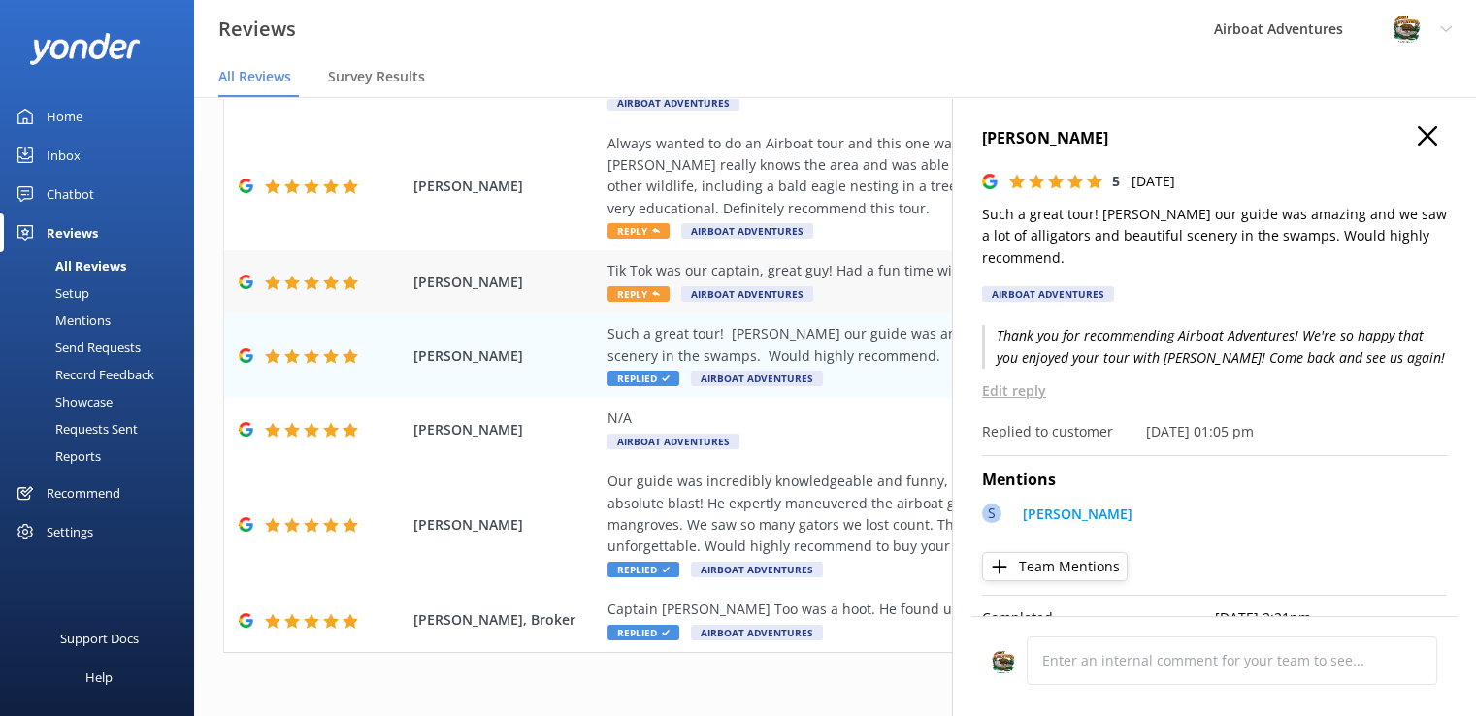
click at [630, 292] on span "Reply" at bounding box center [638, 294] width 62 height 16
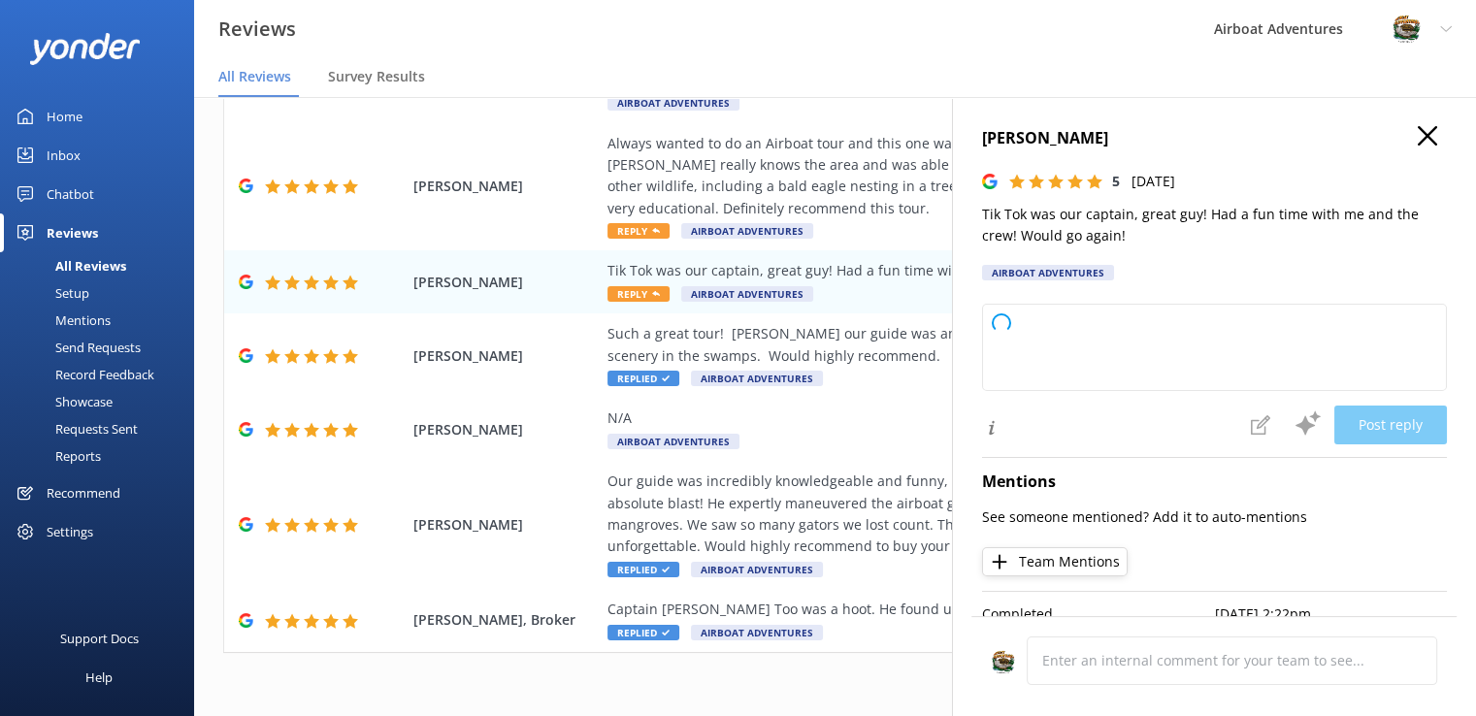
type textarea "Thank you so much for your wonderful review! We're thrilled to hear you had a g…"
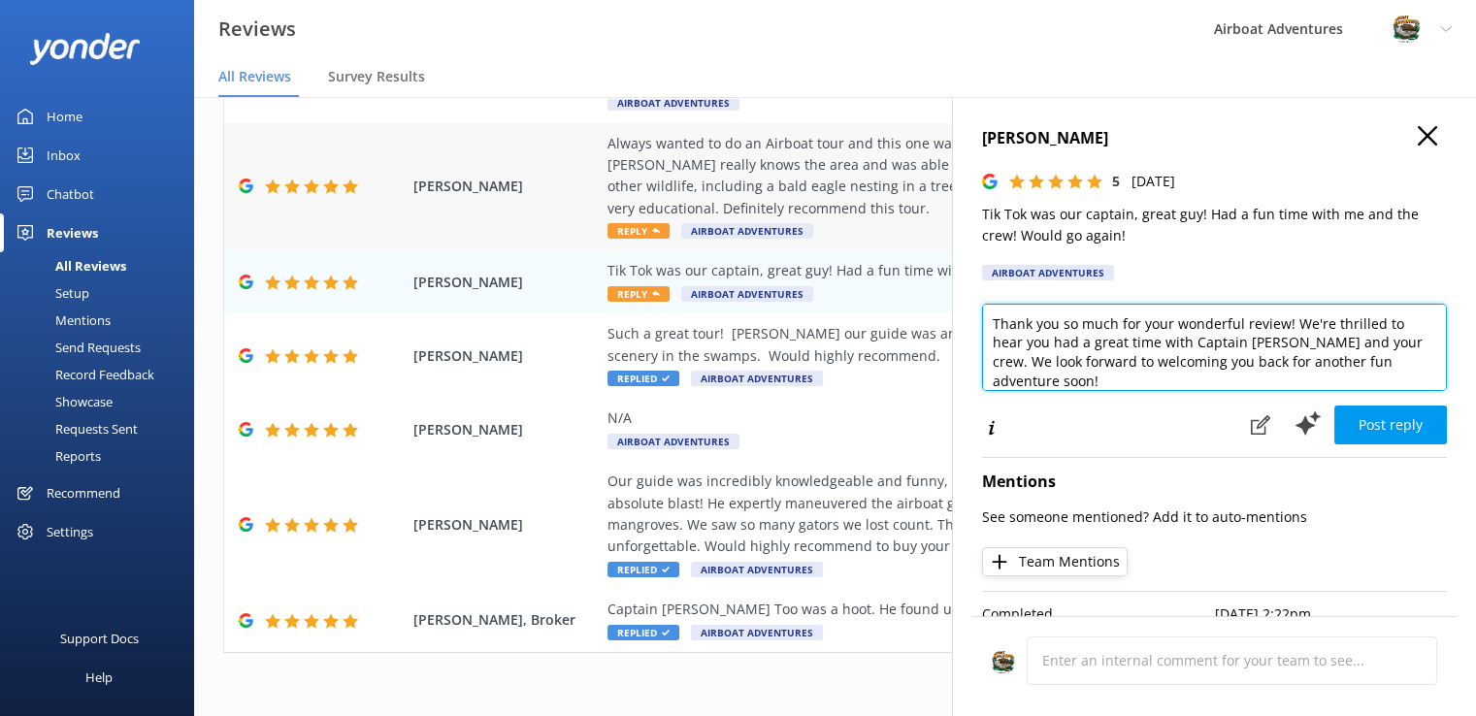
drag, startPoint x: 1105, startPoint y: 388, endPoint x: 885, endPoint y: 225, distance: 274.0
click at [885, 225] on div "Out of 5000 reviews: 4.7 NPS 81 All reply statuses All reply statuses Needs a r…" at bounding box center [835, 426] width 1282 height 658
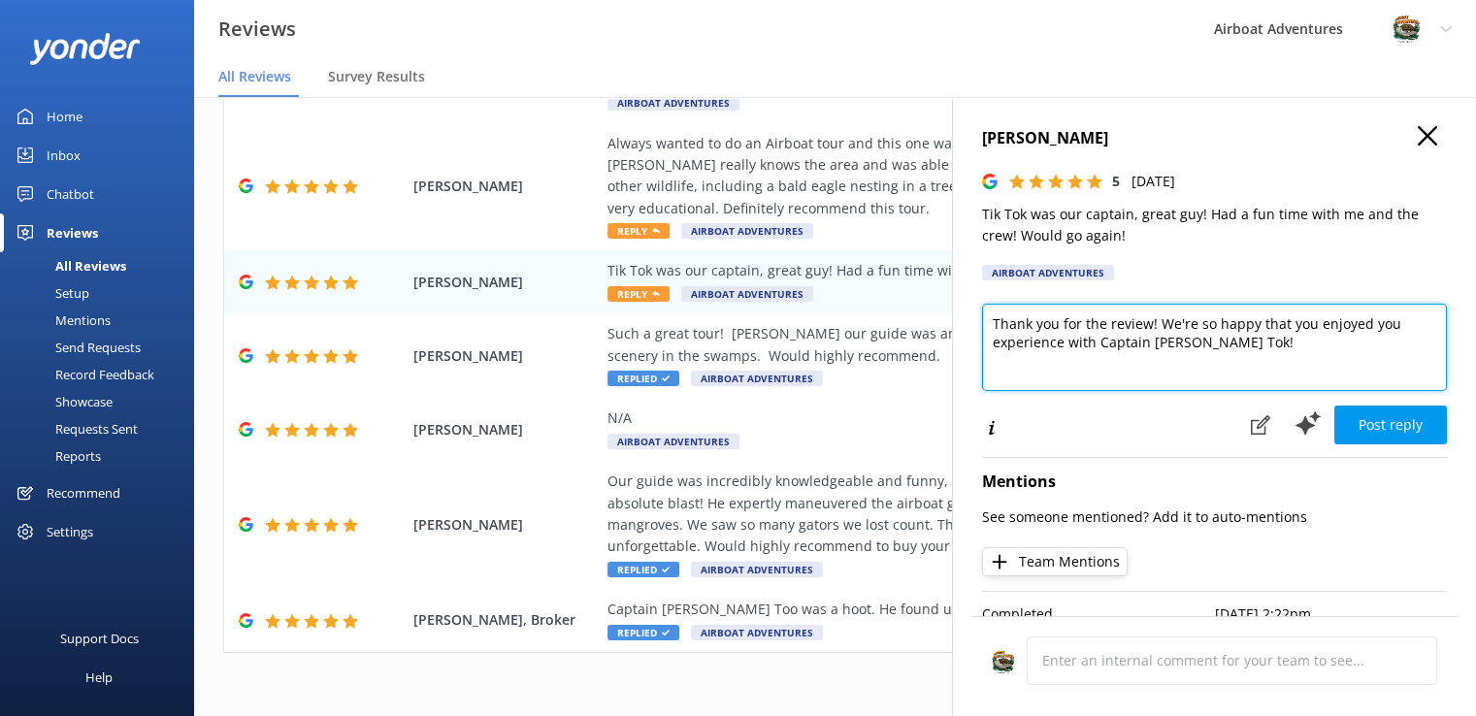
click at [1395, 329] on textarea "Thank you for the review! We're so happy that you enjoyed you experience with C…" at bounding box center [1214, 347] width 465 height 87
click at [1269, 343] on textarea "Thank you for the review! We're so happy that you enjoyed your experience with …" at bounding box center [1214, 347] width 465 height 87
type textarea "Thank you for the review! We're so happy that you enjoyed your experience with …"
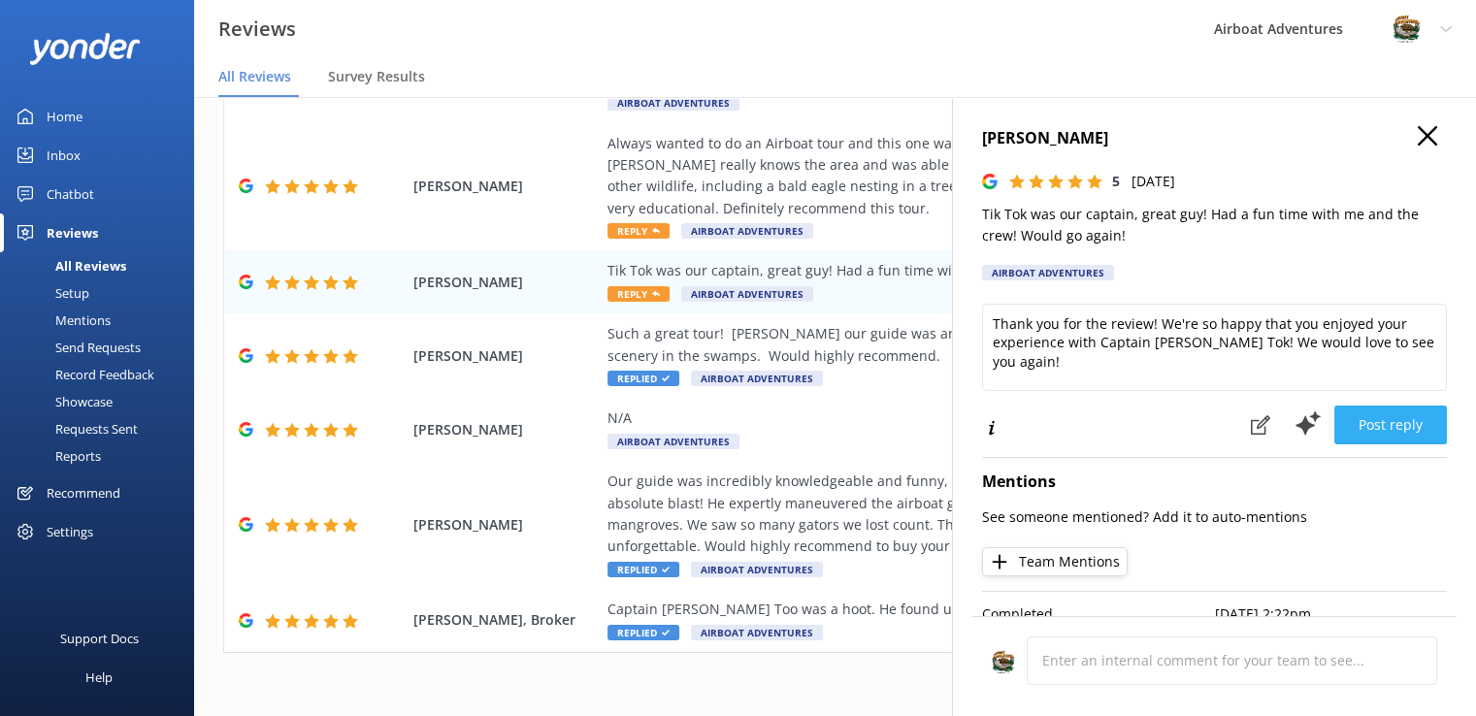
click at [1345, 420] on button "Post reply" at bounding box center [1390, 425] width 113 height 39
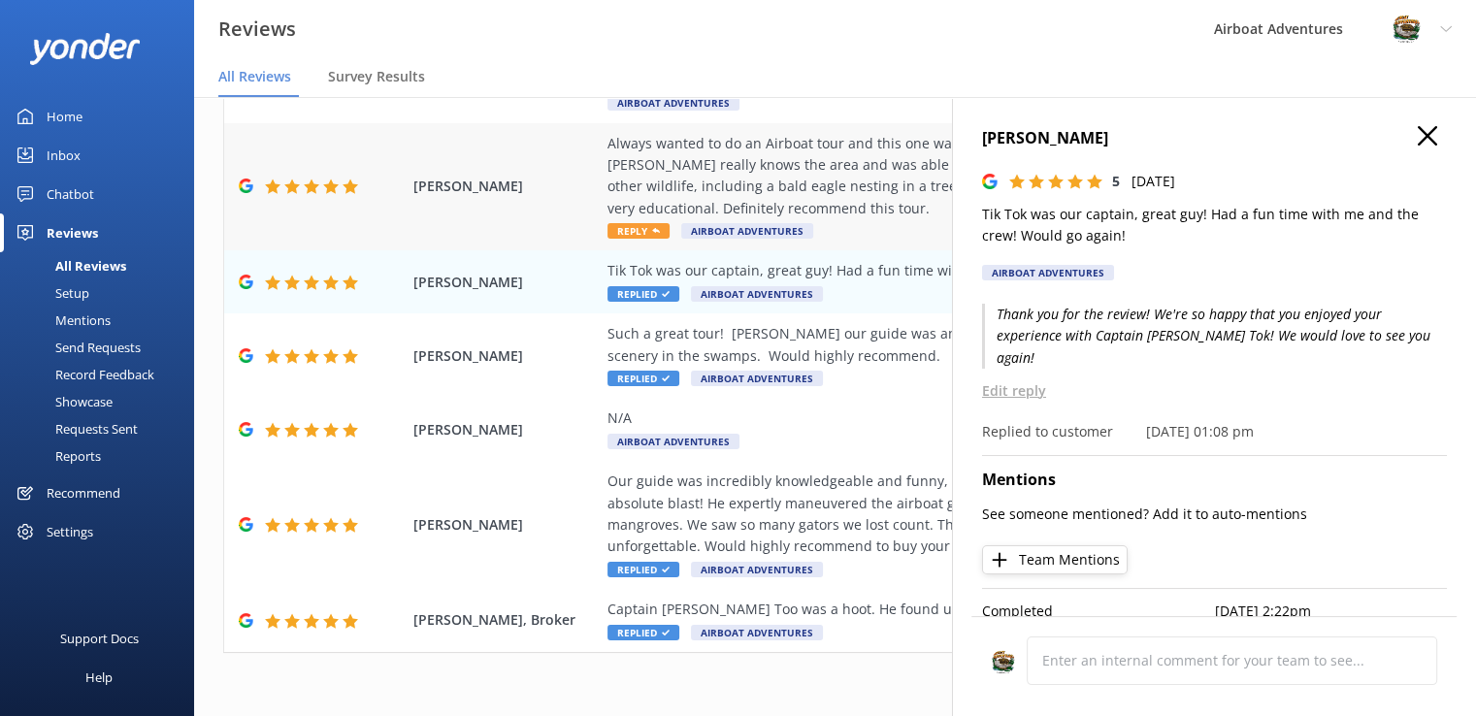
click at [619, 219] on div "Always wanted to do an Airboat tour and this one was far better than I expected…" at bounding box center [960, 187] width 707 height 109
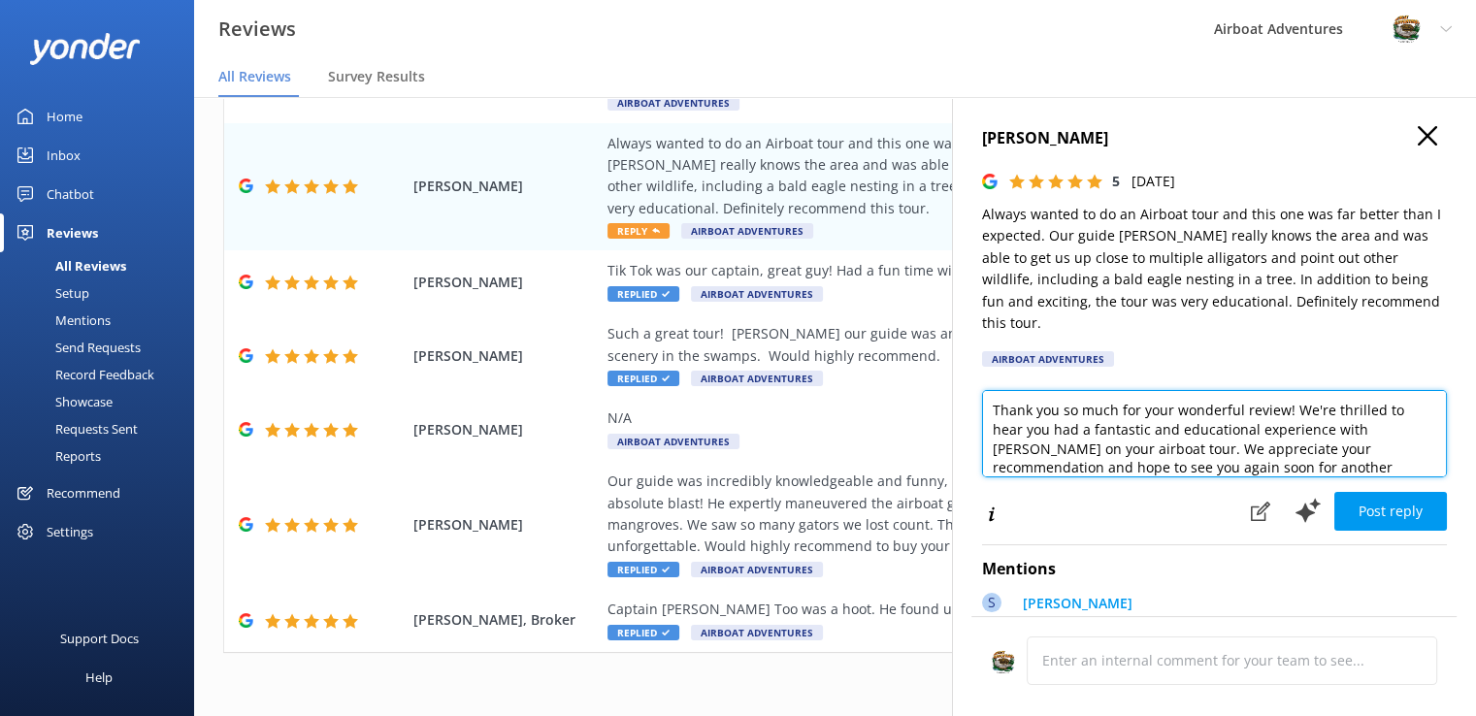
drag, startPoint x: 1322, startPoint y: 443, endPoint x: 960, endPoint y: 358, distance: 371.8
click at [960, 358] on div "[PERSON_NAME] 5 [DATE] Always wanted to do an Airboat tour and this one was far…" at bounding box center [1214, 455] width 524 height 716
type textarea "="
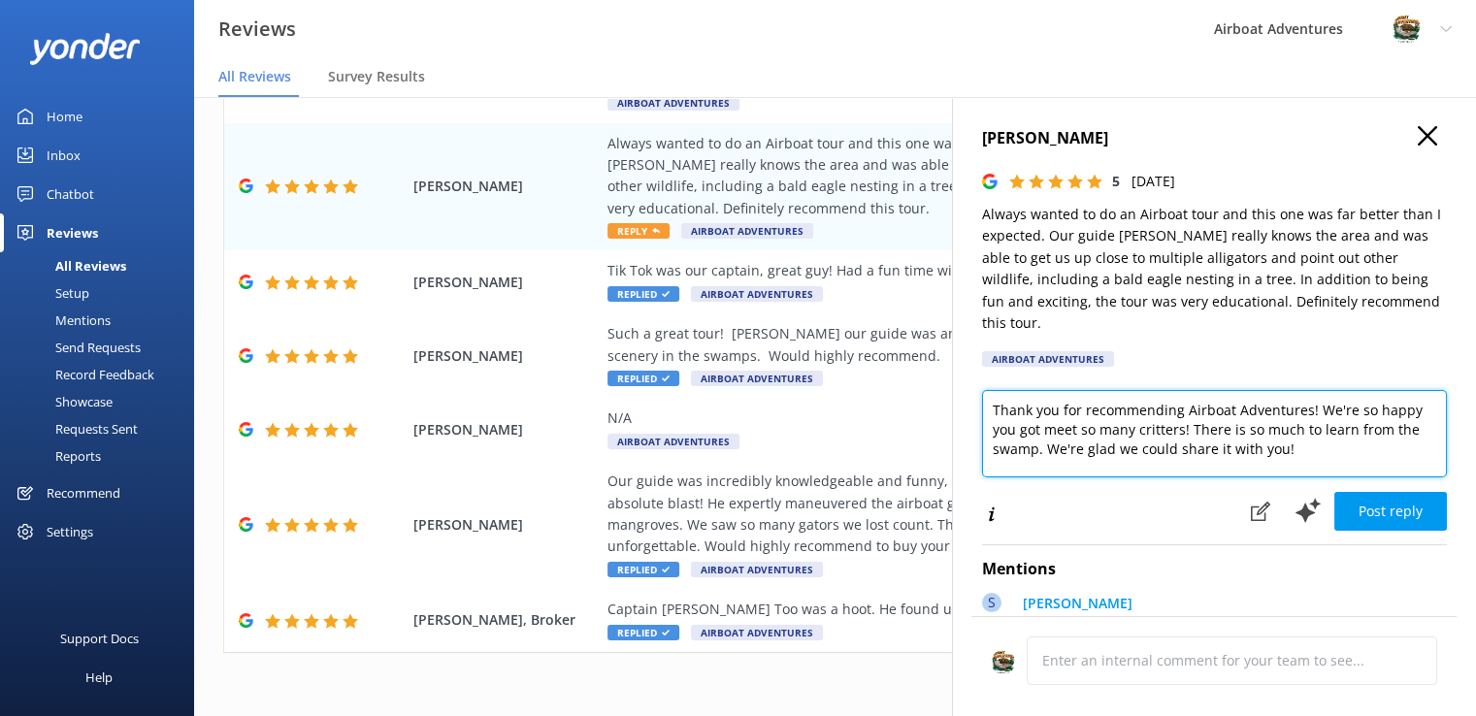
click at [1122, 399] on textarea "Thank you for recommending Airboat Adventures! We're so happy you got meet so m…" at bounding box center [1214, 433] width 465 height 87
click at [1040, 407] on textarea "Thank you for recommending Airboat Adventures! We're so happy you got meet so m…" at bounding box center [1214, 433] width 465 height 87
click at [1321, 435] on textarea "Thank you for recommending Airboat Adventures! We're so happy you got to meet s…" at bounding box center [1214, 433] width 465 height 87
type textarea "Thank you for recommending Airboat Adventures! We're so happy you got to meet s…"
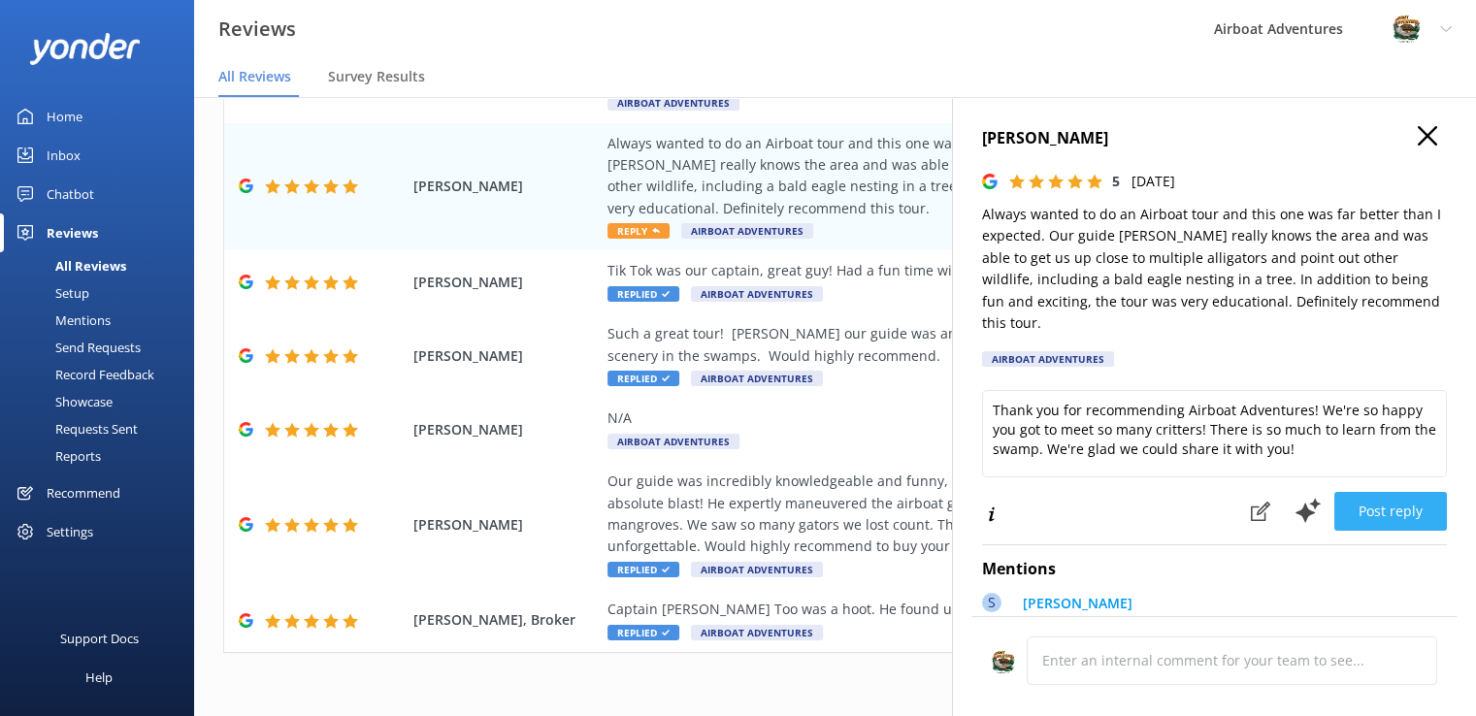
click at [1342, 499] on button "Post reply" at bounding box center [1390, 511] width 113 height 39
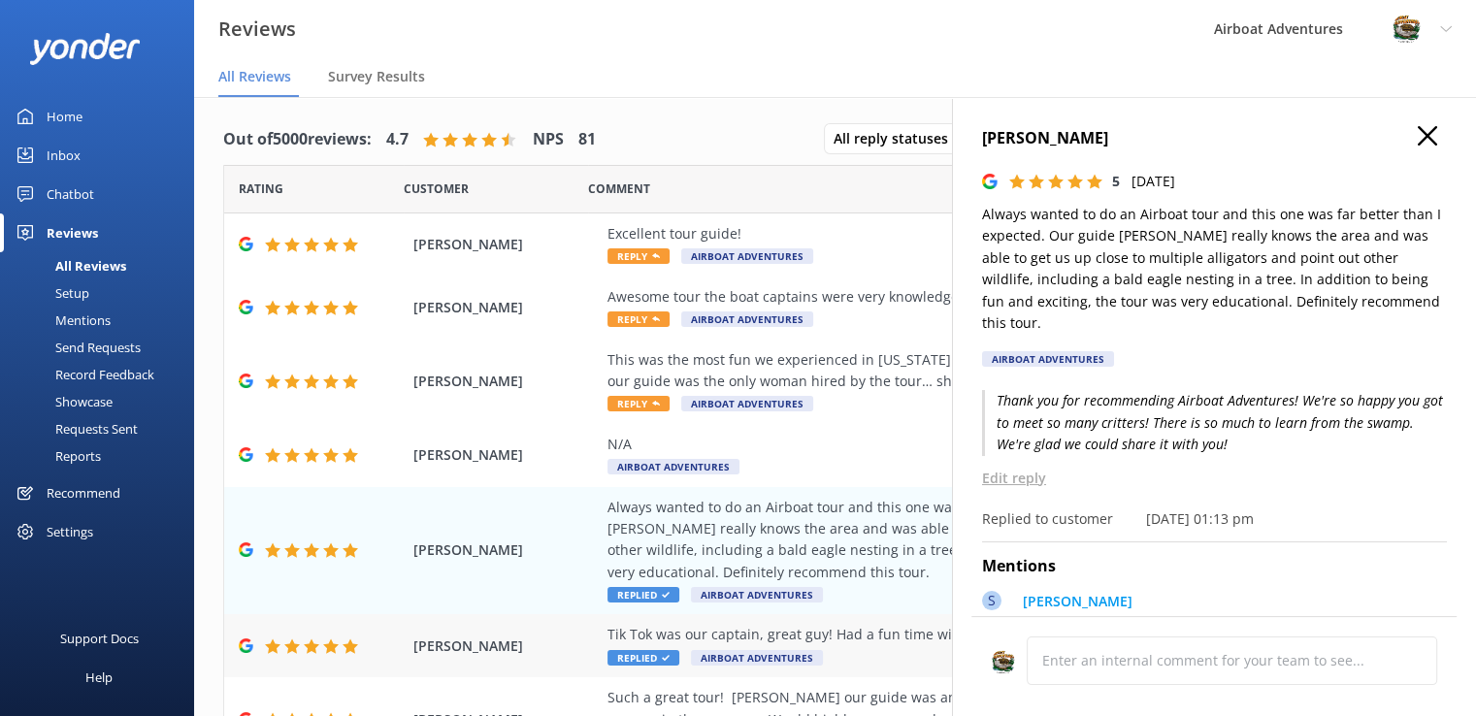
scroll to position [1, 0]
click at [633, 411] on span "Reply" at bounding box center [638, 405] width 62 height 16
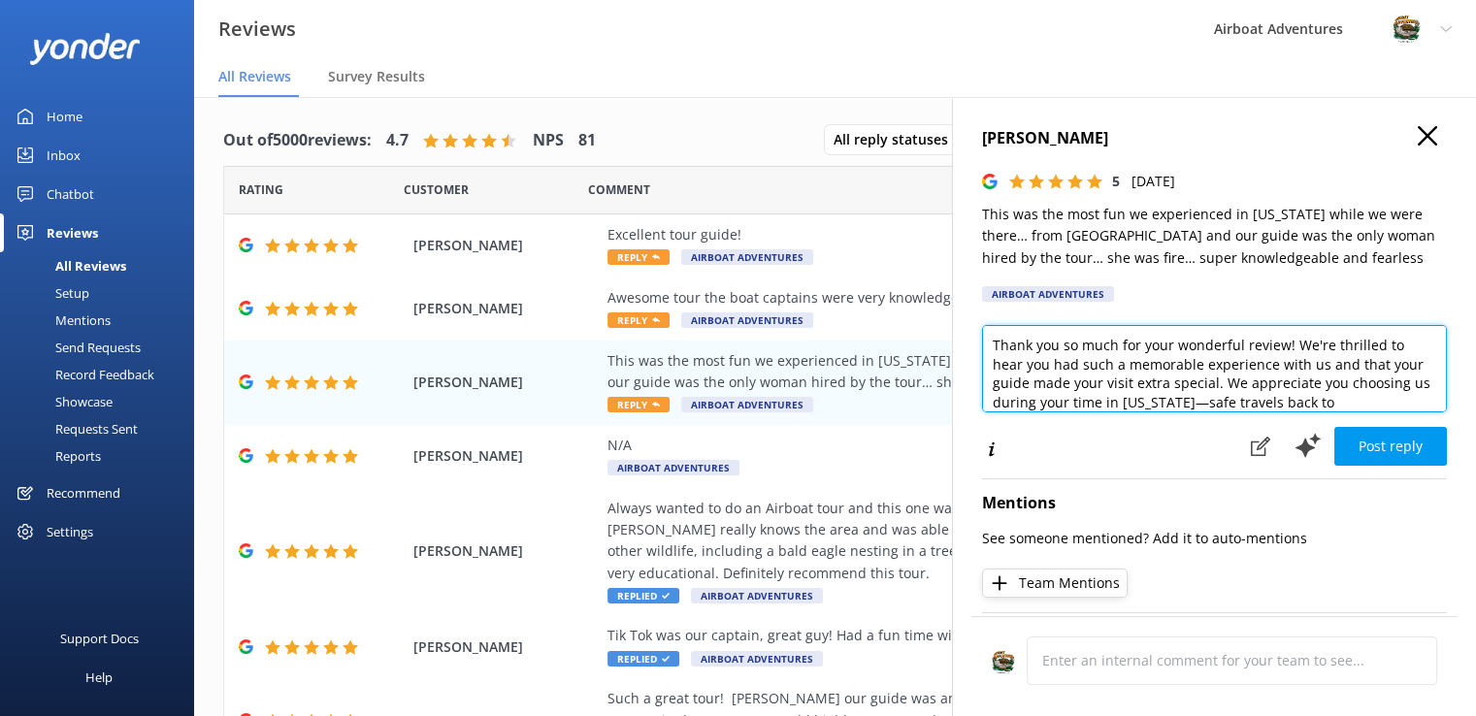
click at [987, 345] on textarea "Thank you so much for your wonderful review! We're thrilled to hear you had suc…" at bounding box center [1214, 368] width 465 height 87
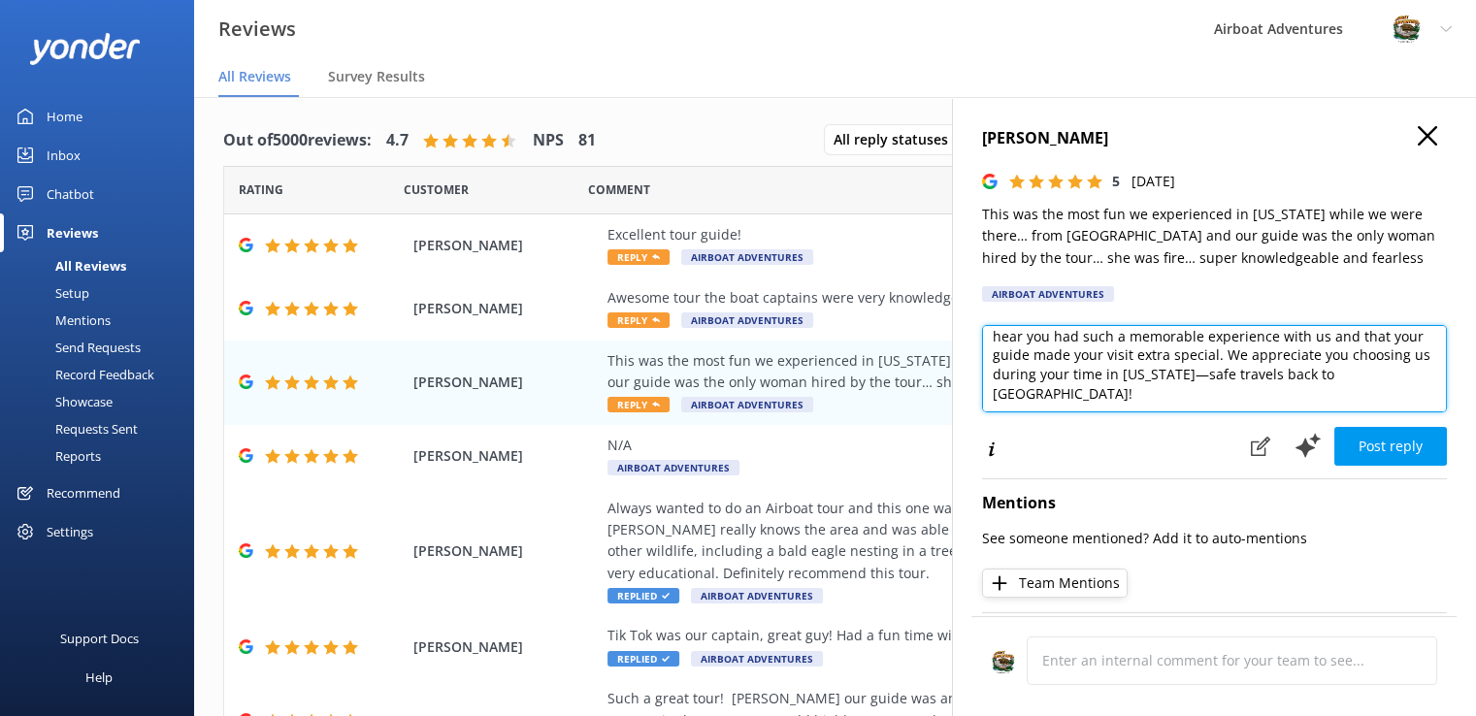
scroll to position [0, 0]
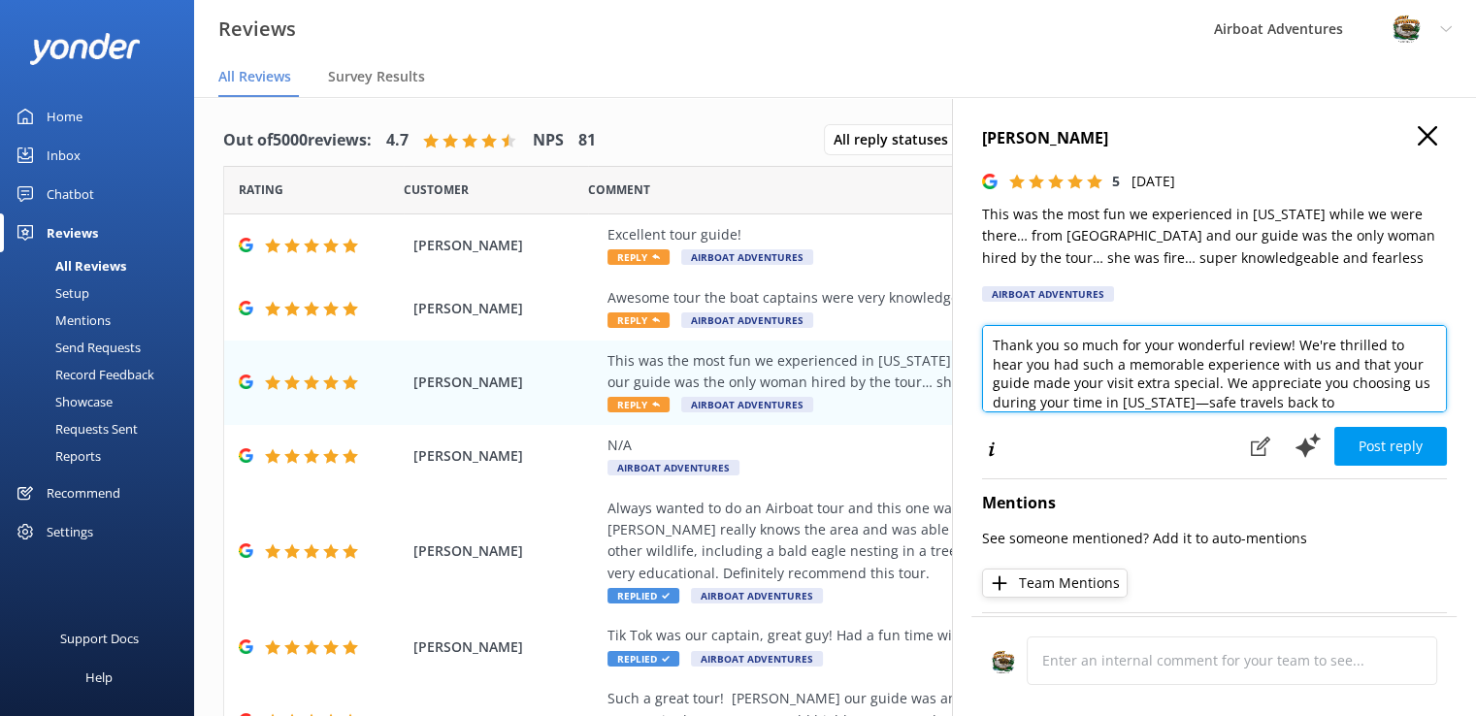
click at [1376, 346] on textarea "Thank you so much for your wonderful review! We're thrilled to hear you had suc…" at bounding box center [1214, 368] width 465 height 87
click at [1172, 387] on textarea "Thank you so much for your wonderful review! We're so happy to hear you had suc…" at bounding box center [1214, 368] width 465 height 87
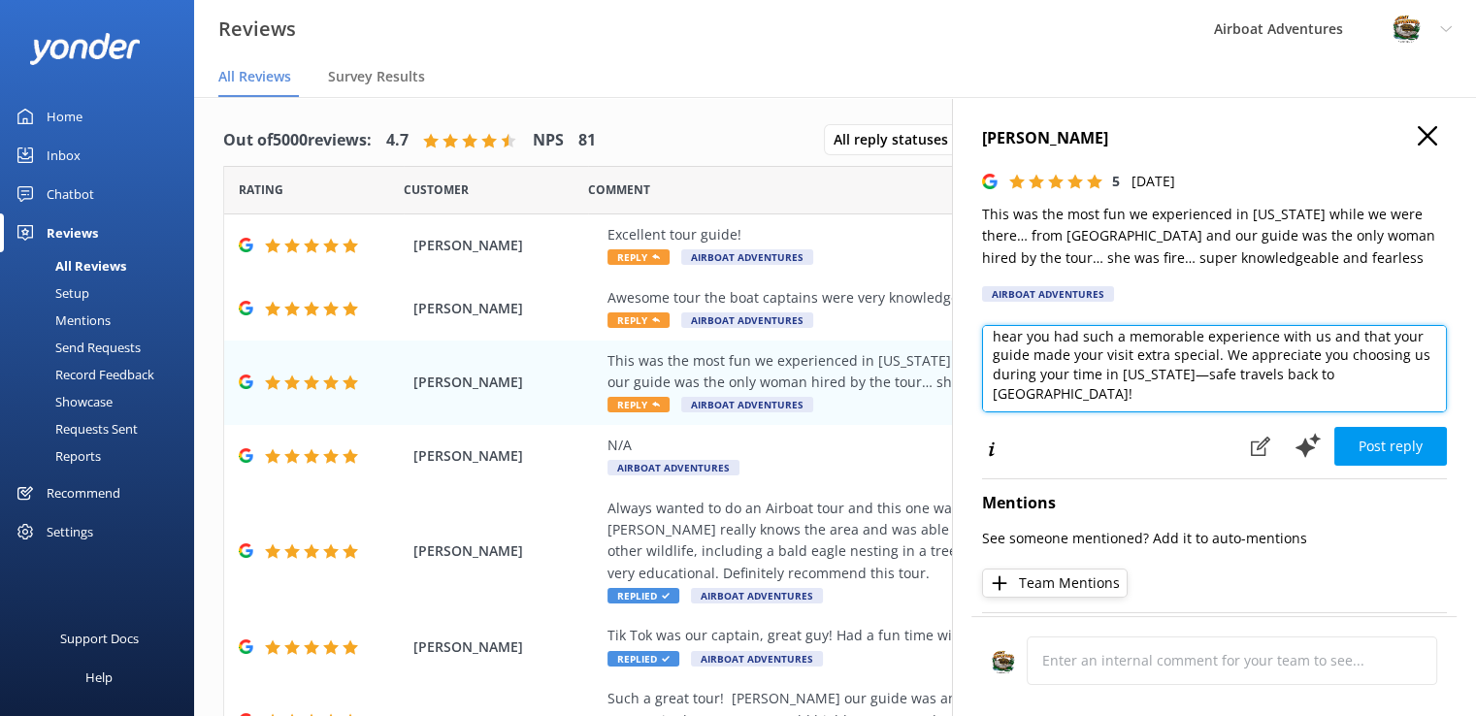
drag, startPoint x: 1271, startPoint y: 376, endPoint x: 1250, endPoint y: 352, distance: 32.3
click at [1250, 352] on textarea "Thank you so much for your wonderful review! We're so happy to hear you had suc…" at bounding box center [1214, 368] width 465 height 87
click at [1376, 397] on textarea "Thank you so much for your wonderful review! We're so happy to hear you had suc…" at bounding box center [1214, 368] width 465 height 87
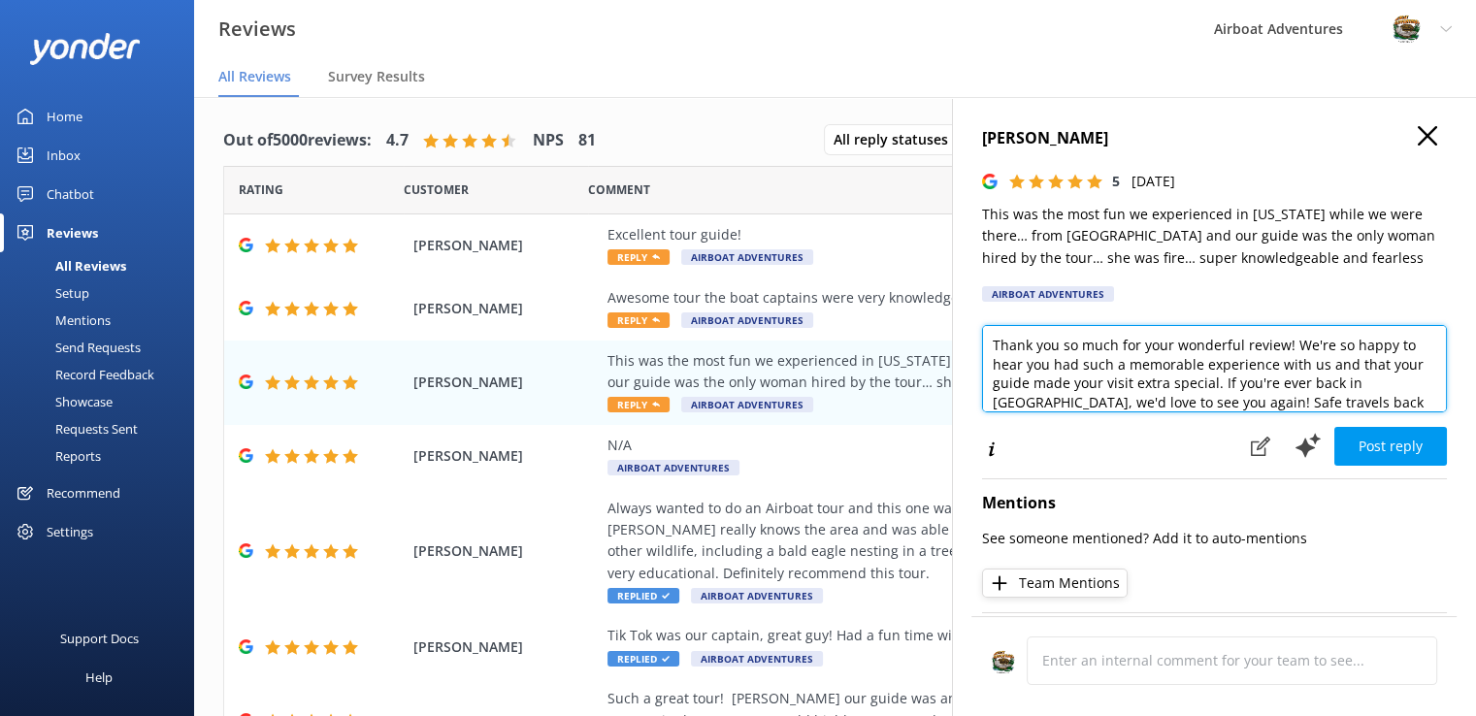
drag, startPoint x: 1346, startPoint y: 366, endPoint x: 1021, endPoint y: 367, distance: 325.0
click at [1021, 367] on textarea "Thank you so much for your wonderful review! We're so happy to hear you had suc…" at bounding box center [1214, 368] width 465 height 87
click at [1312, 371] on textarea "Thank you so much for your wonderful review! We're so happy to hear that your g…" at bounding box center [1214, 368] width 465 height 87
click at [1245, 399] on textarea "Thank you so much for your wonderful review! We're so happy to hear that your g…" at bounding box center [1214, 368] width 465 height 87
click at [1384, 368] on textarea "Thank you so much for your wonderful review! We're so happy to hear that your g…" at bounding box center [1214, 368] width 465 height 87
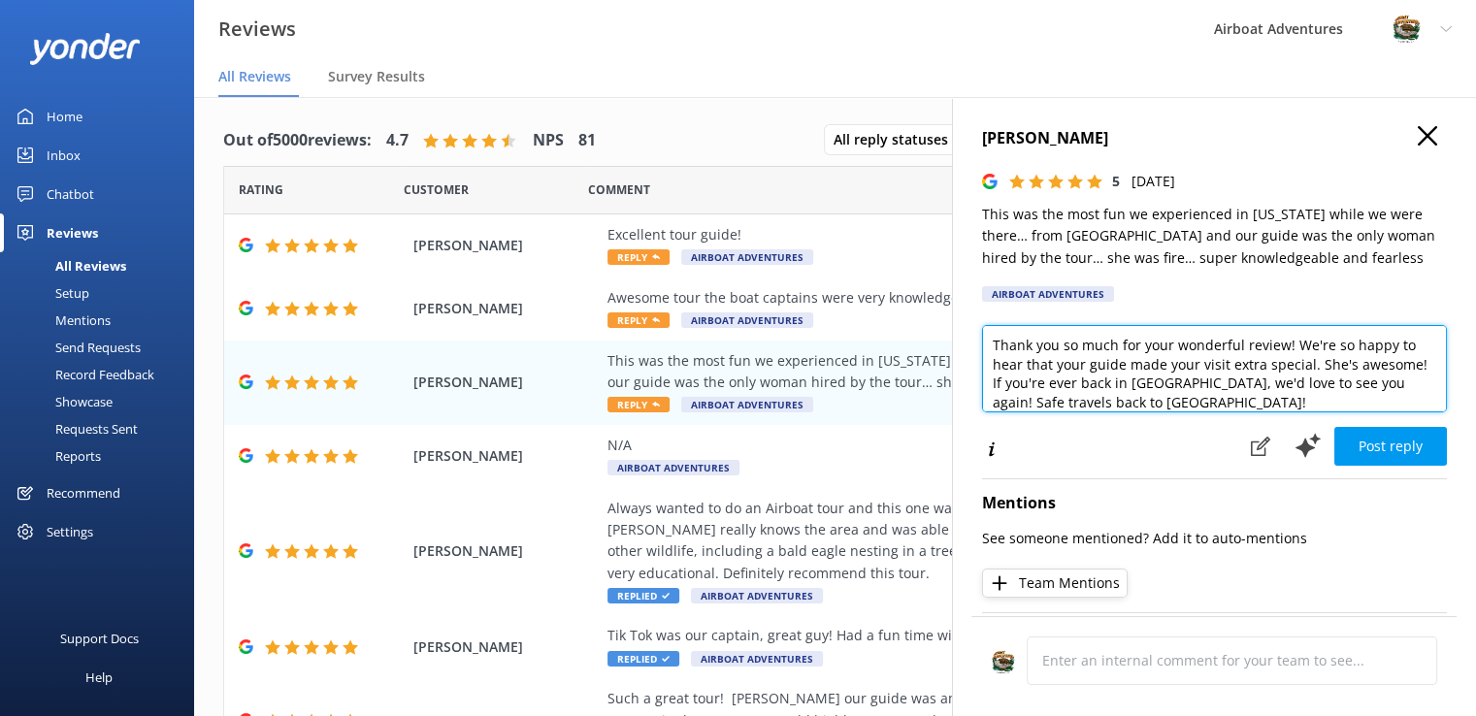
click at [1184, 398] on textarea "Thank you so much for your wonderful review! We're so happy to hear that your g…" at bounding box center [1214, 368] width 465 height 87
type textarea "Thank you so much for your wonderful review! We're so happy to hear that your g…"
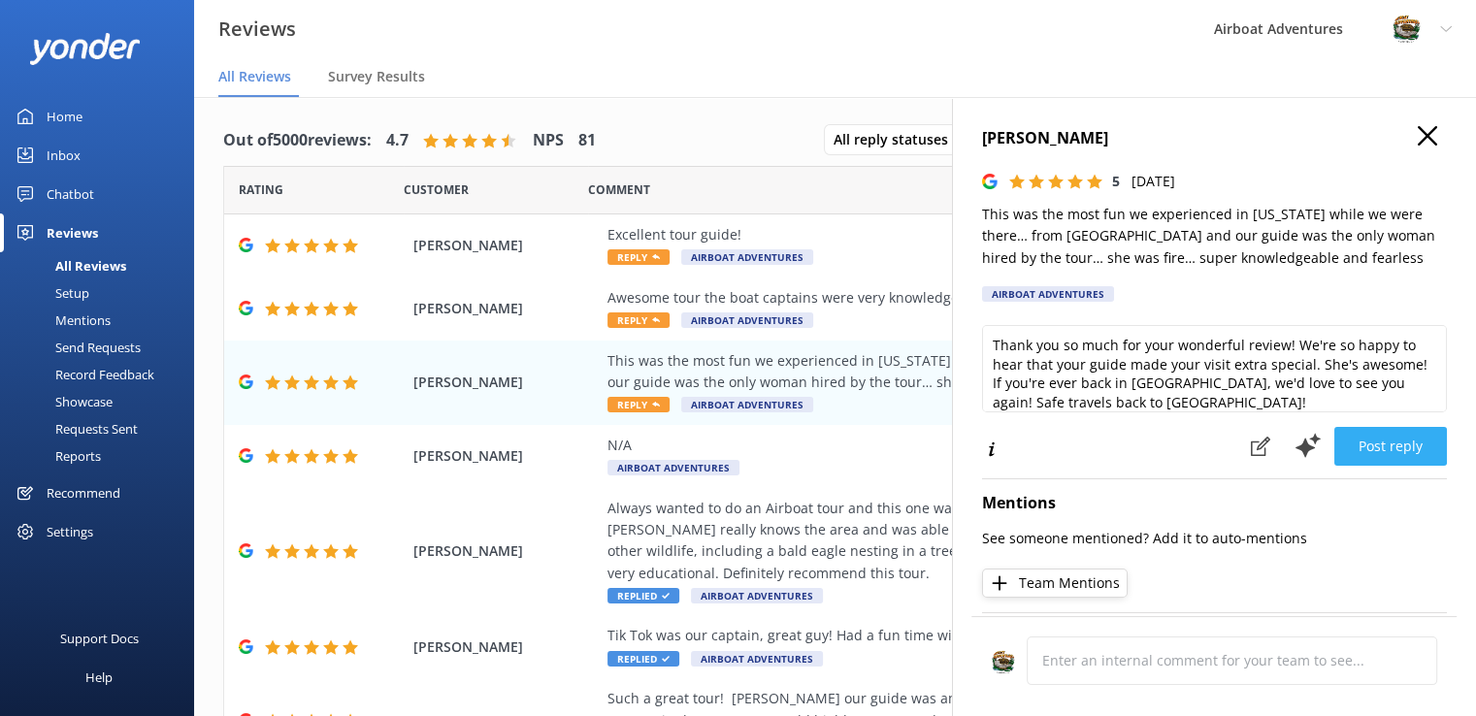
click at [1391, 446] on button "Post reply" at bounding box center [1390, 446] width 113 height 39
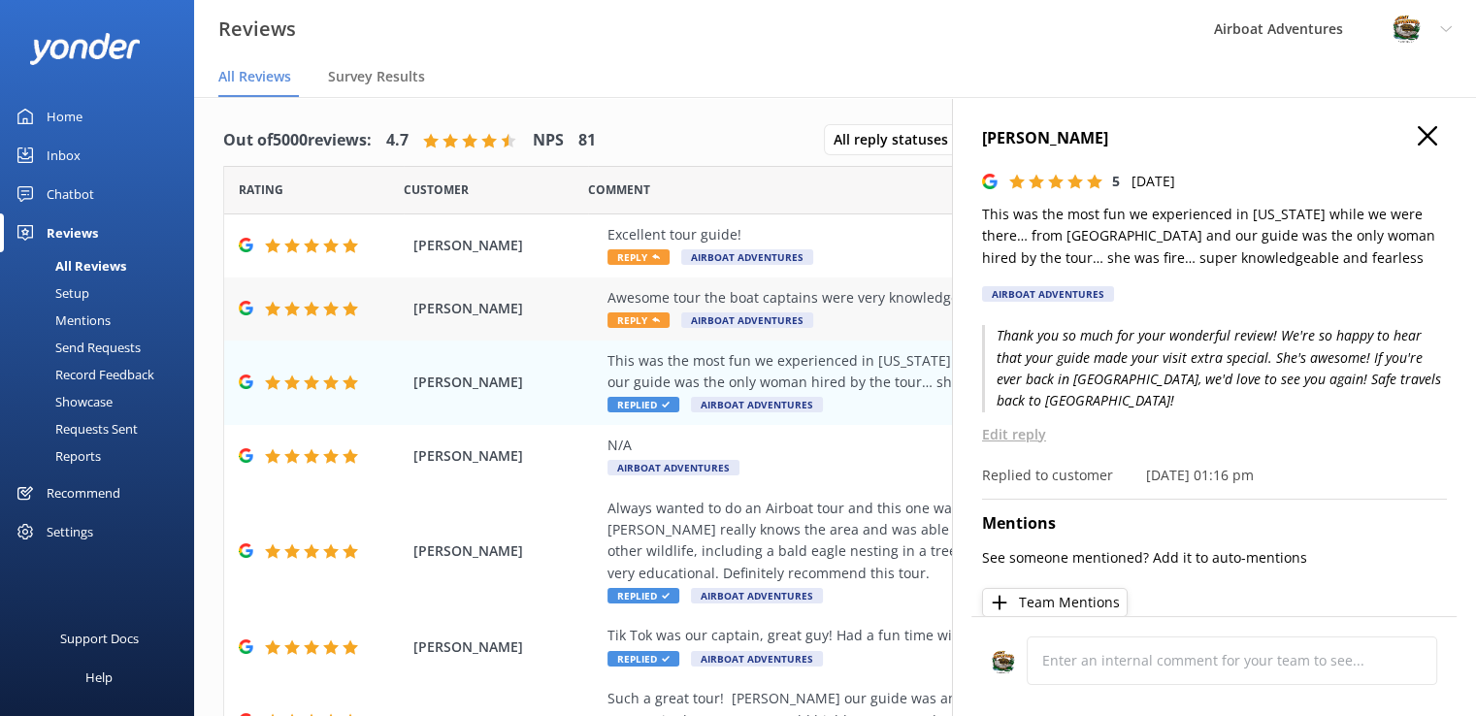
click at [633, 315] on span "Reply" at bounding box center [638, 320] width 62 height 16
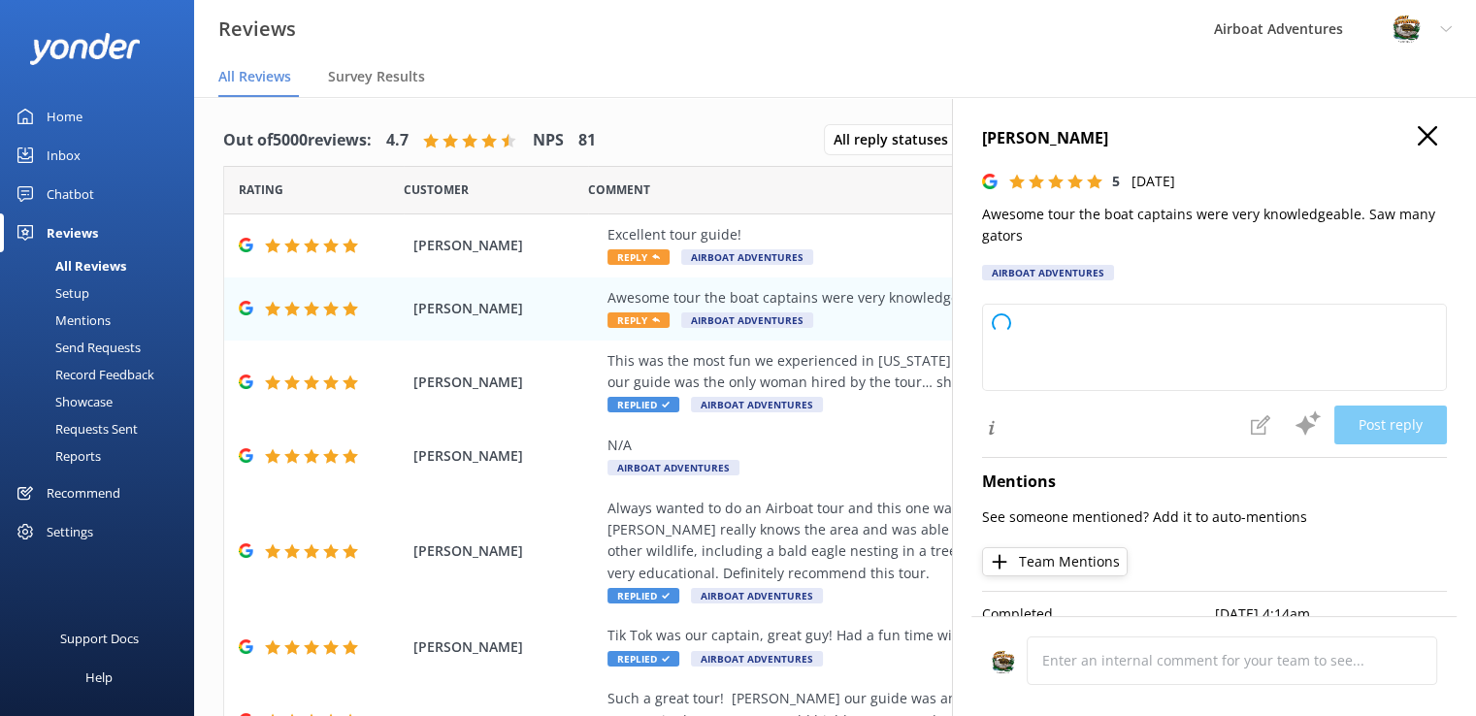
type textarea "Thank you so much for your wonderful review! We're thrilled to hear you enjoyed…"
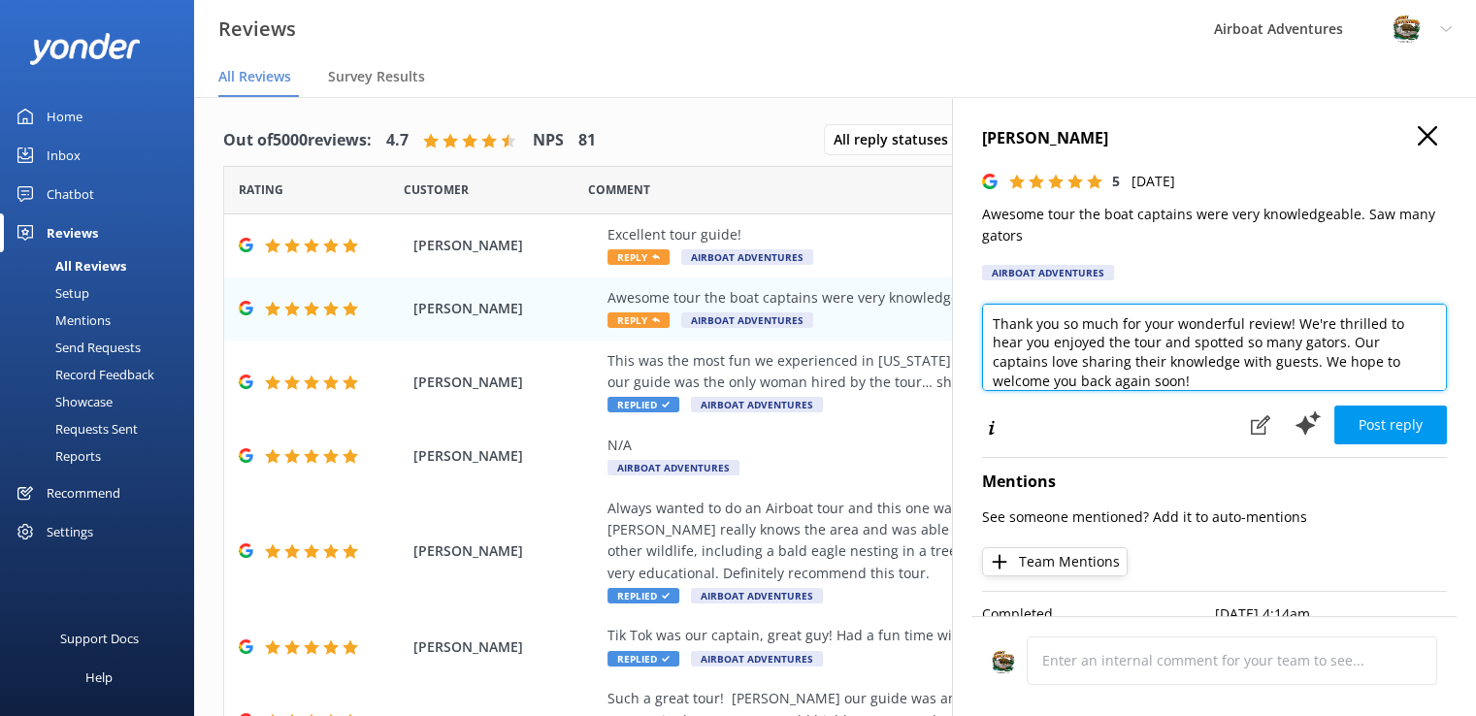
scroll to position [9, 0]
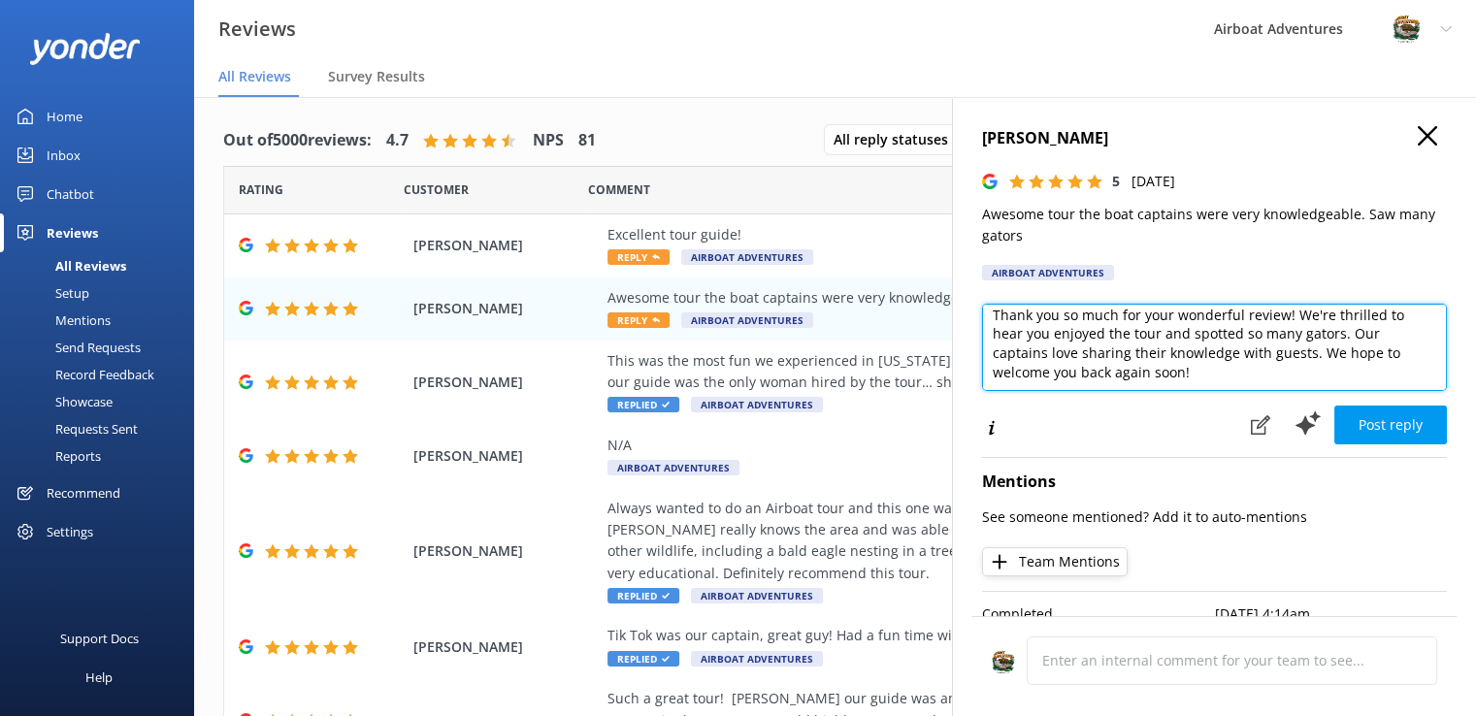
drag, startPoint x: 989, startPoint y: 321, endPoint x: 1203, endPoint y: 397, distance: 227.4
click at [1203, 397] on div "Thank you so much for your wonderful review! We're thrilled to hear you enjoyed…" at bounding box center [1214, 351] width 465 height 95
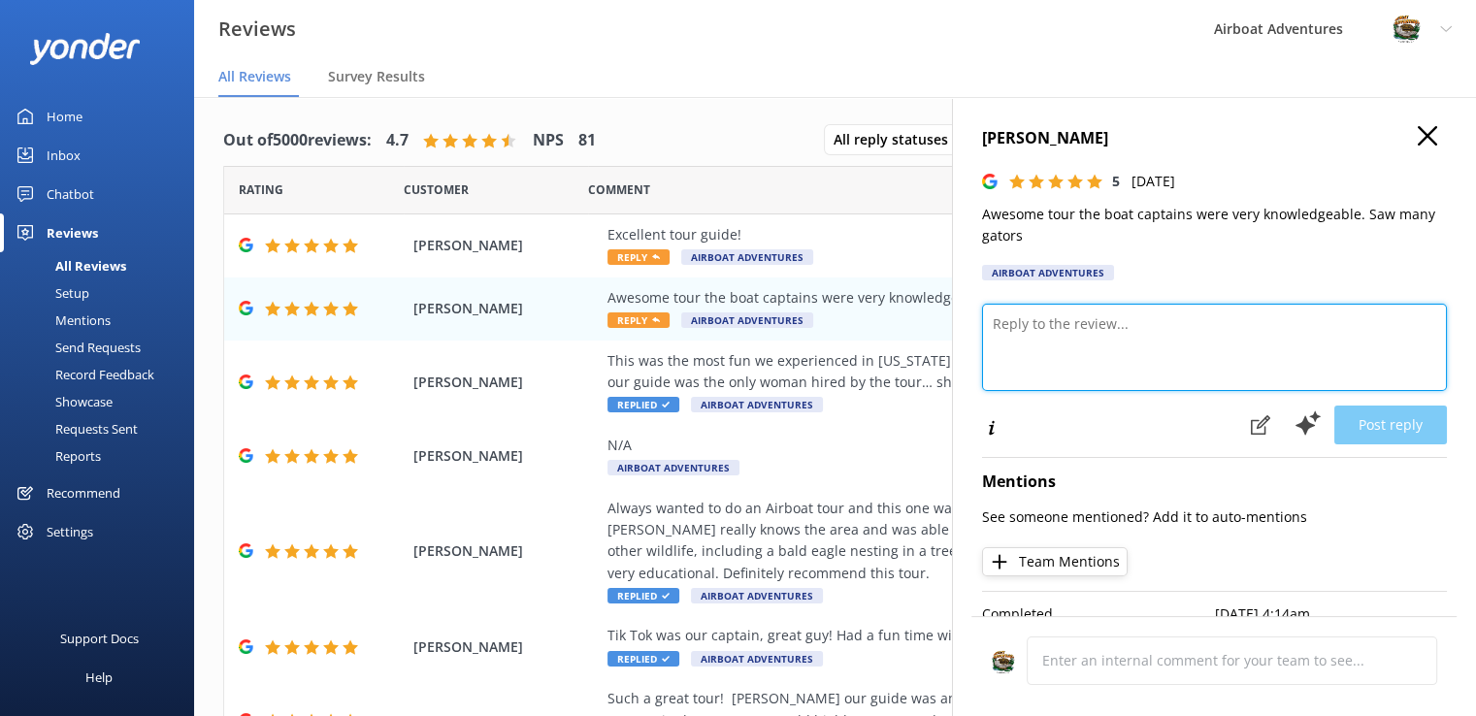
scroll to position [0, 0]
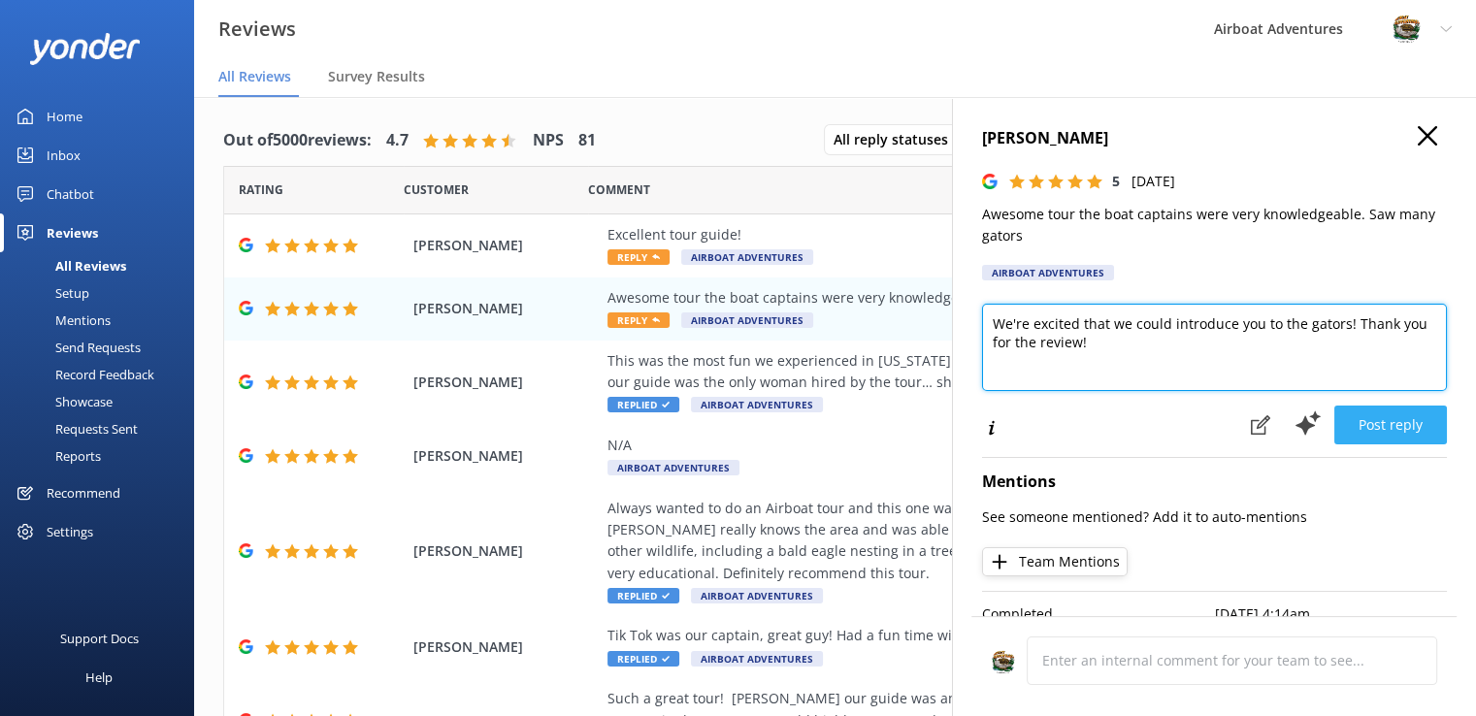
type textarea "We're excited that we could introduce you to the gators! Thank you for the revi…"
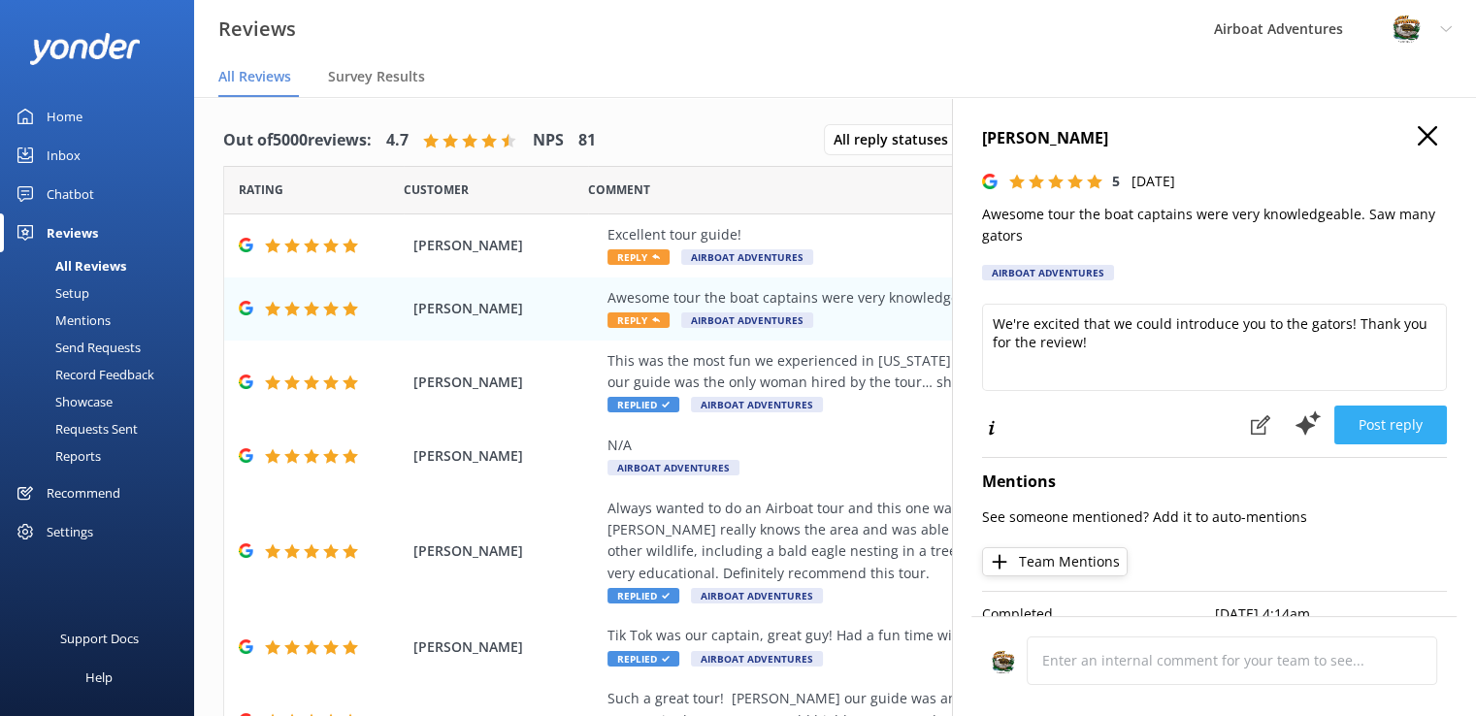
click at [1382, 419] on button "Post reply" at bounding box center [1390, 425] width 113 height 39
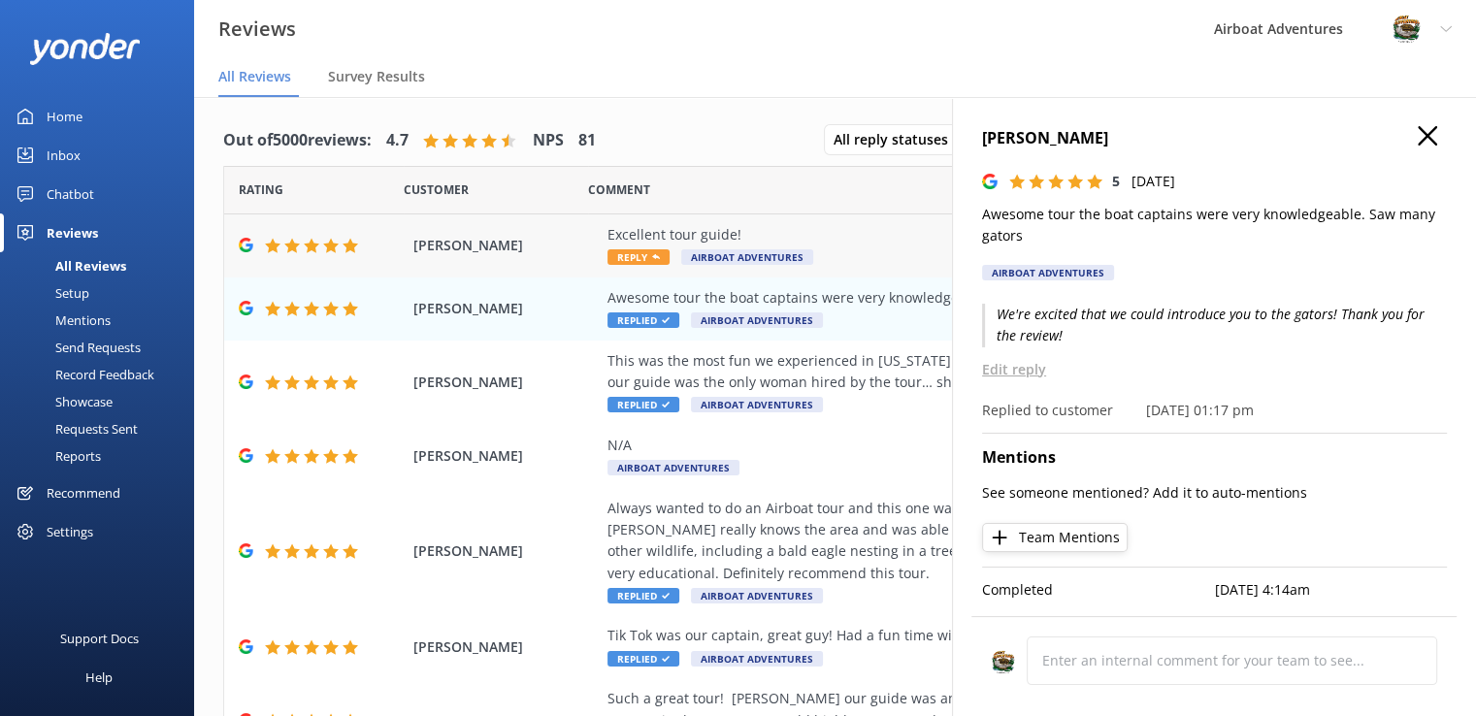
click at [631, 255] on span "Reply" at bounding box center [638, 257] width 62 height 16
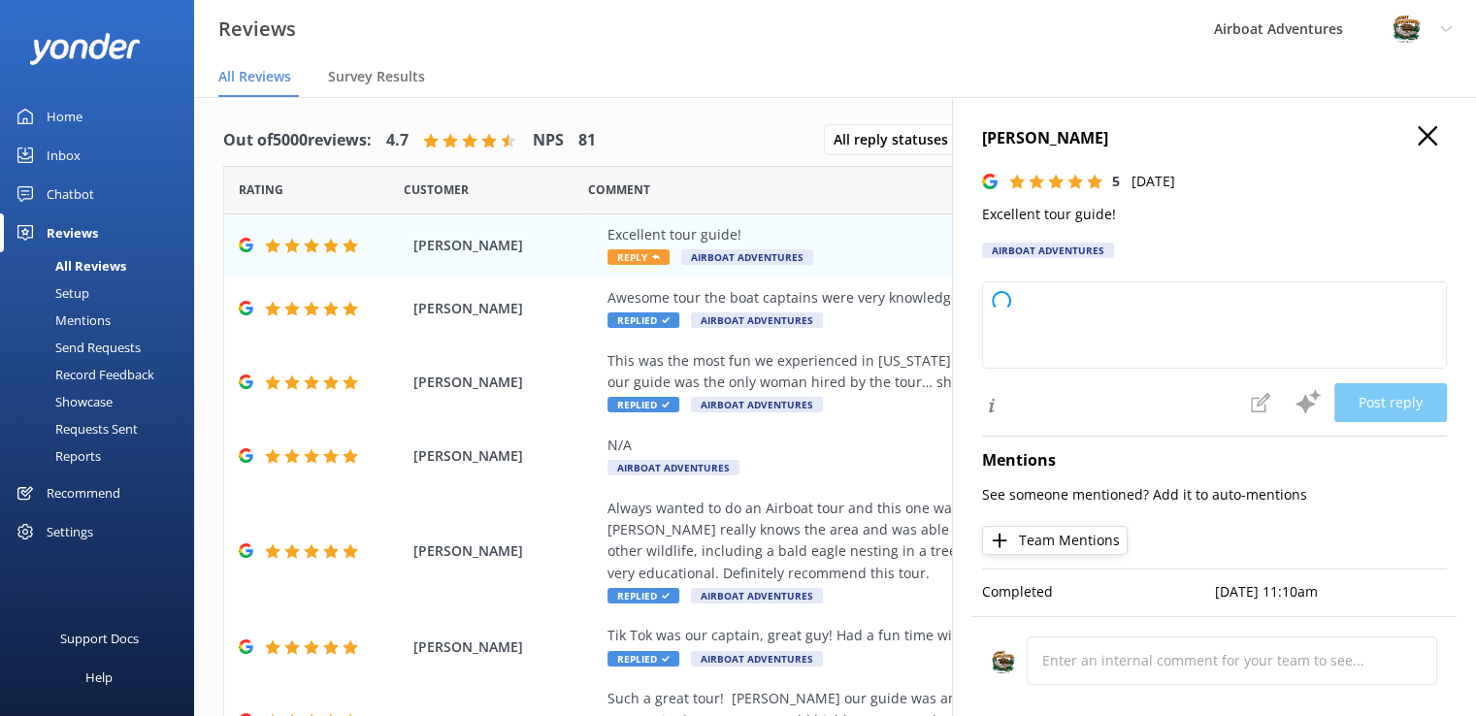
type textarea "Thank you so much for your wonderful feedback! We're thrilled to hear you enjoy…"
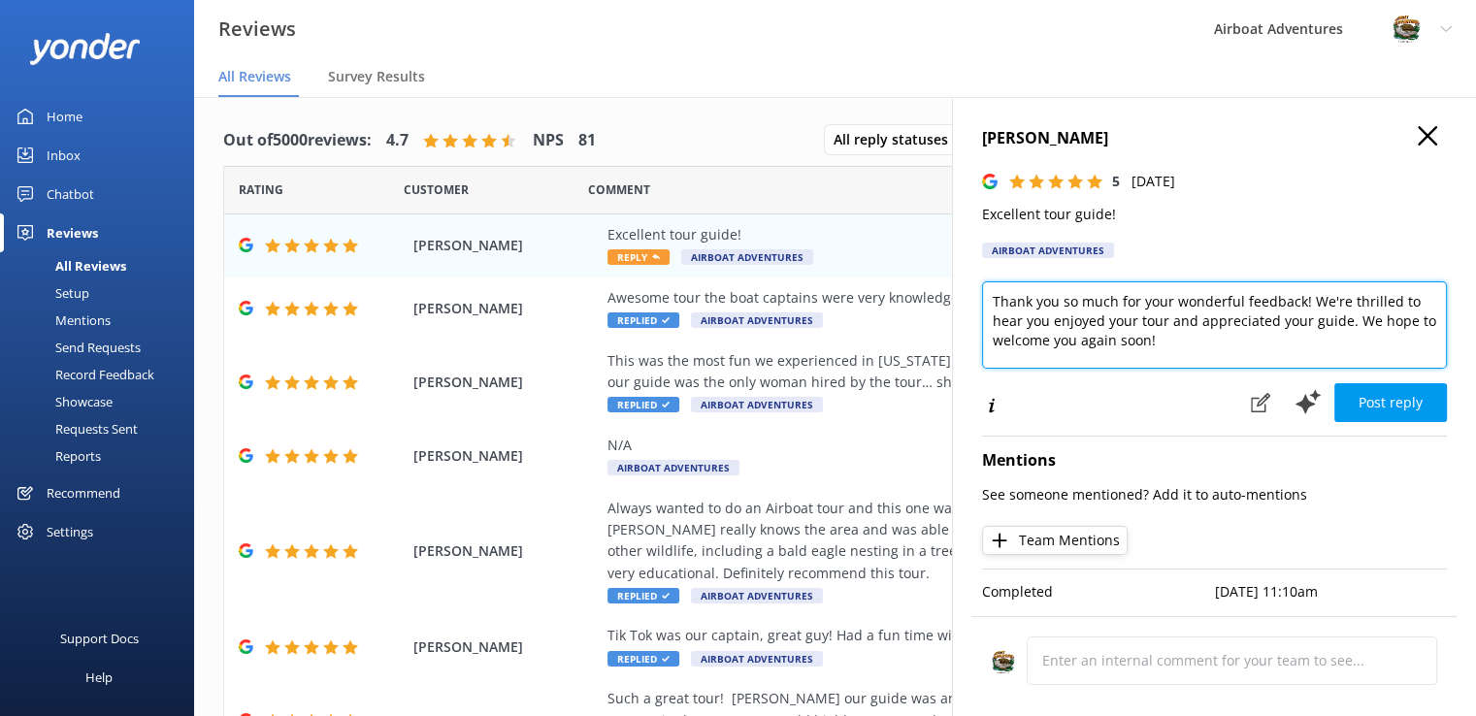
drag, startPoint x: 988, startPoint y: 304, endPoint x: 1251, endPoint y: 363, distance: 269.5
click at [1251, 363] on textarea "Thank you so much for your wonderful feedback! We're thrilled to hear you enjoy…" at bounding box center [1214, 324] width 465 height 87
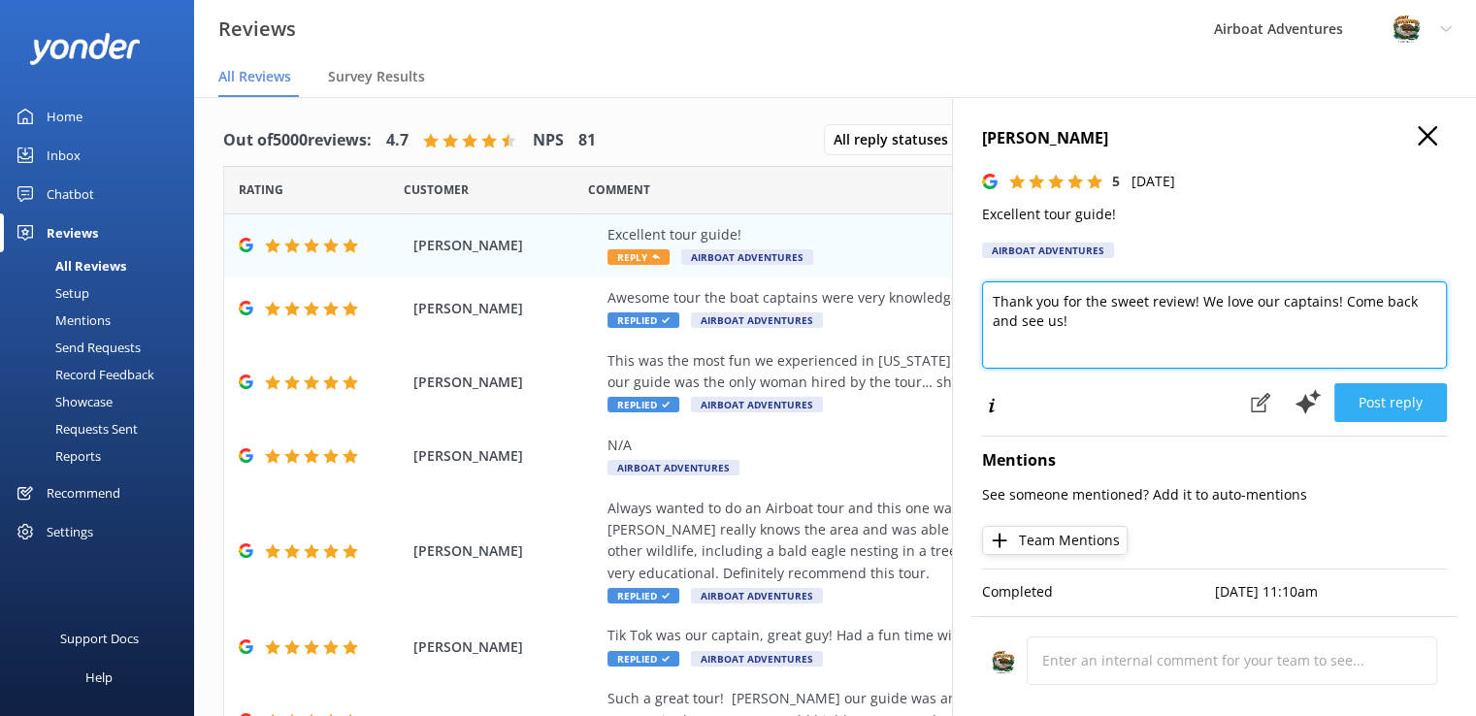
type textarea "Thank you for the sweet review! We love our captains! Come back and see us!"
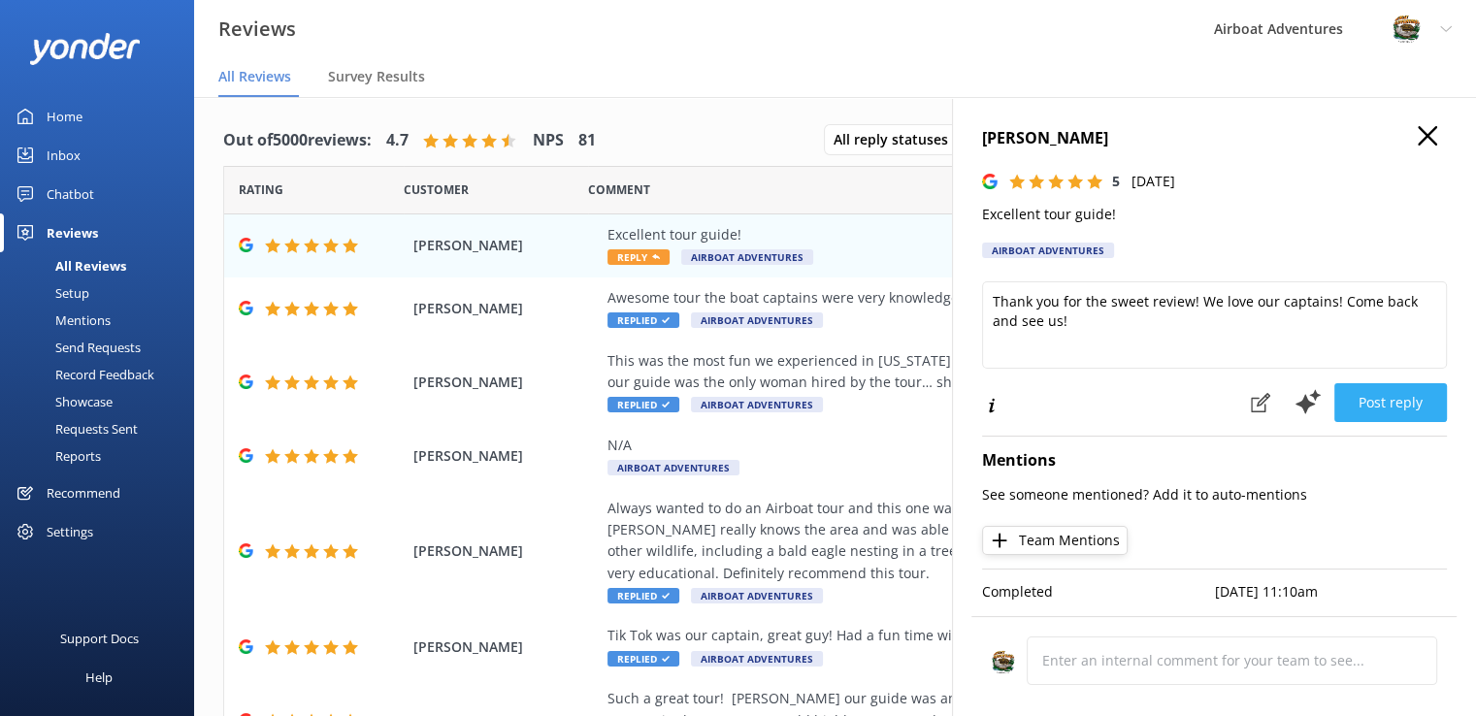
click at [1344, 416] on button "Post reply" at bounding box center [1390, 402] width 113 height 39
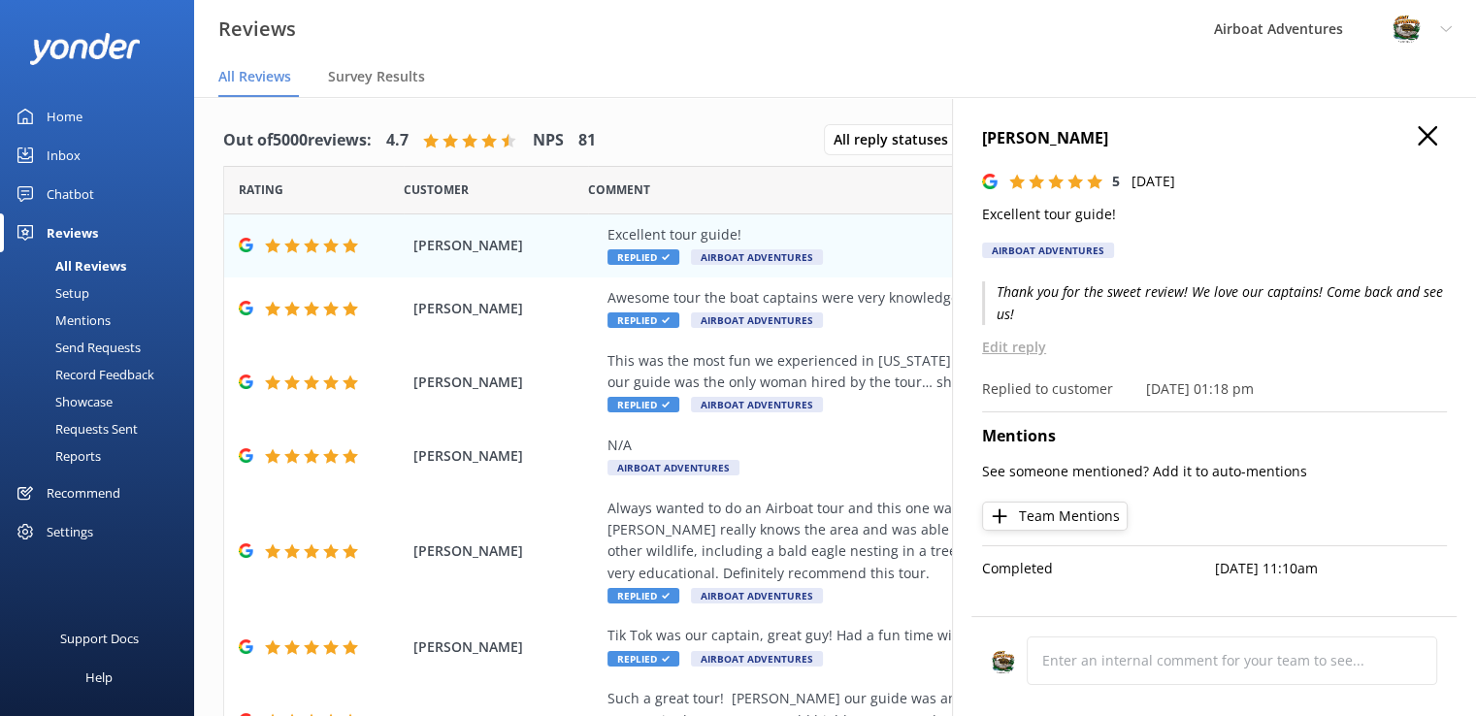
click at [1415, 137] on h4 "[PERSON_NAME]" at bounding box center [1214, 138] width 465 height 25
